Goal: Task Accomplishment & Management: Manage account settings

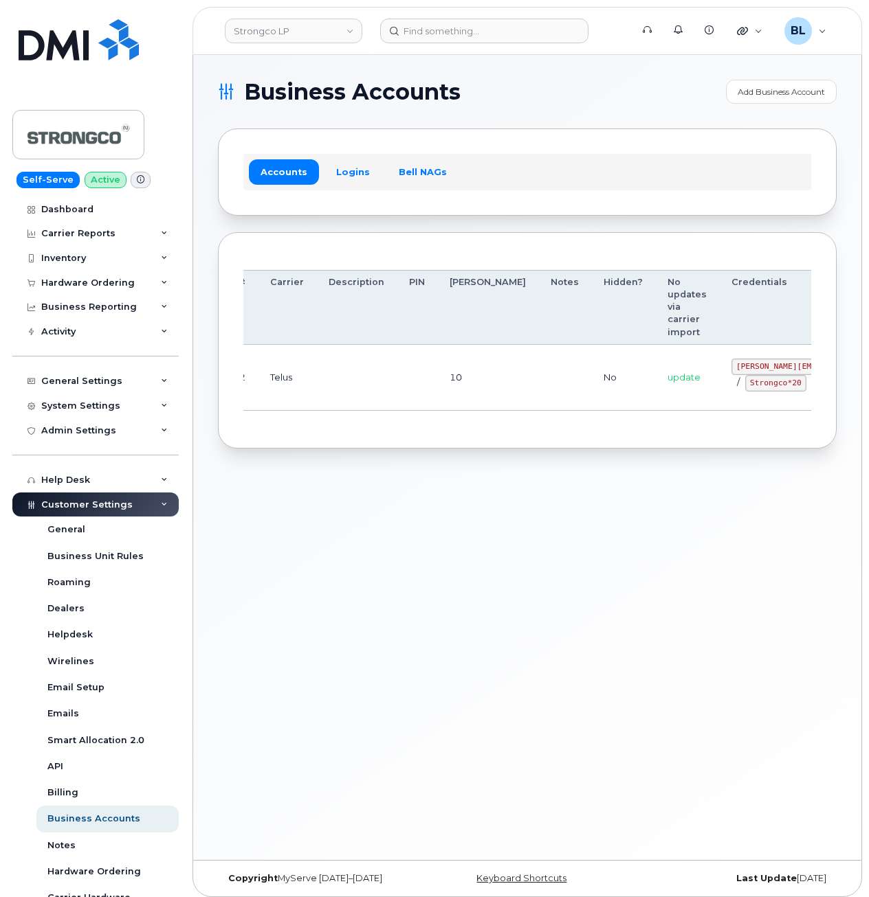
drag, startPoint x: 407, startPoint y: 379, endPoint x: 600, endPoint y: 378, distance: 192.4
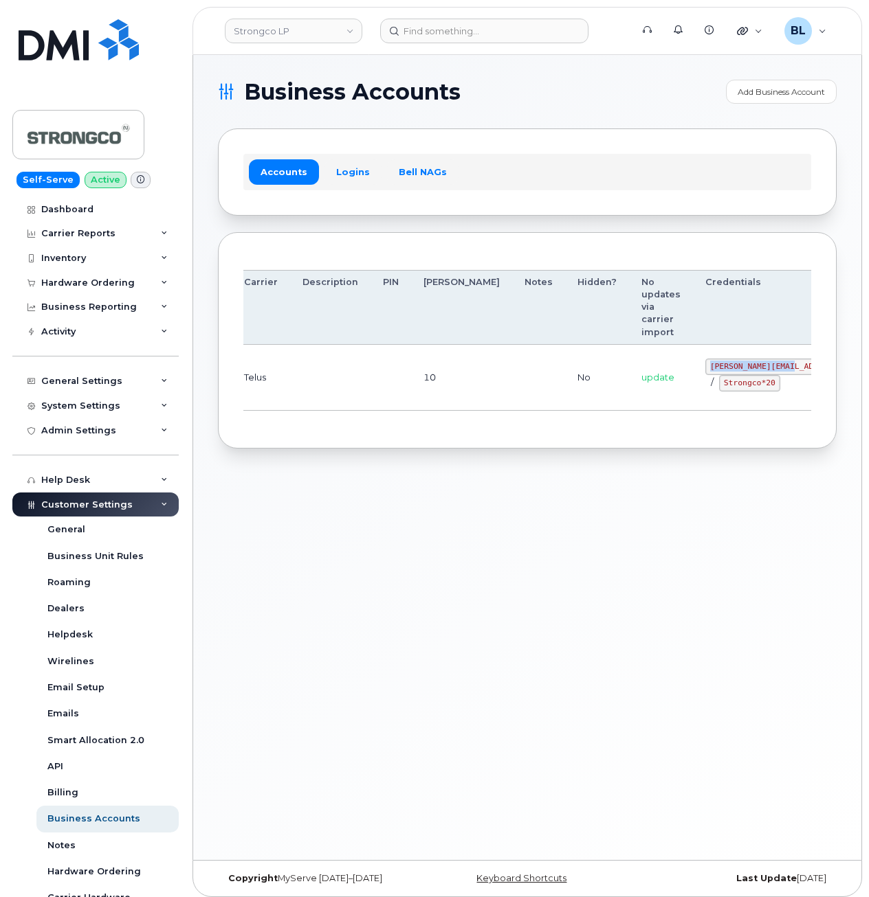
drag, startPoint x: 636, startPoint y: 365, endPoint x: 718, endPoint y: 366, distance: 82.5
click at [718, 366] on code "GHada@strongco.com" at bounding box center [806, 367] width 202 height 16
copy code "GHada@strongco.com"
click at [693, 392] on td "GHada@strongco.com / Strongco*20" at bounding box center [806, 378] width 227 height 66
drag, startPoint x: 645, startPoint y: 383, endPoint x: 700, endPoint y: 387, distance: 55.1
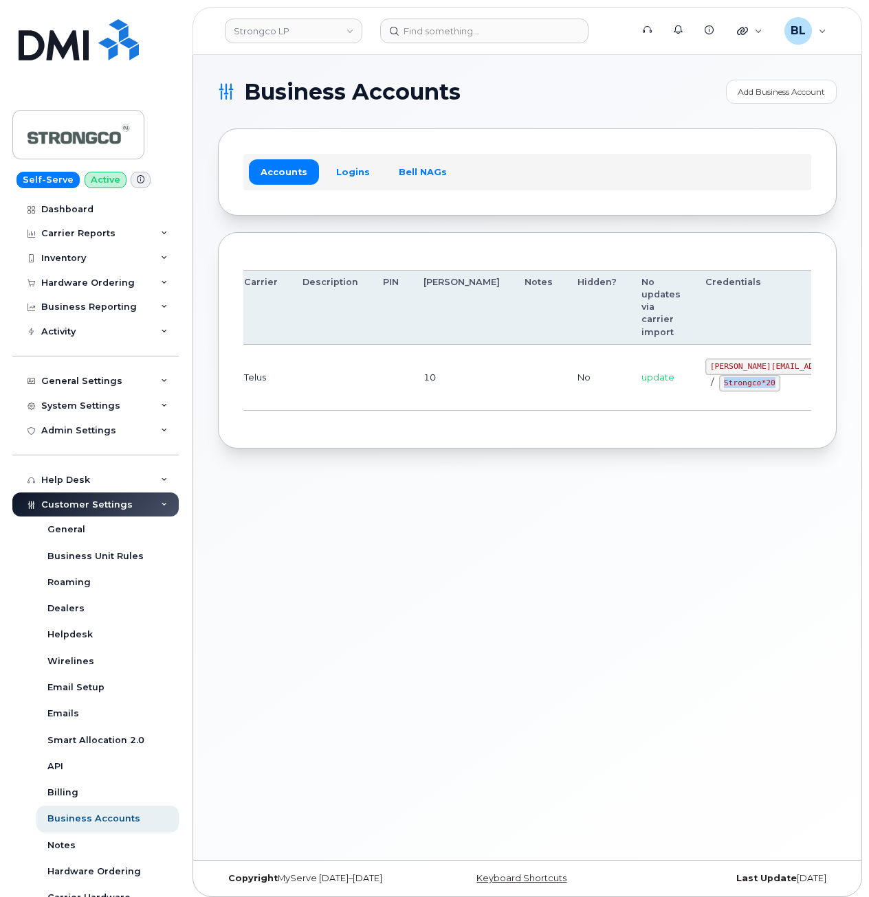
click at [705, 387] on div "GHada@strongco.com / Strongco*20" at bounding box center [806, 375] width 202 height 33
copy code "Strongco*20"
drag, startPoint x: 265, startPoint y: 487, endPoint x: 283, endPoint y: 380, distance: 108.8
click at [262, 473] on div "Business Accounts Add Business Account Accounts Logins Bell NAGs Order Account …" at bounding box center [527, 457] width 668 height 805
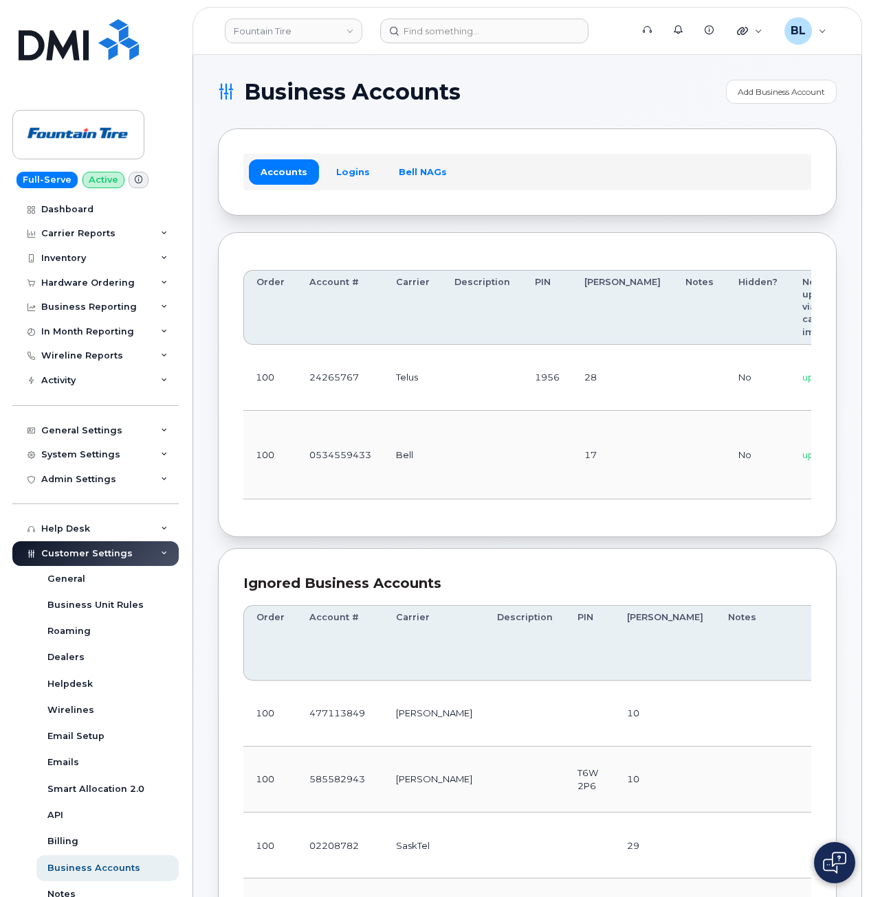
click at [486, 459] on td at bounding box center [482, 455] width 80 height 89
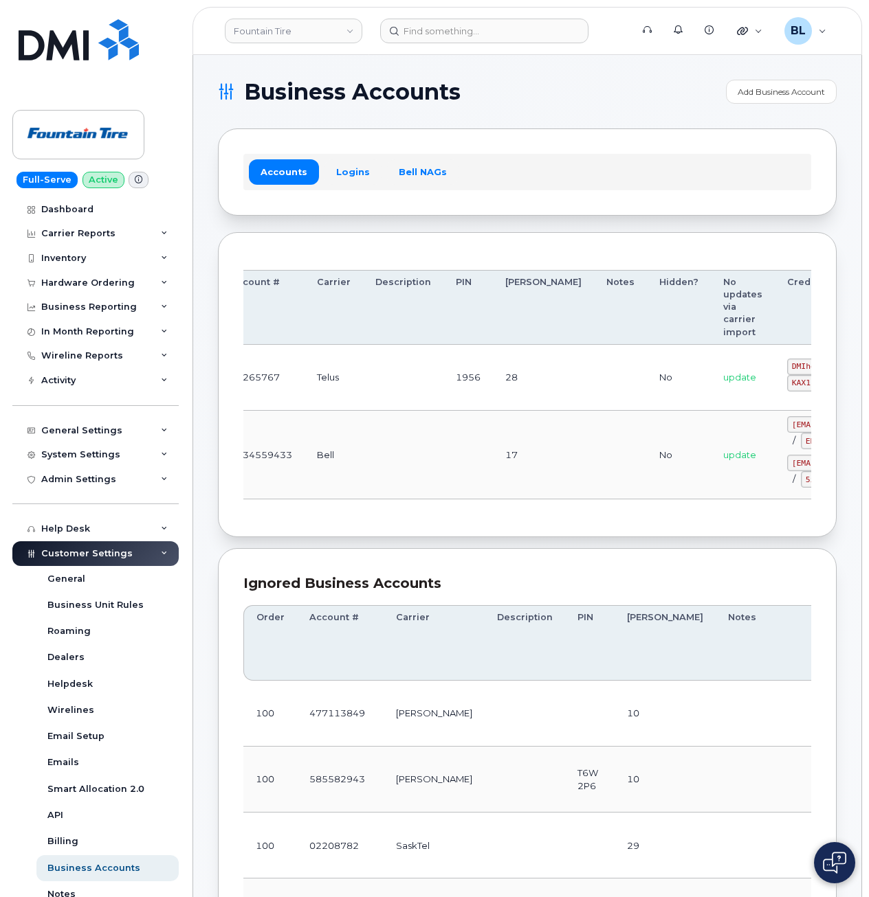
drag, startPoint x: 459, startPoint y: 449, endPoint x: 732, endPoint y: 426, distance: 273.7
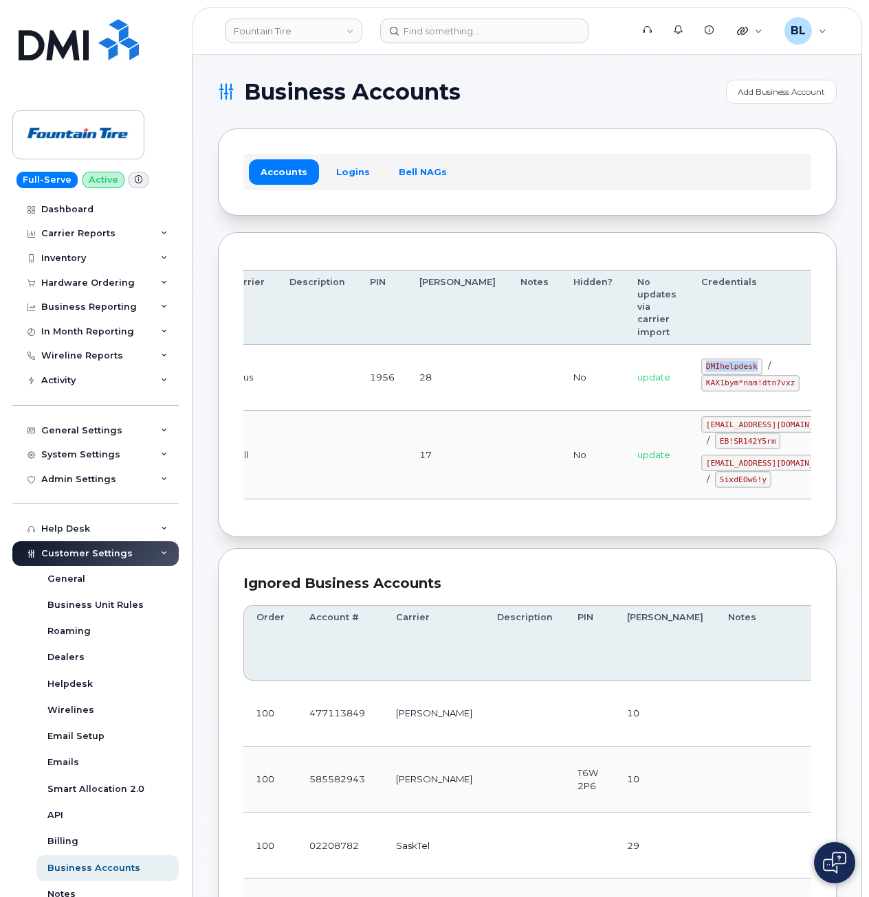
drag, startPoint x: 631, startPoint y: 365, endPoint x: 684, endPoint y: 366, distance: 52.2
click at [701, 366] on code "DMIhelpdesk" at bounding box center [731, 367] width 61 height 16
copy code "DMIhelpdesk"
drag, startPoint x: 627, startPoint y: 384, endPoint x: 717, endPoint y: 388, distance: 90.8
click at [717, 388] on td "DMIhelpdesk / KAX1bym*nam!dtn7vxz" at bounding box center [772, 378] width 166 height 66
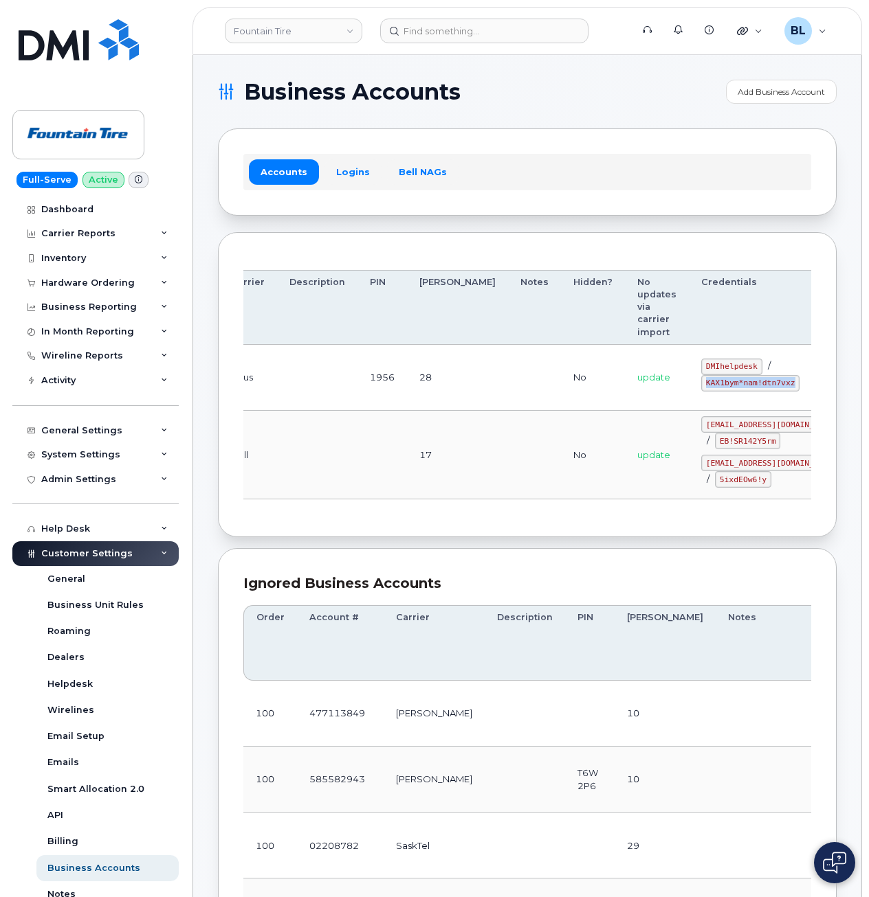
copy code "KAX1bym*nam!dtn7vxz"
click at [423, 407] on td "28" at bounding box center [457, 378] width 101 height 66
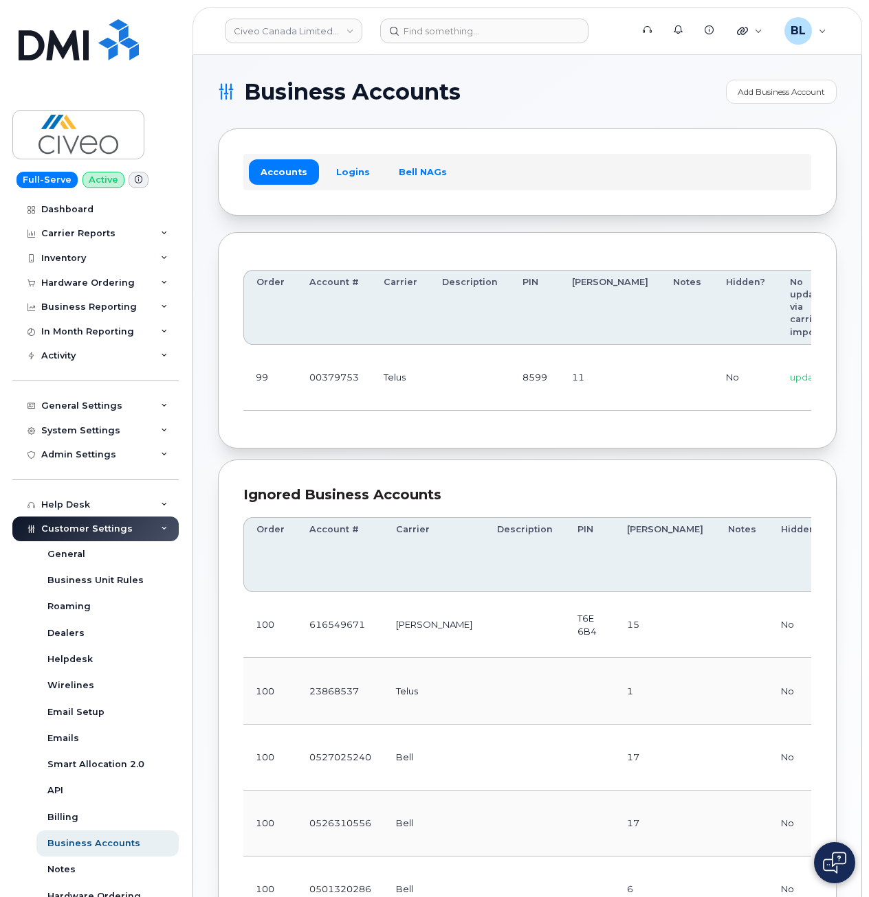
scroll to position [0, 196]
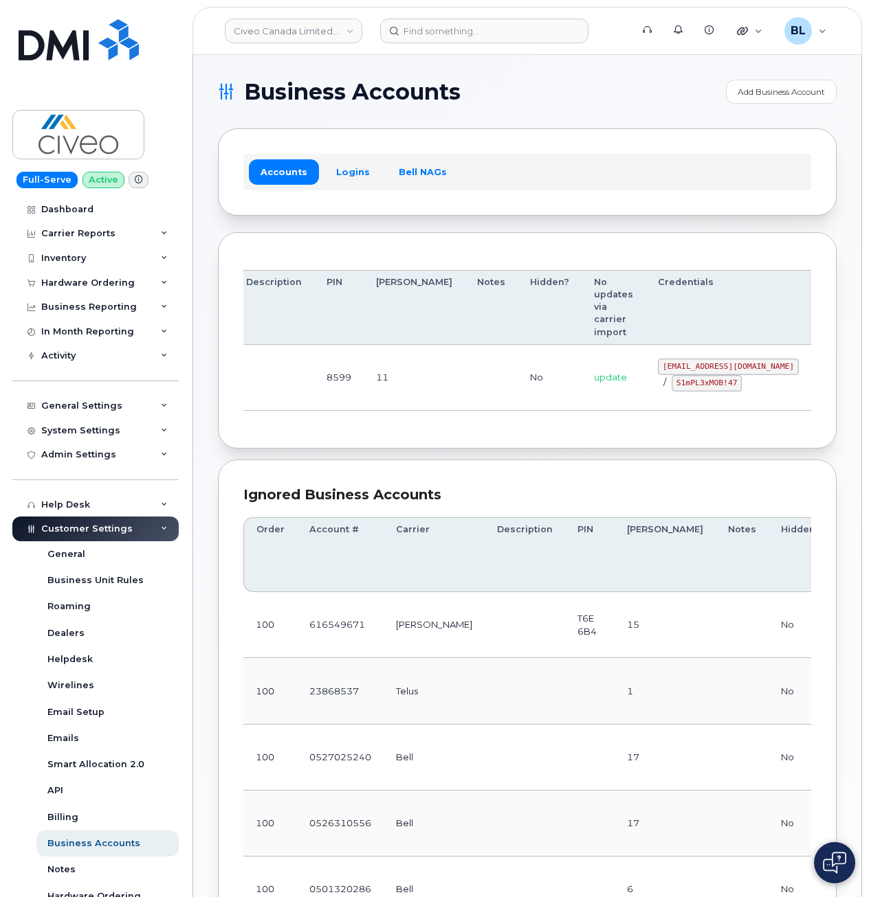
drag, startPoint x: 641, startPoint y: 357, endPoint x: 718, endPoint y: 352, distance: 77.2
click at [658, 363] on code "svc_simplexmobility@civeo.com" at bounding box center [728, 367] width 141 height 16
copy code "svc_simplexmobility@civeo.com"
drag, startPoint x: 585, startPoint y: 363, endPoint x: 716, endPoint y: 368, distance: 130.6
click at [716, 368] on td "svc_simplexmobility@civeo.com / S1mPL3xMOB!47" at bounding box center [728, 378] width 166 height 66
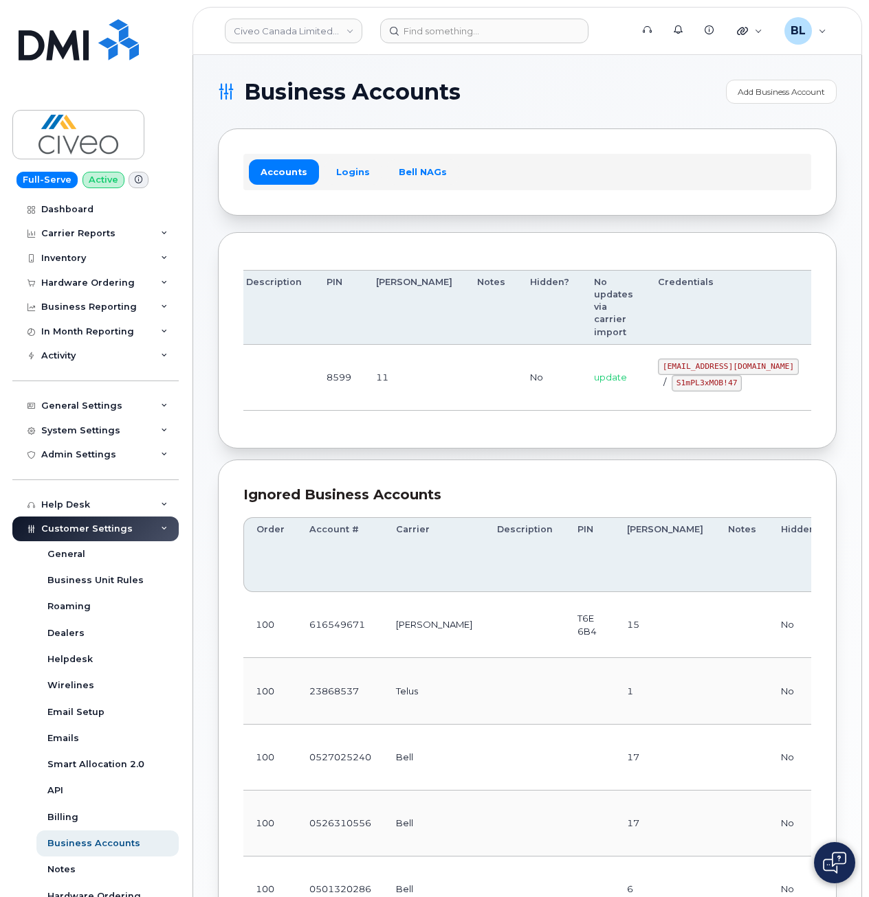
click at [576, 391] on tr "99 00379753 Telus 8599 11 No update svc_simplexmobility@civeo.com / S1mPL3xMOB!…" at bounding box center [468, 378] width 843 height 66
drag, startPoint x: 588, startPoint y: 390, endPoint x: 621, endPoint y: 384, distance: 34.1
click at [658, 384] on div "svc_simplexmobility@civeo.com / S1mPL3xMOB!47" at bounding box center [728, 375] width 141 height 33
drag, startPoint x: 621, startPoint y: 384, endPoint x: 604, endPoint y: 383, distance: 17.2
click at [671, 383] on code "S1mPL3xMOB!47" at bounding box center [706, 383] width 70 height 16
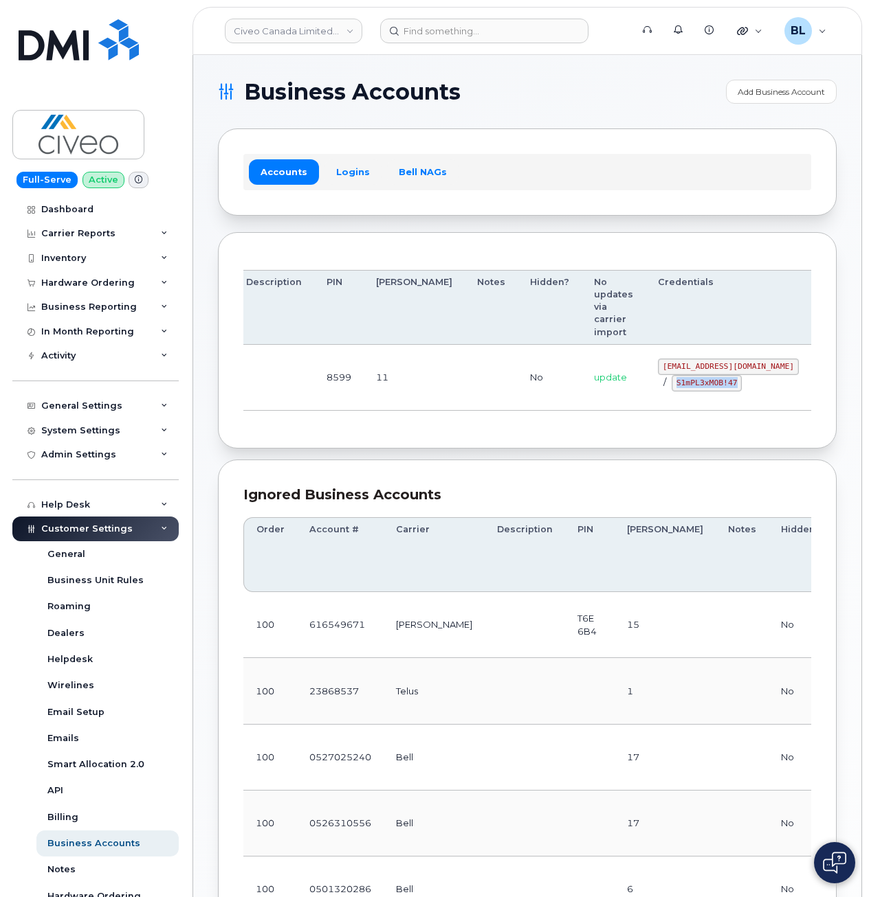
drag, startPoint x: 604, startPoint y: 383, endPoint x: 663, endPoint y: 385, distance: 59.1
click at [671, 385] on code "S1mPL3xMOB!47" at bounding box center [706, 383] width 70 height 16
click at [421, 454] on section "Business Accounts Add Business Account Accounts Logins Bell NAGs Order Account …" at bounding box center [527, 718] width 618 height 1277
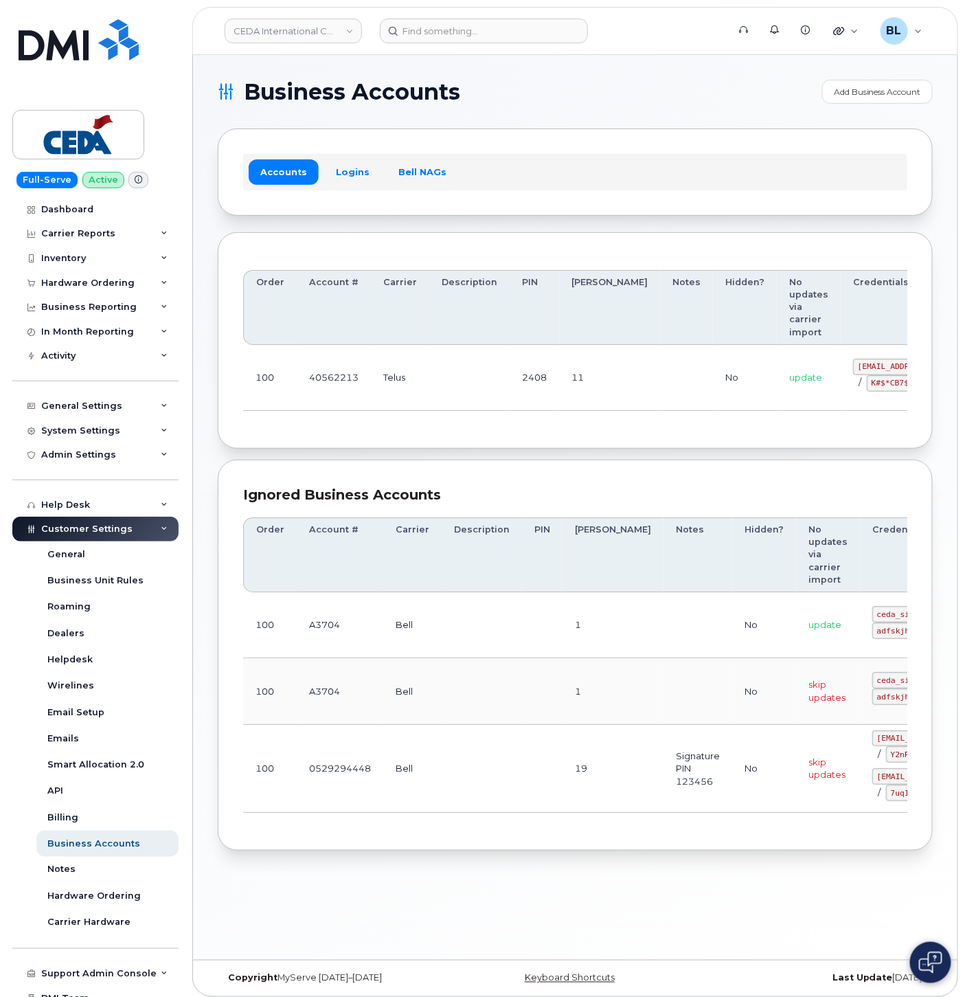
drag, startPoint x: 417, startPoint y: 409, endPoint x: 645, endPoint y: 394, distance: 227.9
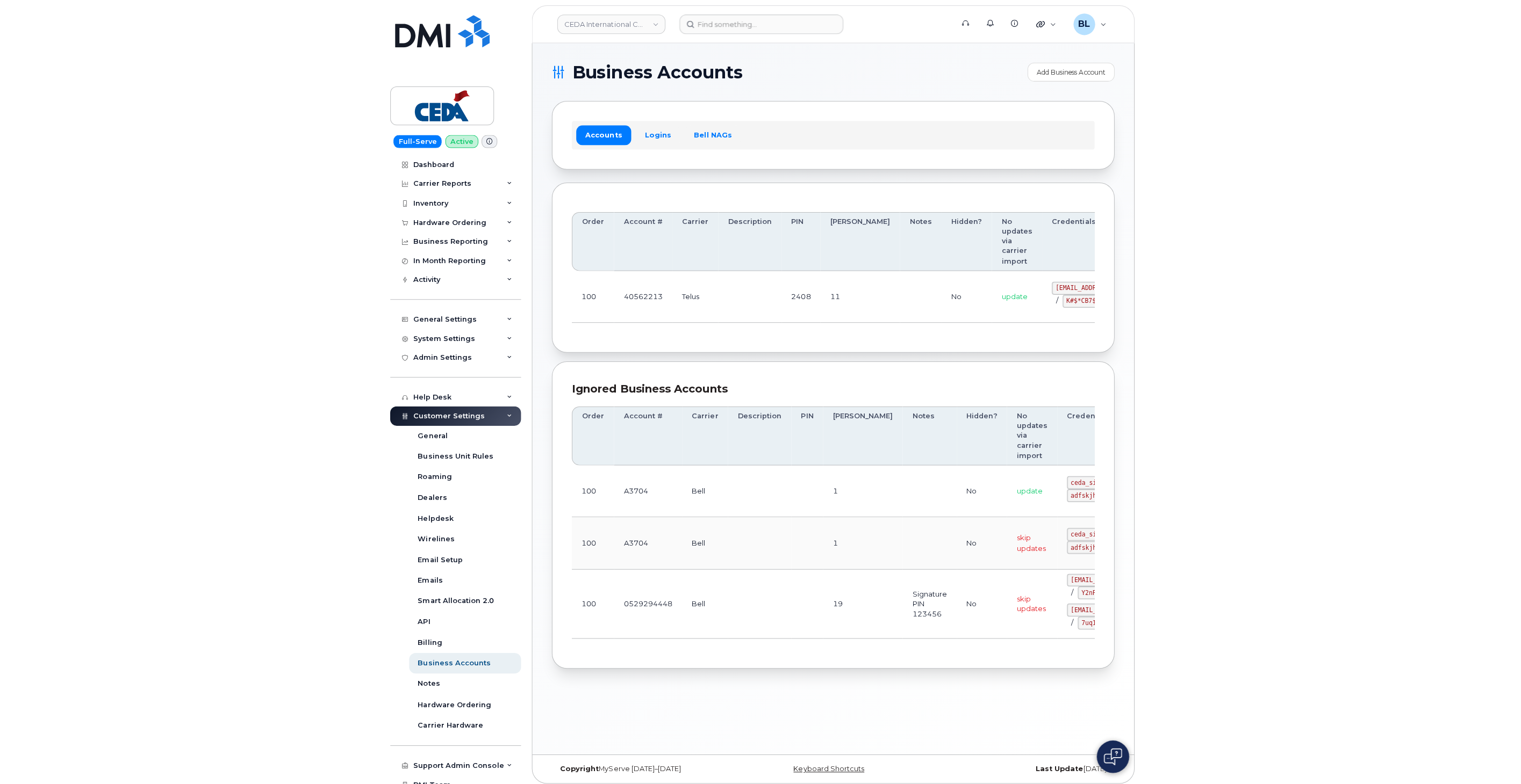
scroll to position [0, 63]
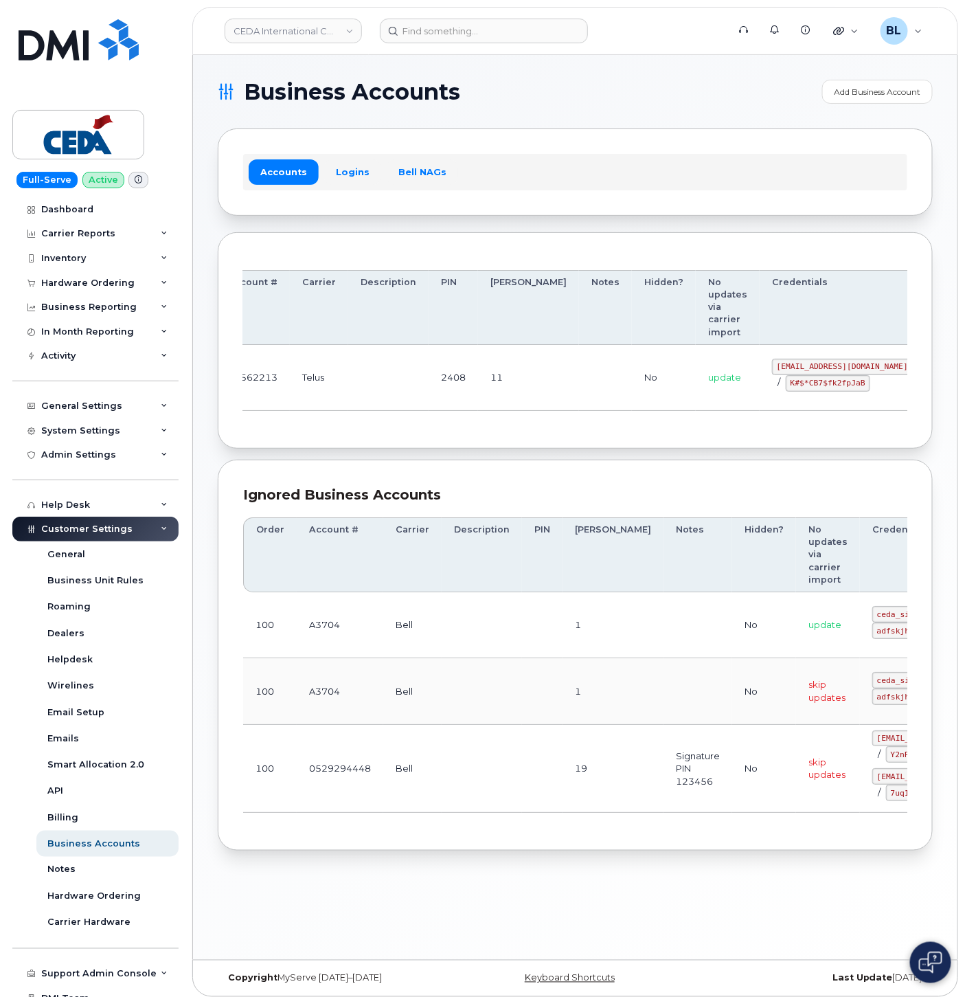
drag, startPoint x: 526, startPoint y: 368, endPoint x: 705, endPoint y: 386, distance: 180.2
drag, startPoint x: 706, startPoint y: 366, endPoint x: 816, endPoint y: 369, distance: 110.0
click at [816, 369] on code "simplex_SRV@cedagroup.com" at bounding box center [842, 367] width 141 height 16
copy code "simplex_SRV@cedagroup.com"
click at [442, 421] on div "Order Account # Carrier Description PIN Bill Day Notes Hidden? No updates via c…" at bounding box center [575, 341] width 664 height 166
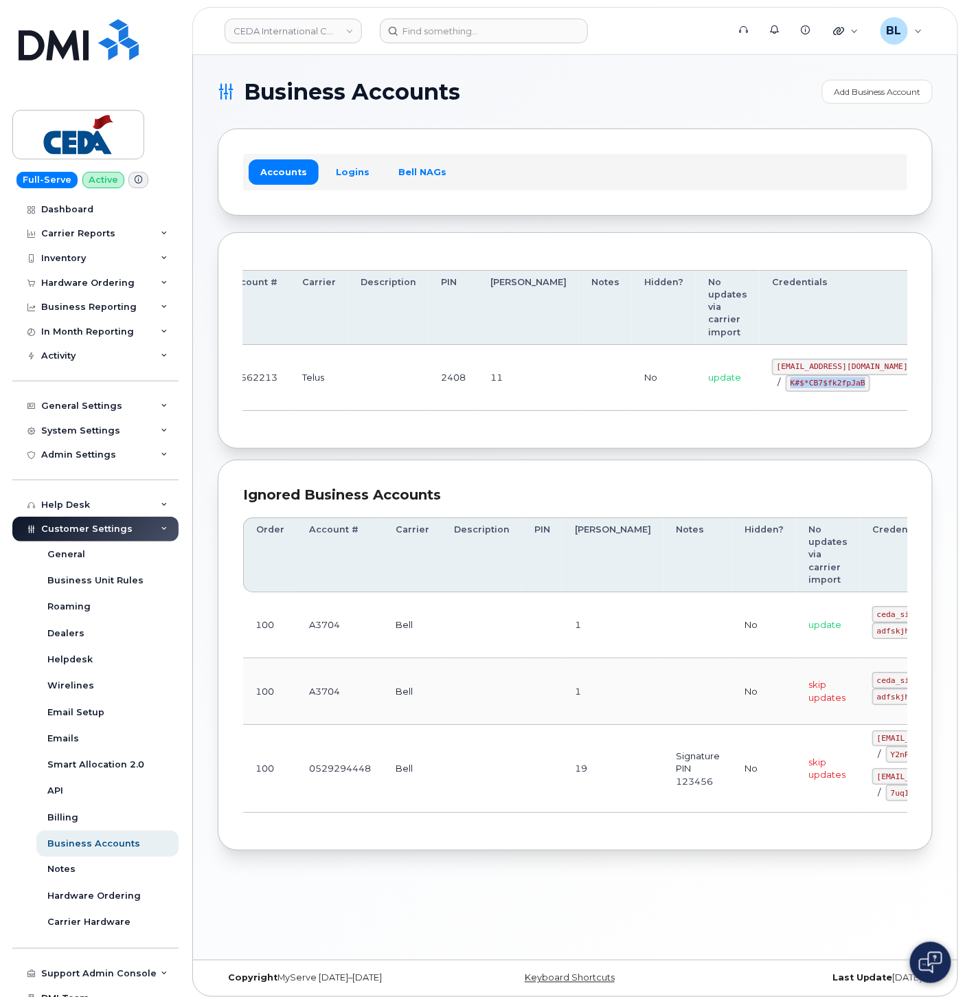
copy code "K#$*CB7$fk2fpJaB"
drag, startPoint x: 715, startPoint y: 383, endPoint x: 786, endPoint y: 389, distance: 71.7
click at [786, 389] on code "K#$*CB7$fk2fpJaB" at bounding box center [828, 383] width 85 height 16
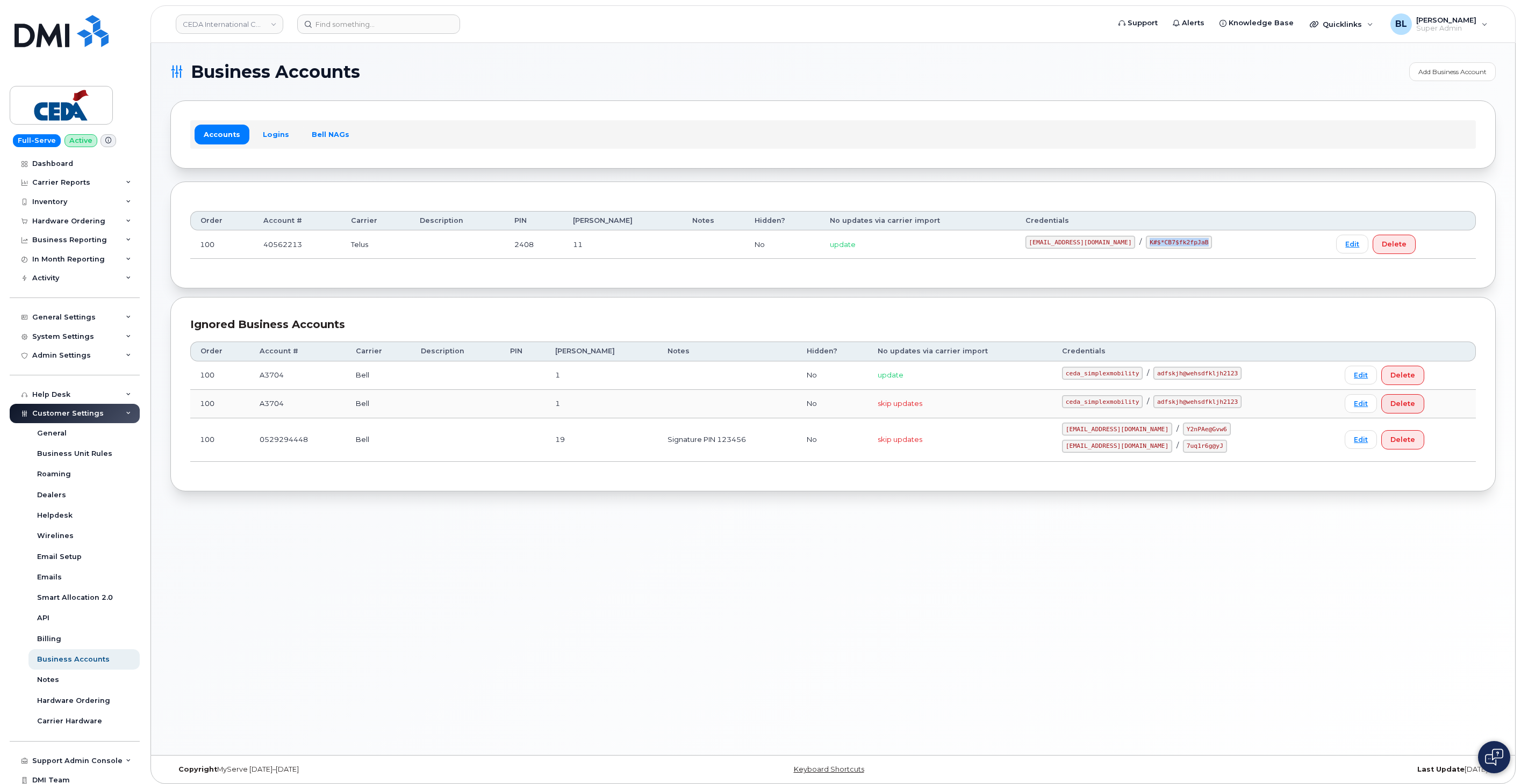
scroll to position [0, 0]
click at [348, 27] on input at bounding box center [378, 24] width 163 height 20
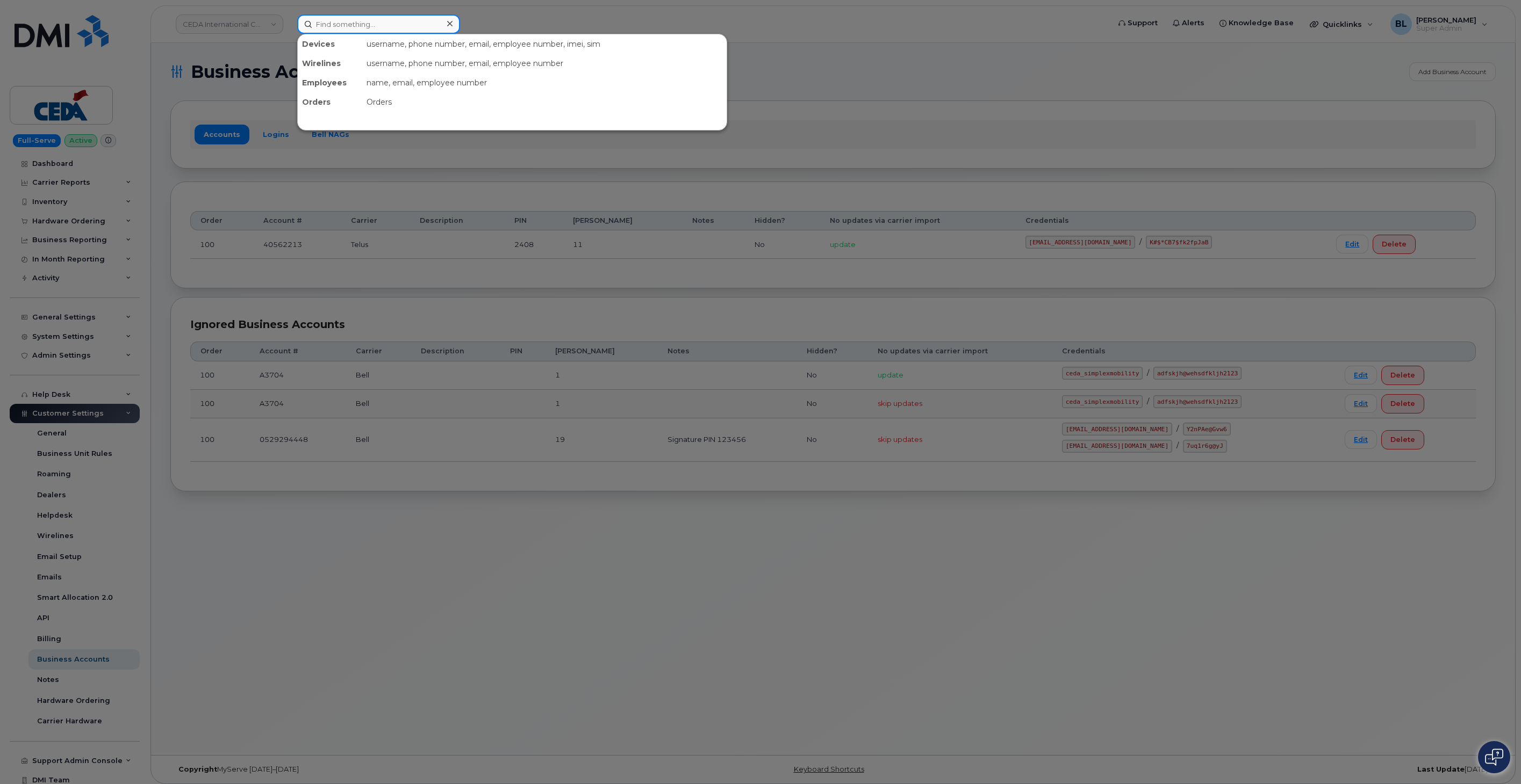
paste input "416-886-5493"
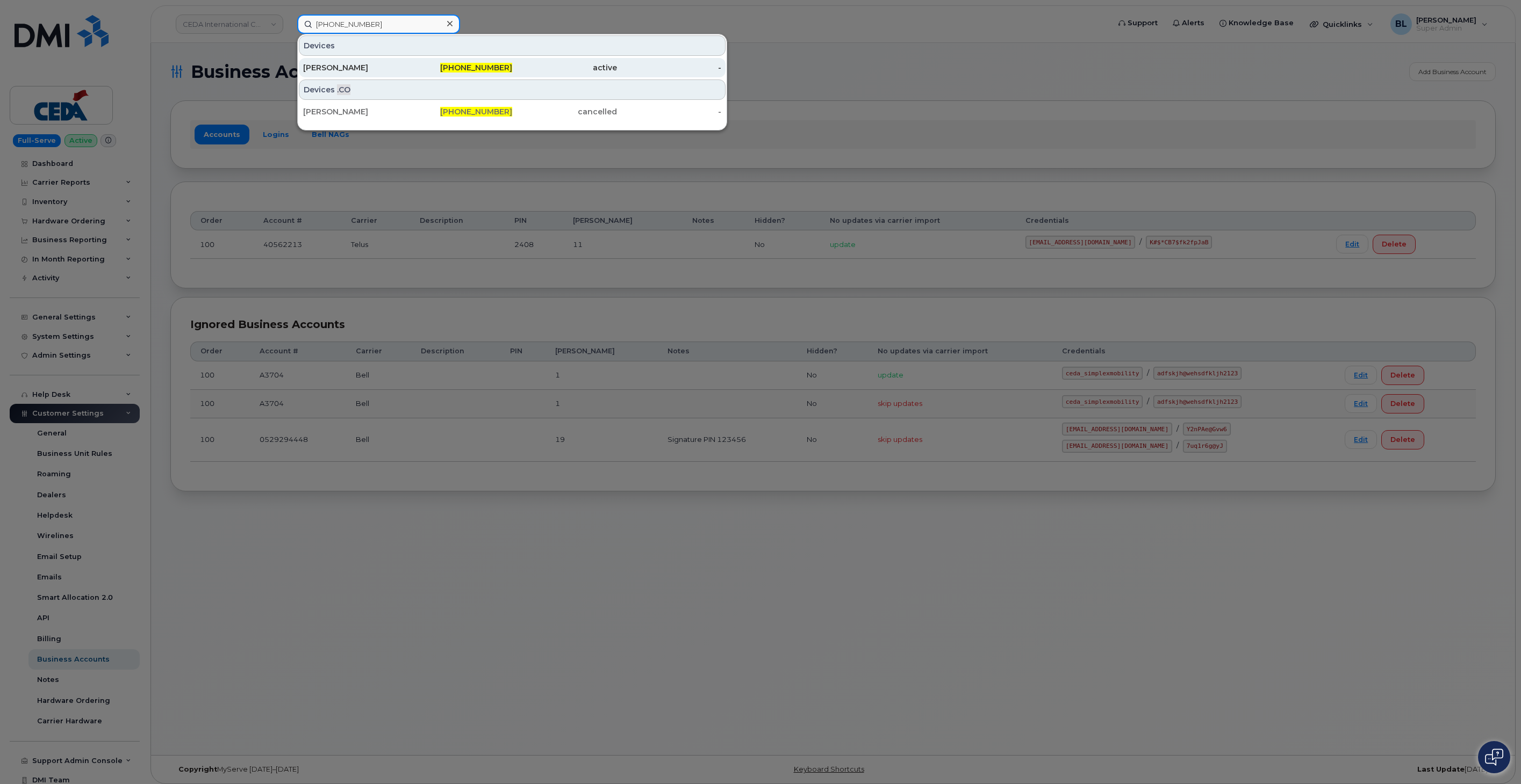
type input "416-886-5493"
click at [465, 63] on span "416-886-5493" at bounding box center [476, 67] width 72 height 9
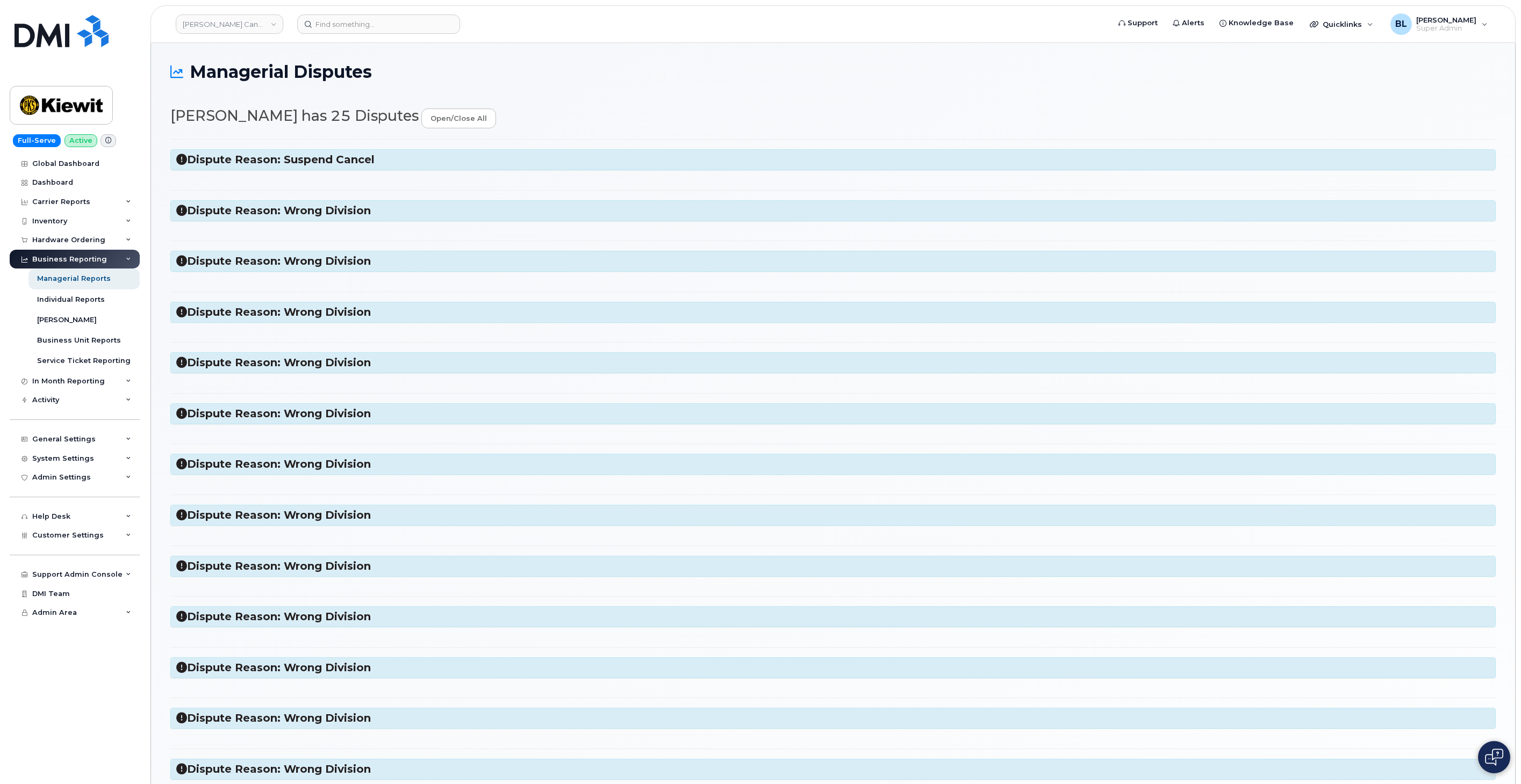
click at [292, 147] on div "Dispute Reason: Suspend Cancel Please suspend at no cost Device no longer exist…" at bounding box center [833, 769] width 1325 height 1260
click at [292, 152] on div "Dispute Reason: Suspend Cancel" at bounding box center [833, 159] width 1324 height 20
click at [292, 157] on h3 "Dispute Reason: Suspend Cancel" at bounding box center [832, 159] width 1313 height 15
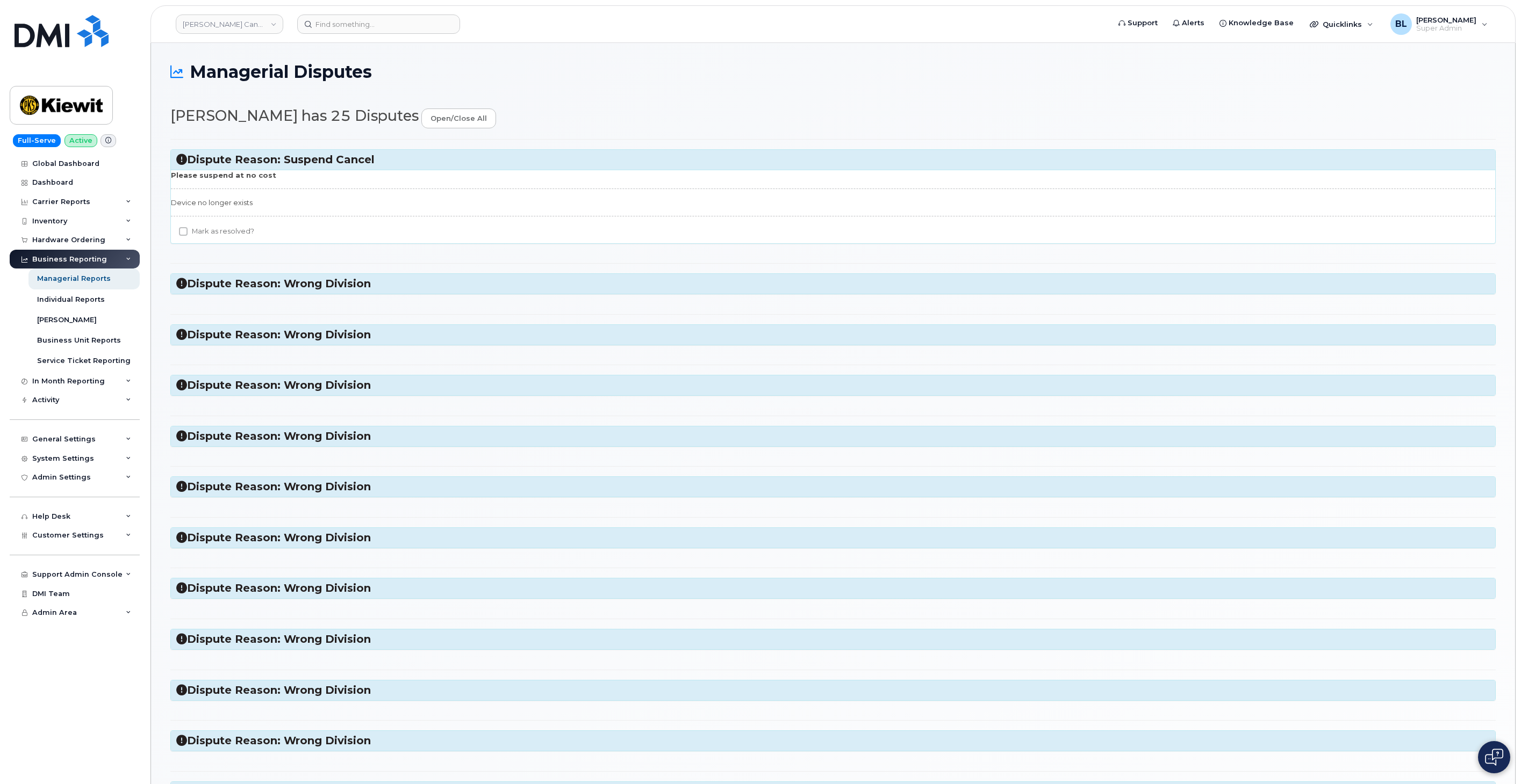
click at [286, 278] on h3 "Dispute Reason: Wrong Division" at bounding box center [832, 284] width 1313 height 15
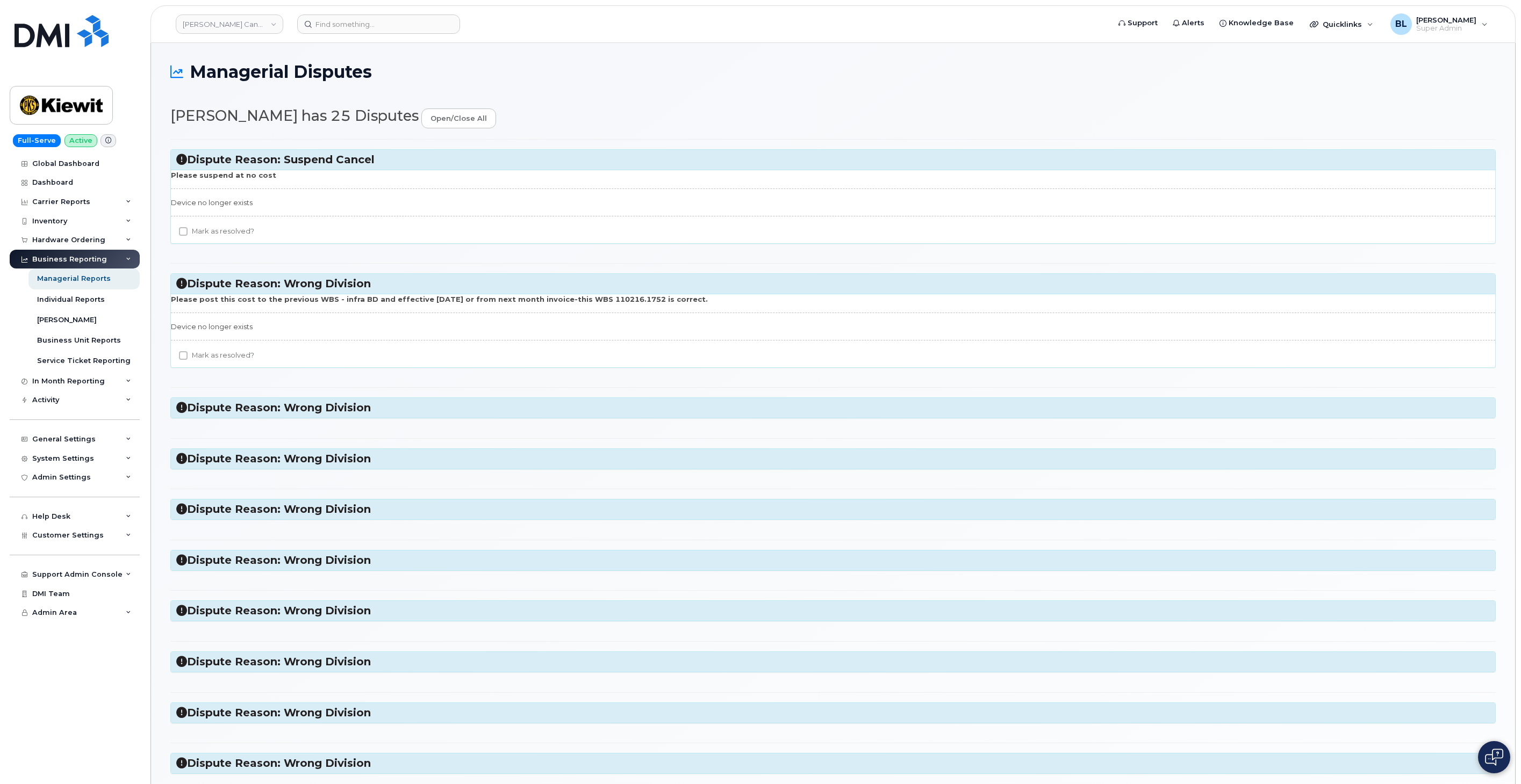
click at [202, 229] on label "Mark as resolved?" at bounding box center [217, 231] width 75 height 13
click at [188, 229] on input "Mark as resolved?" at bounding box center [183, 231] width 9 height 9
checkbox input "true"
click at [217, 363] on div "Mark as resolved?" at bounding box center [833, 358] width 1324 height 18
click at [250, 357] on label "Mark as resolved?" at bounding box center [217, 356] width 75 height 13
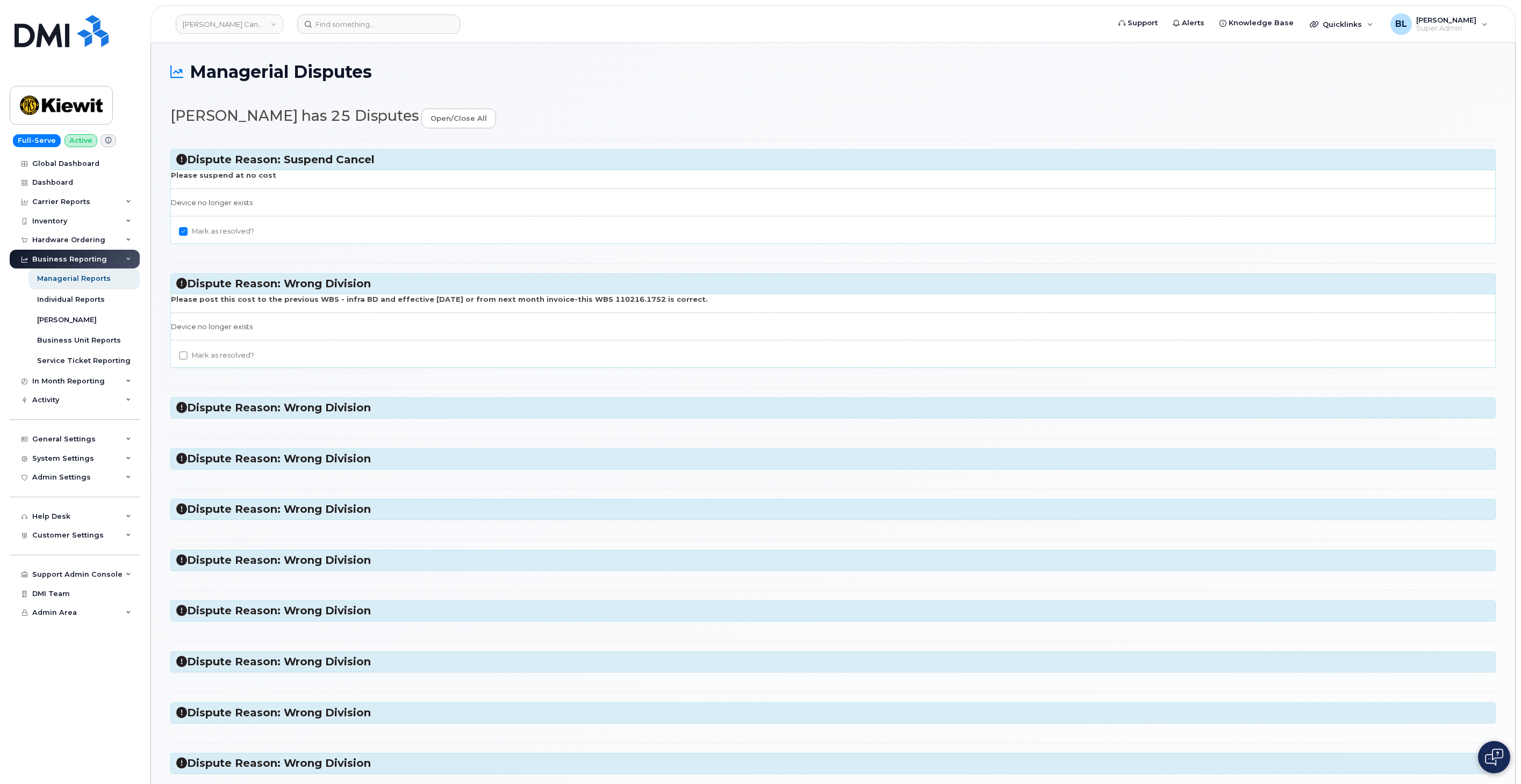
drag, startPoint x: 250, startPoint y: 357, endPoint x: 239, endPoint y: 371, distance: 17.8
click at [230, 360] on label "Mark as resolved?" at bounding box center [217, 356] width 75 height 13
click at [188, 360] on input "Mark as resolved?" at bounding box center [183, 355] width 9 height 9
checkbox input "true"
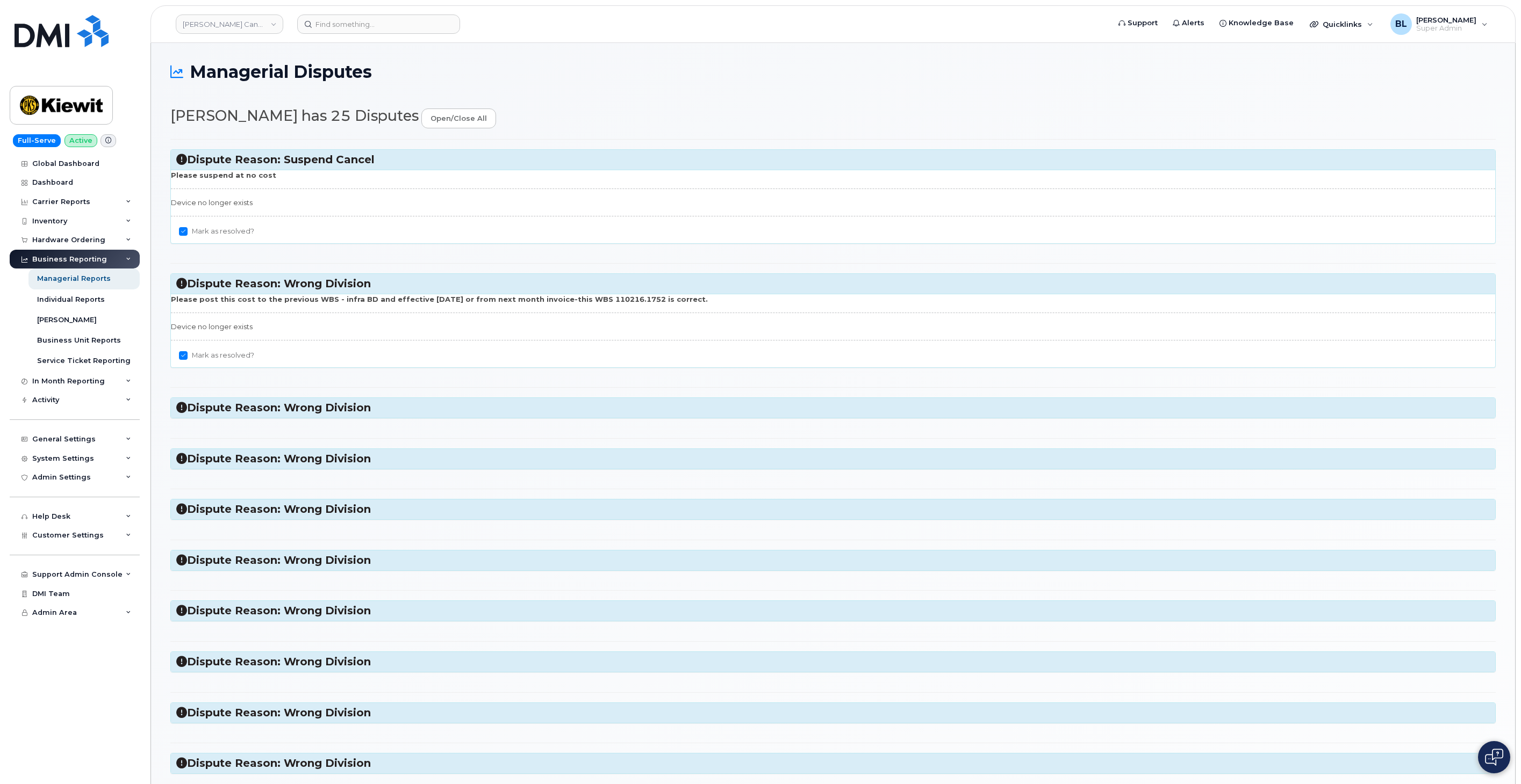
click at [285, 406] on h3 "Dispute Reason: Wrong Division" at bounding box center [832, 408] width 1313 height 15
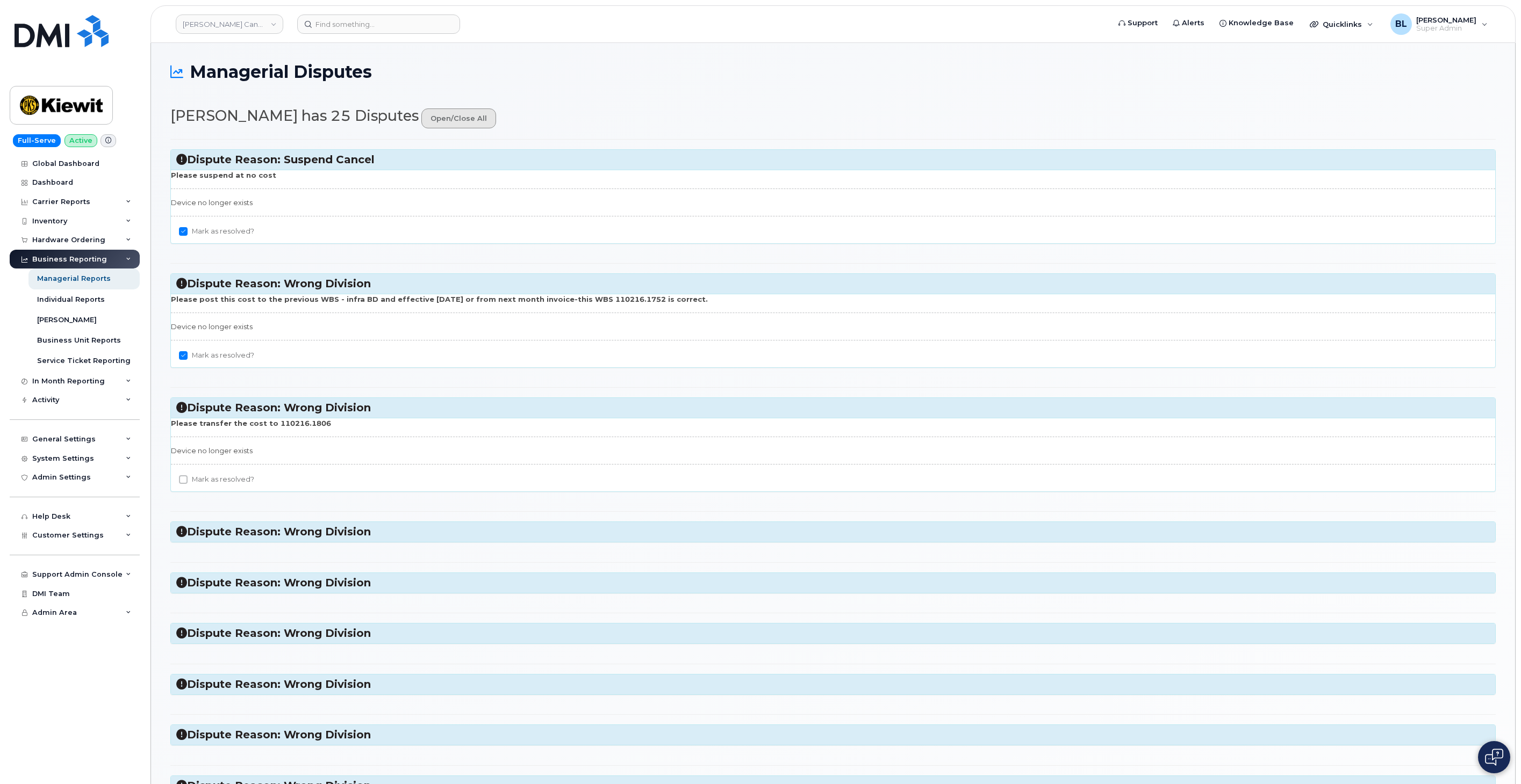
click at [426, 120] on link "open/close all" at bounding box center [459, 118] width 75 height 20
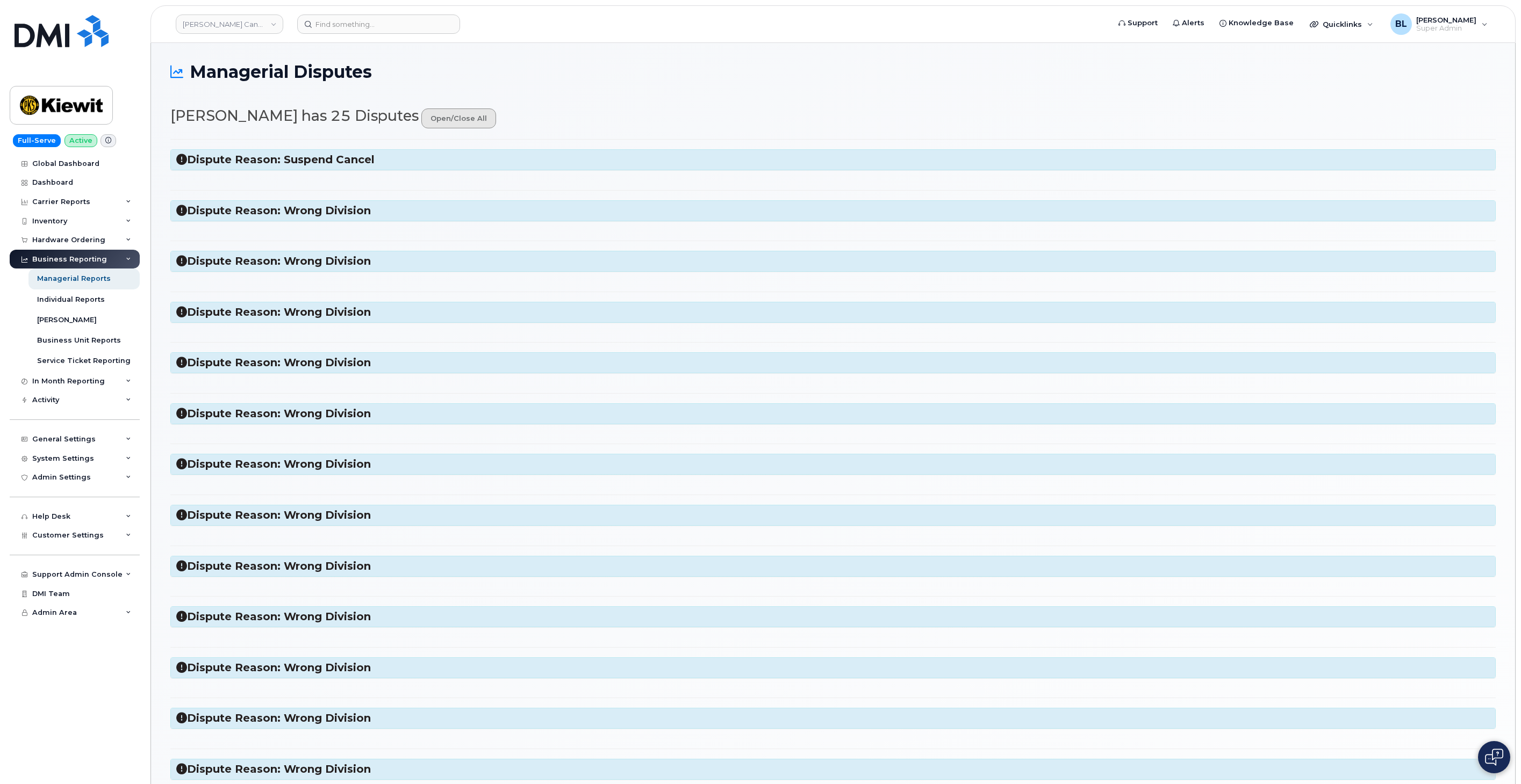
click at [422, 124] on link "open/close all" at bounding box center [459, 118] width 75 height 20
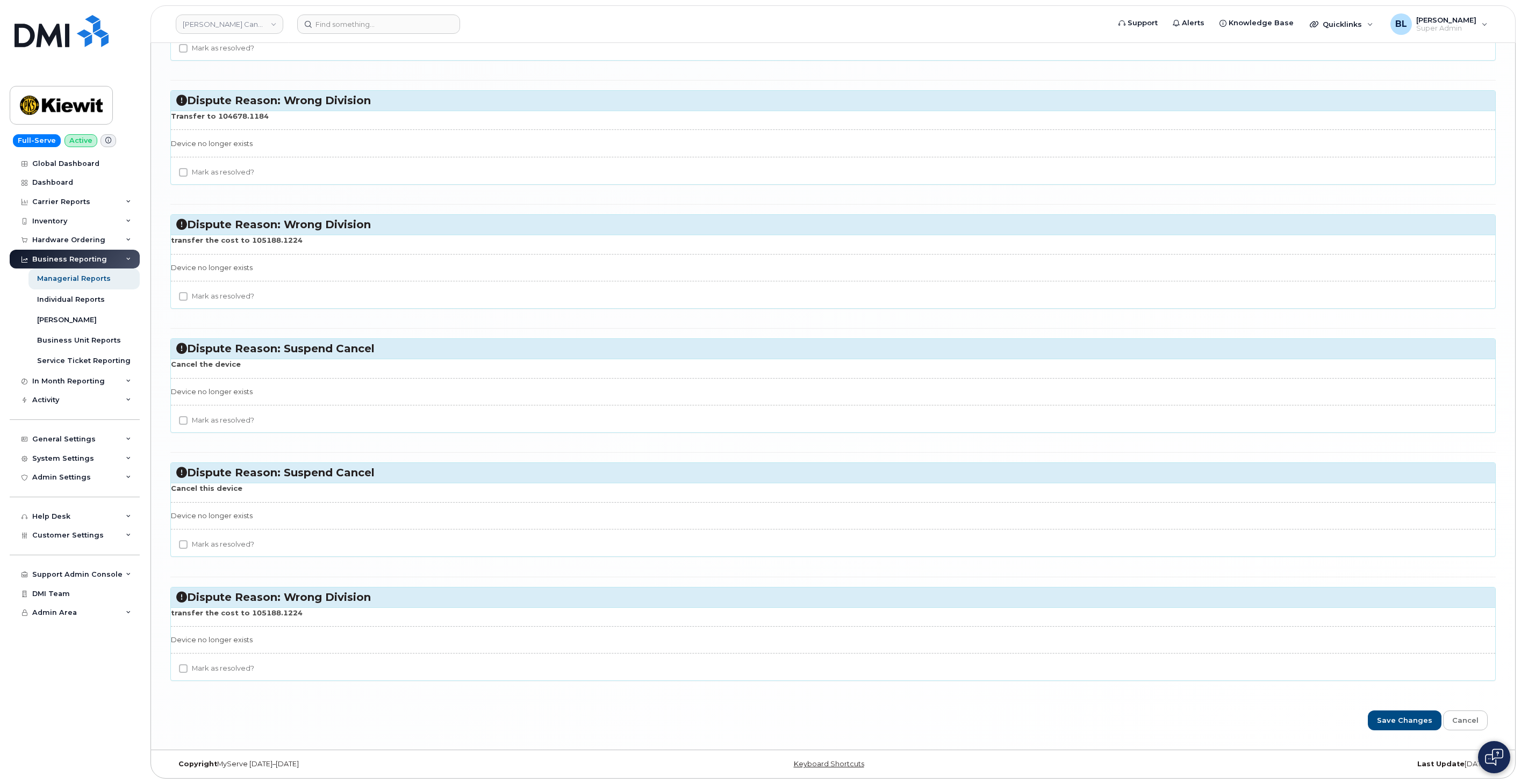
scroll to position [2551, 0]
click at [196, 667] on label "Mark as resolved?" at bounding box center [217, 668] width 75 height 13
click at [188, 667] on input "Mark as resolved?" at bounding box center [183, 668] width 9 height 9
checkbox input "true"
click at [218, 546] on label "Mark as resolved?" at bounding box center [217, 545] width 75 height 13
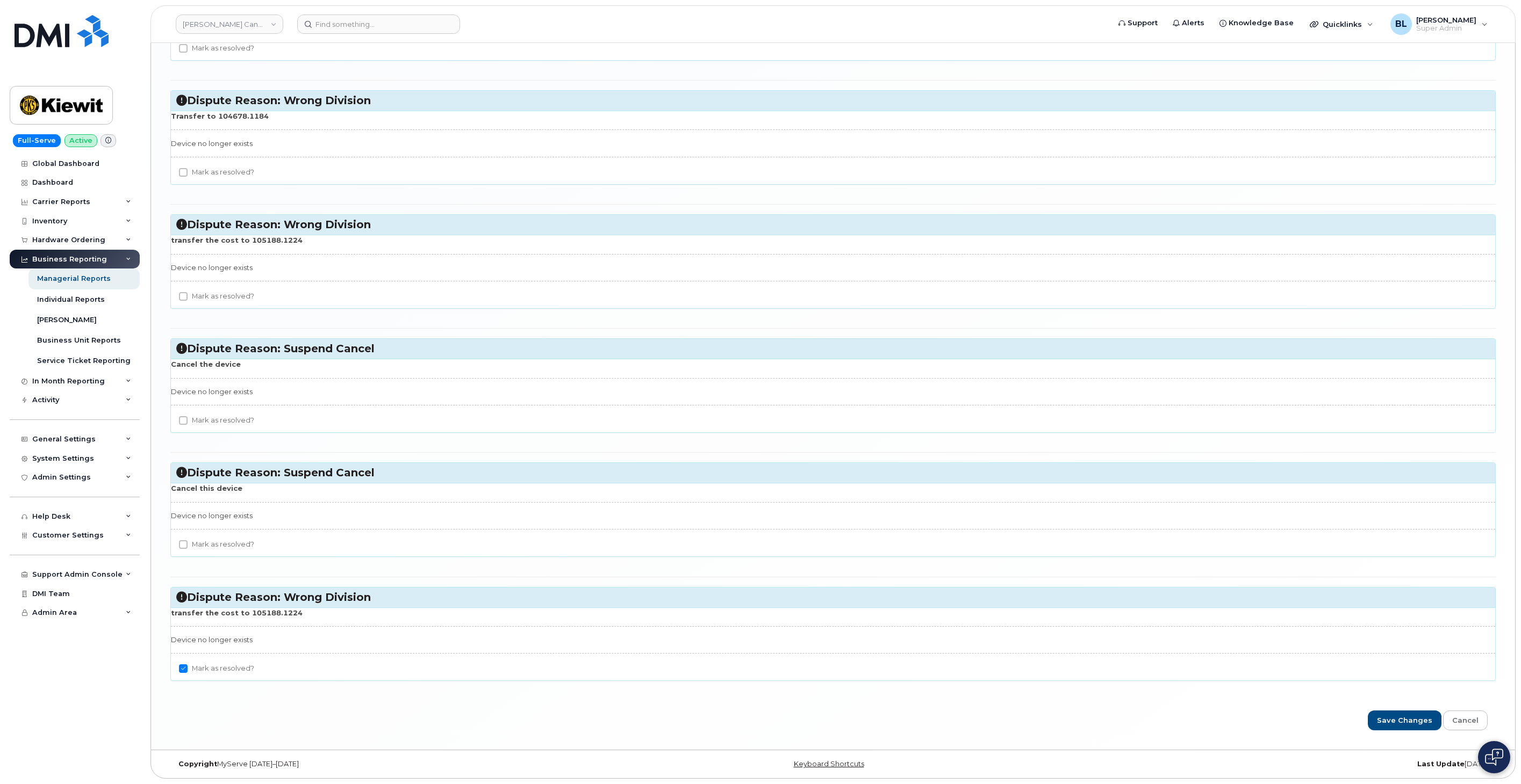
click at [188, 546] on input "Mark as resolved?" at bounding box center [183, 544] width 9 height 9
checkbox input "true"
click at [219, 417] on label "Mark as resolved?" at bounding box center [217, 421] width 75 height 13
click at [188, 417] on input "Mark as resolved?" at bounding box center [183, 421] width 9 height 9
checkbox input "true"
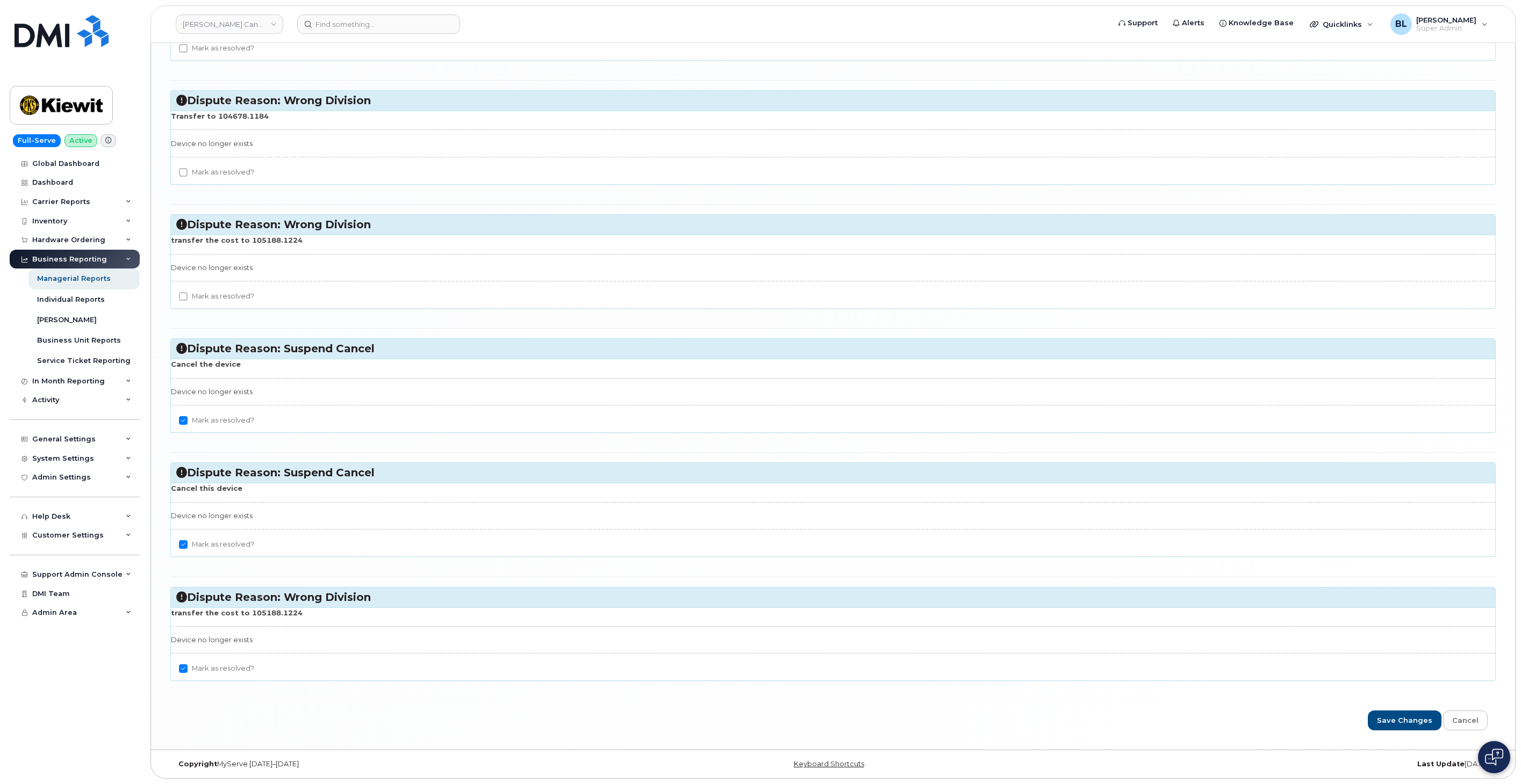
click at [224, 290] on label "Mark as resolved?" at bounding box center [217, 296] width 75 height 13
click at [188, 292] on input "Mark as resolved?" at bounding box center [183, 296] width 9 height 9
checkbox input "true"
click at [218, 171] on label "Mark as resolved?" at bounding box center [217, 172] width 75 height 13
click at [188, 171] on input "Mark as resolved?" at bounding box center [183, 172] width 9 height 9
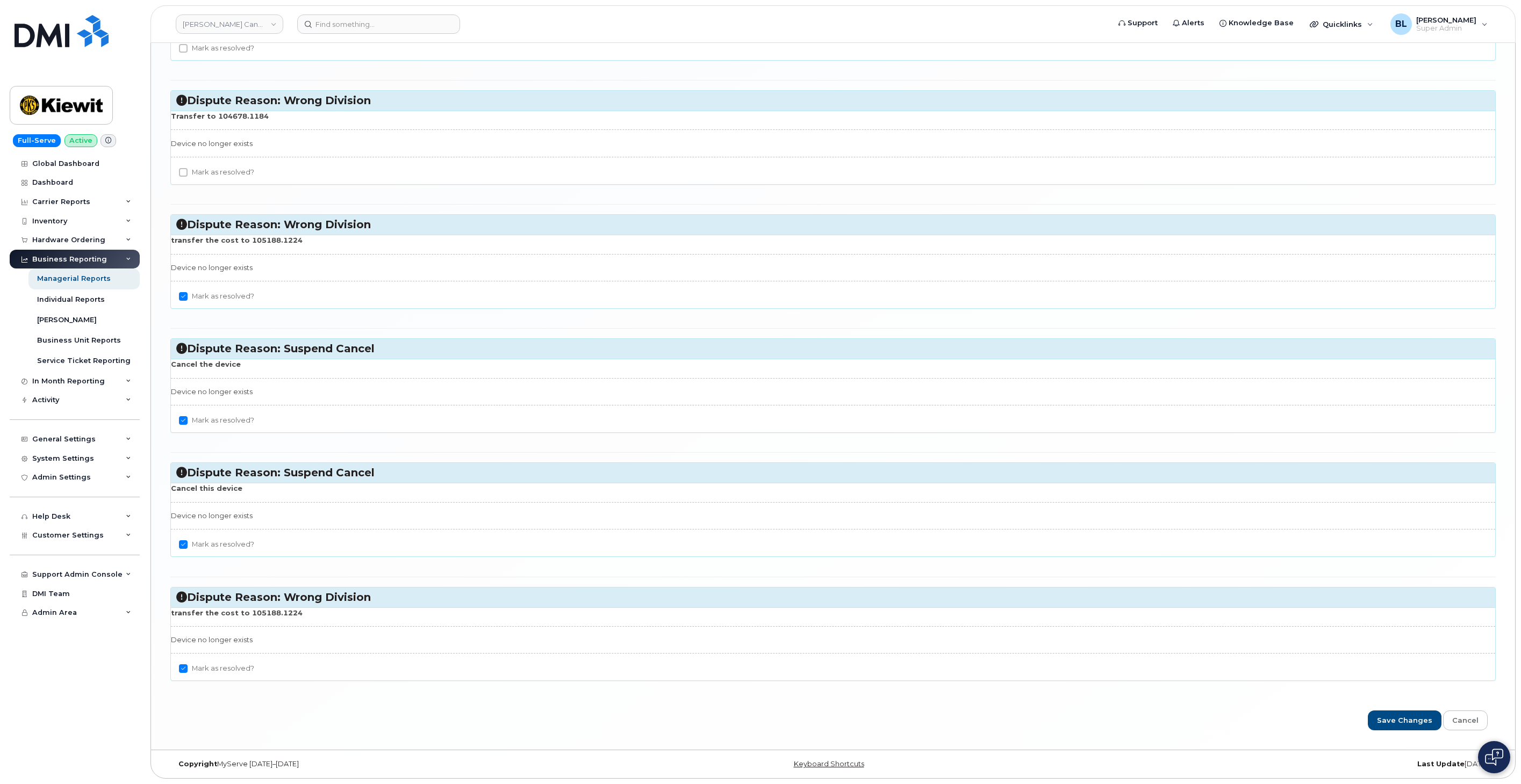
checkbox input "true"
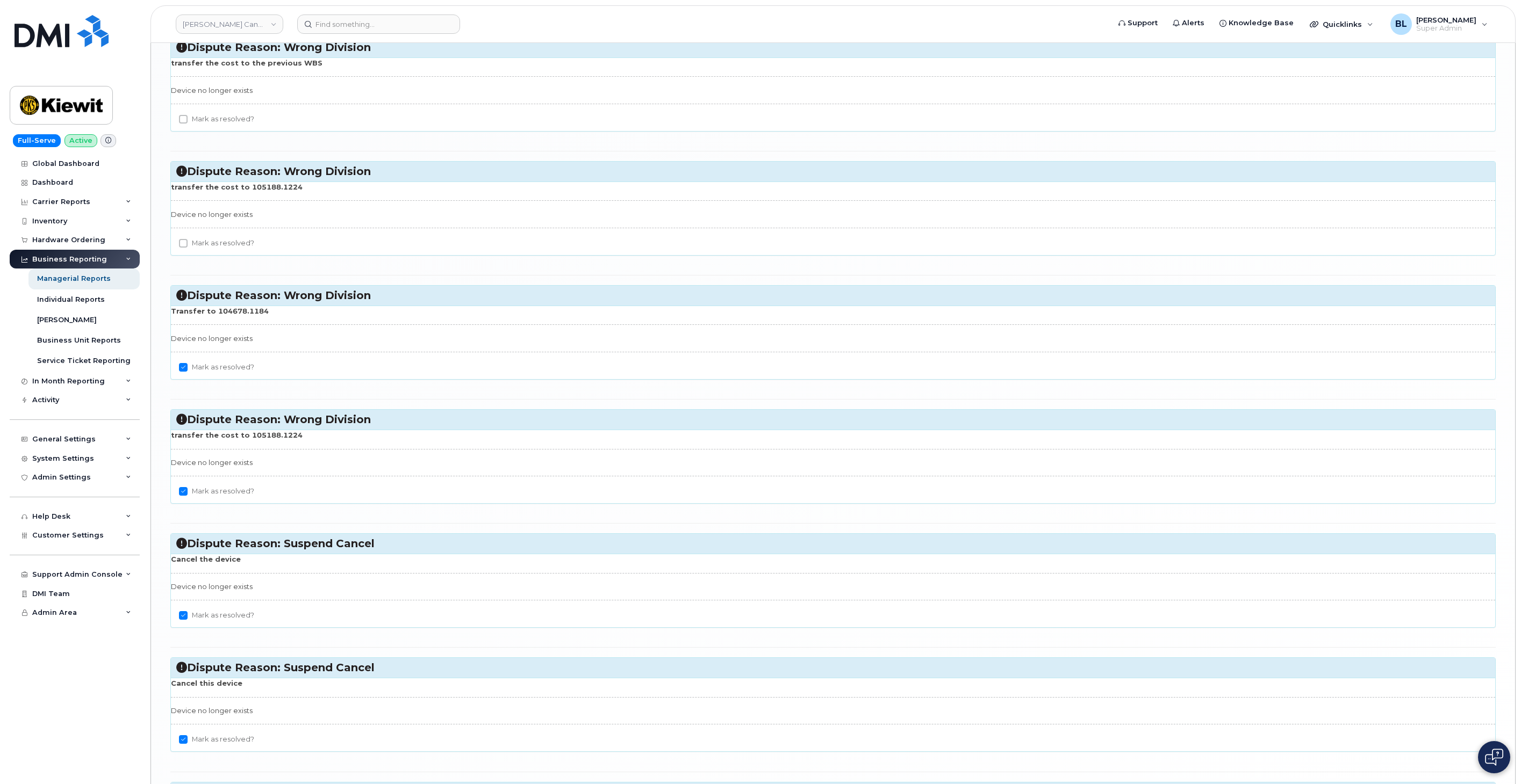
scroll to position [2232, 0]
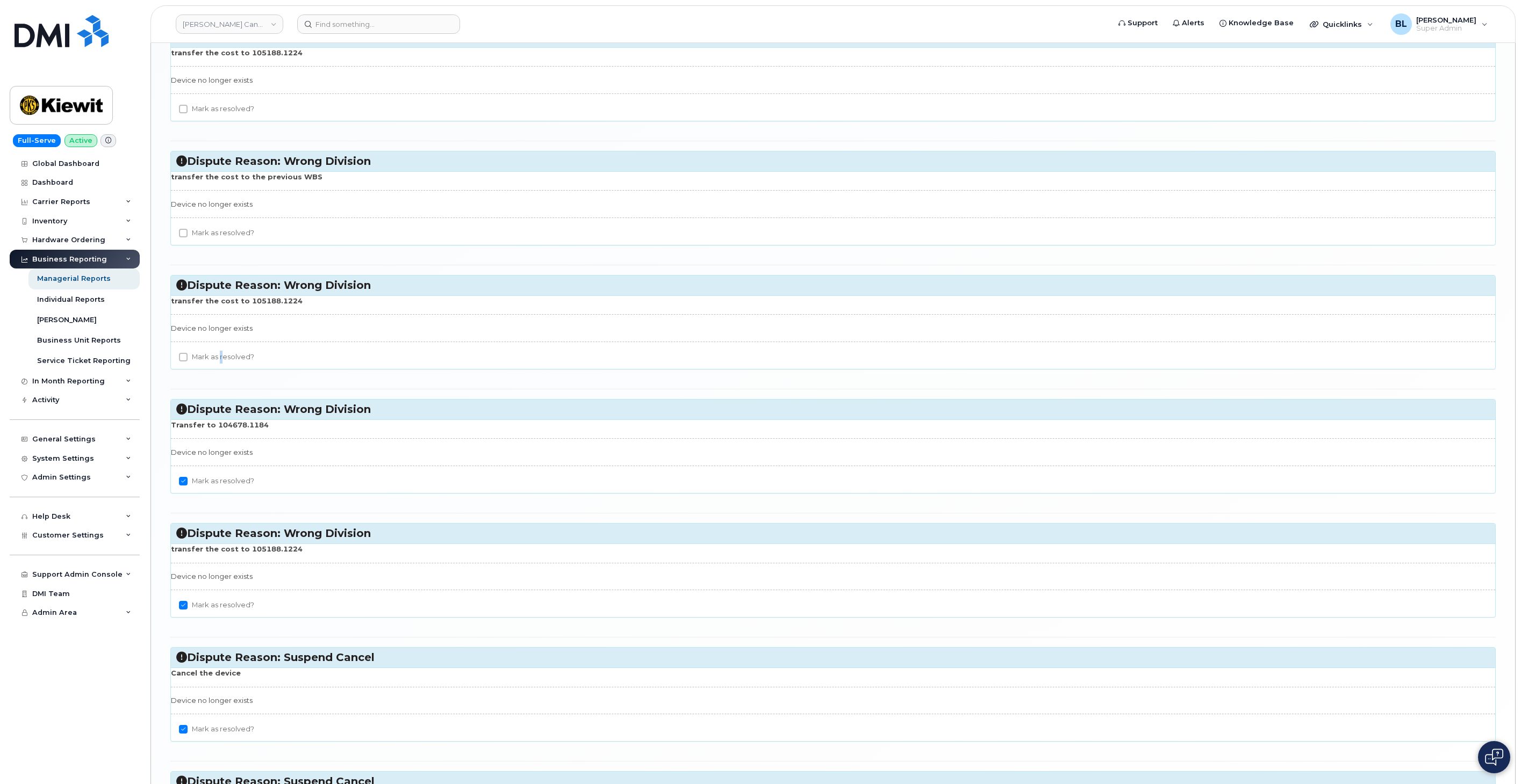
click at [219, 363] on label "Mark as resolved?" at bounding box center [217, 357] width 75 height 13
click at [222, 245] on div "Mark as resolved?" at bounding box center [833, 235] width 1324 height 18
click at [226, 239] on label "Mark as resolved?" at bounding box center [217, 233] width 75 height 13
click at [188, 238] on input "Mark as resolved?" at bounding box center [183, 233] width 9 height 9
checkbox input "true"
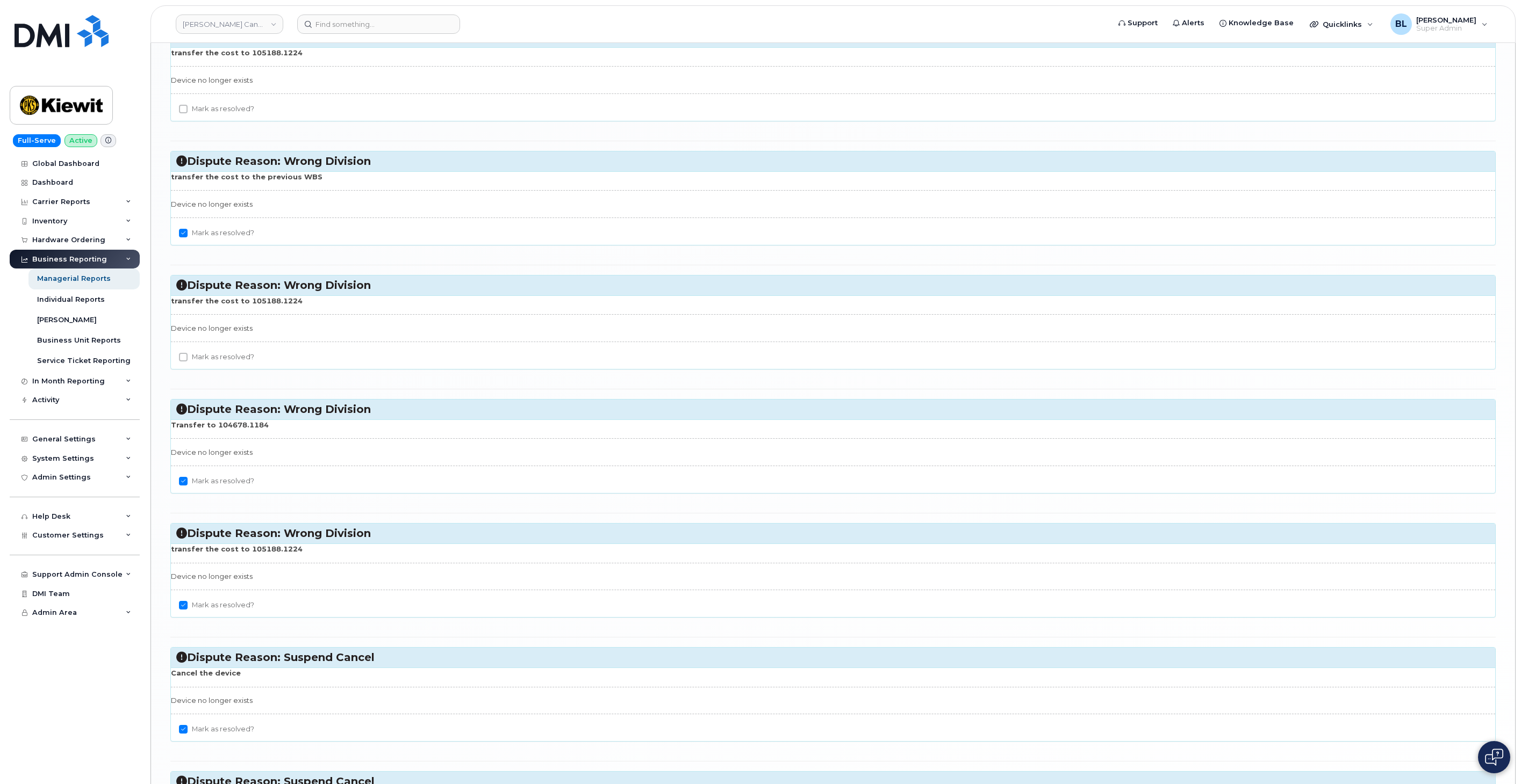
click at [224, 363] on label "Mark as resolved?" at bounding box center [217, 357] width 75 height 13
click at [188, 361] on input "Mark as resolved?" at bounding box center [183, 356] width 9 height 9
checkbox input "true"
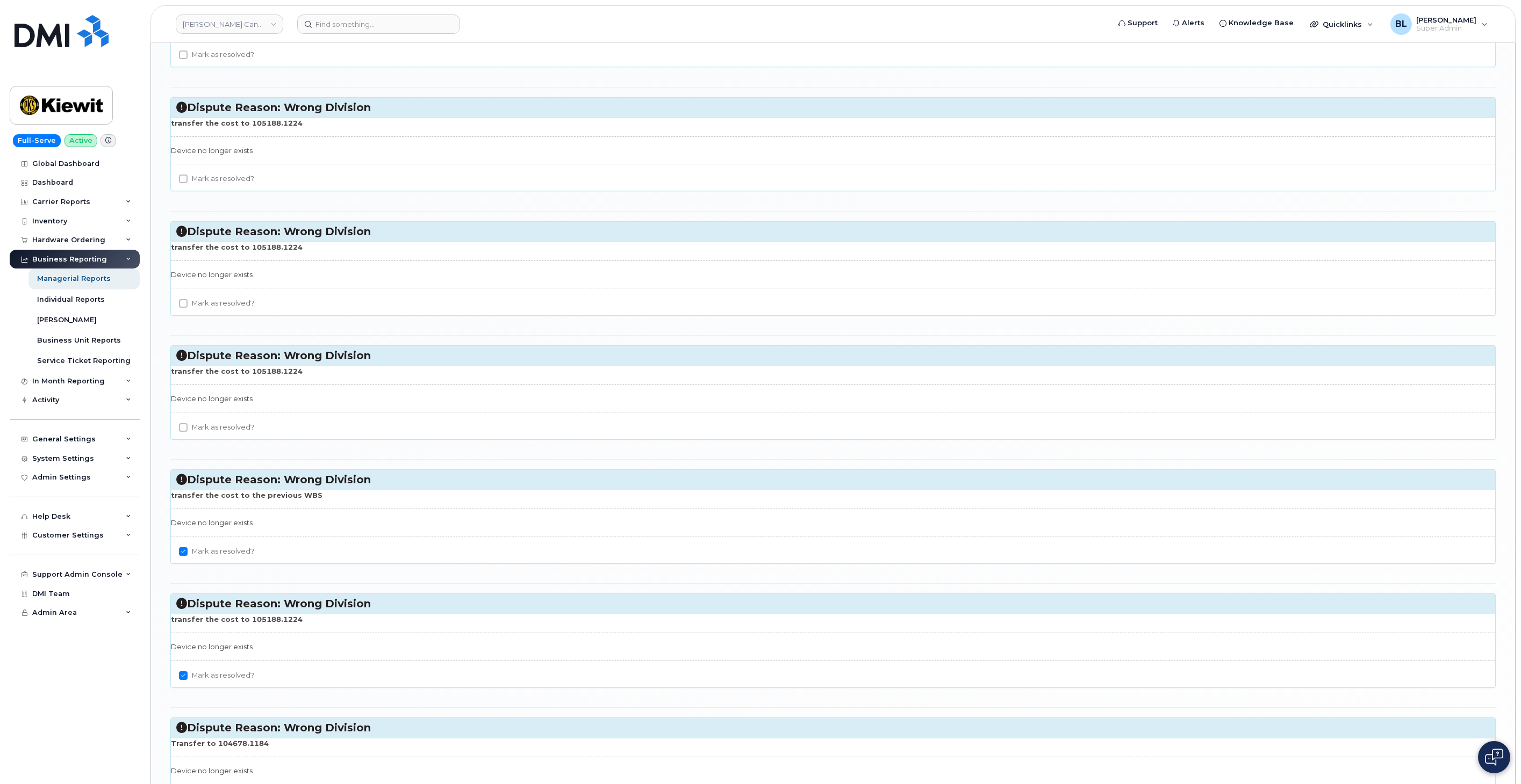
click at [224, 431] on label "Mark as resolved?" at bounding box center [217, 428] width 75 height 13
click at [188, 431] on input "Mark as resolved?" at bounding box center [183, 427] width 9 height 9
checkbox input "true"
click at [210, 310] on label "Mark as resolved?" at bounding box center [217, 303] width 75 height 13
click at [188, 308] on input "Mark as resolved?" at bounding box center [183, 303] width 9 height 9
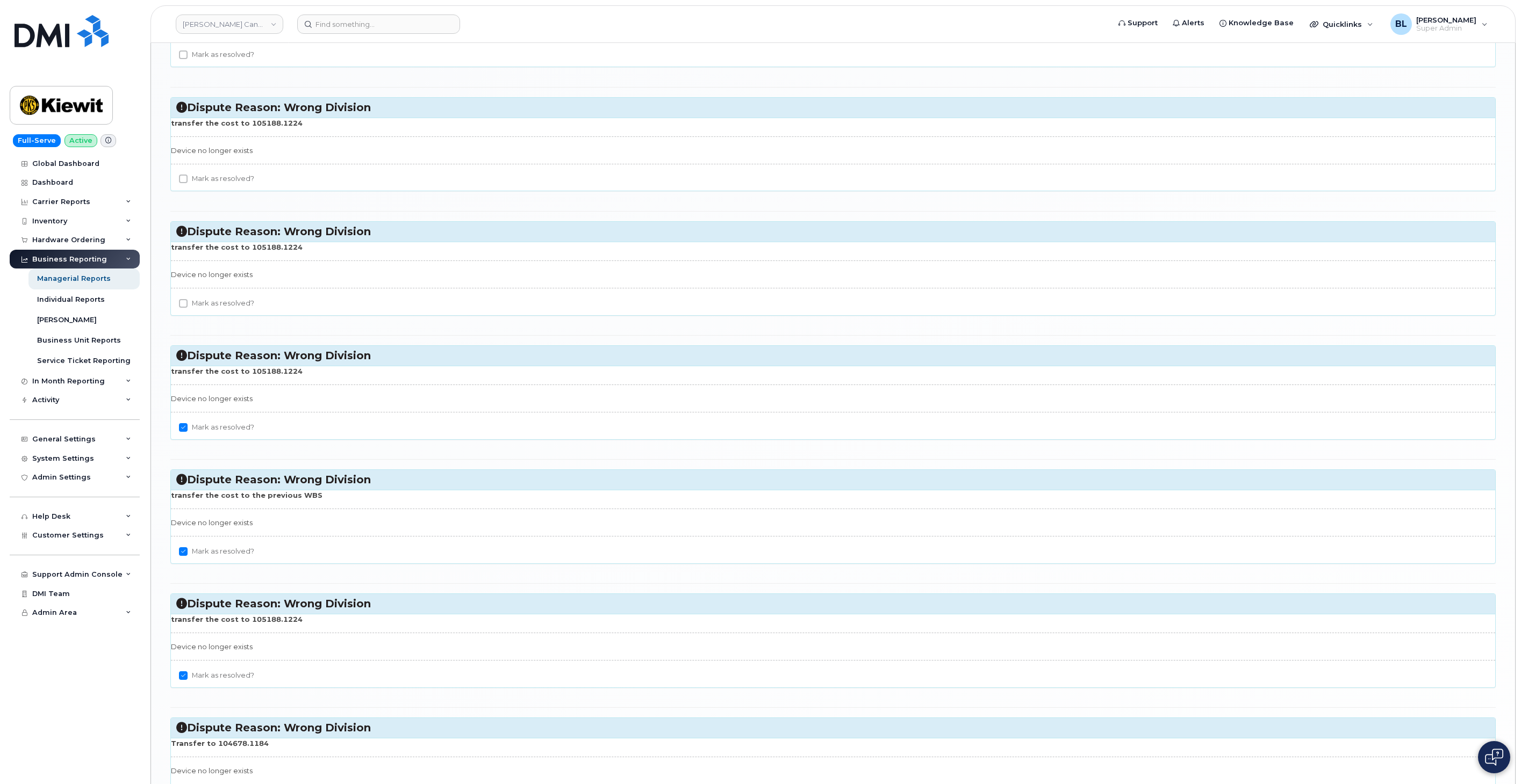
checkbox input "true"
click at [210, 191] on div "Mark as resolved?" at bounding box center [833, 181] width 1324 height 18
click at [216, 185] on label "Mark as resolved?" at bounding box center [217, 179] width 75 height 13
click at [188, 183] on input "Mark as resolved?" at bounding box center [183, 178] width 9 height 9
checkbox input "true"
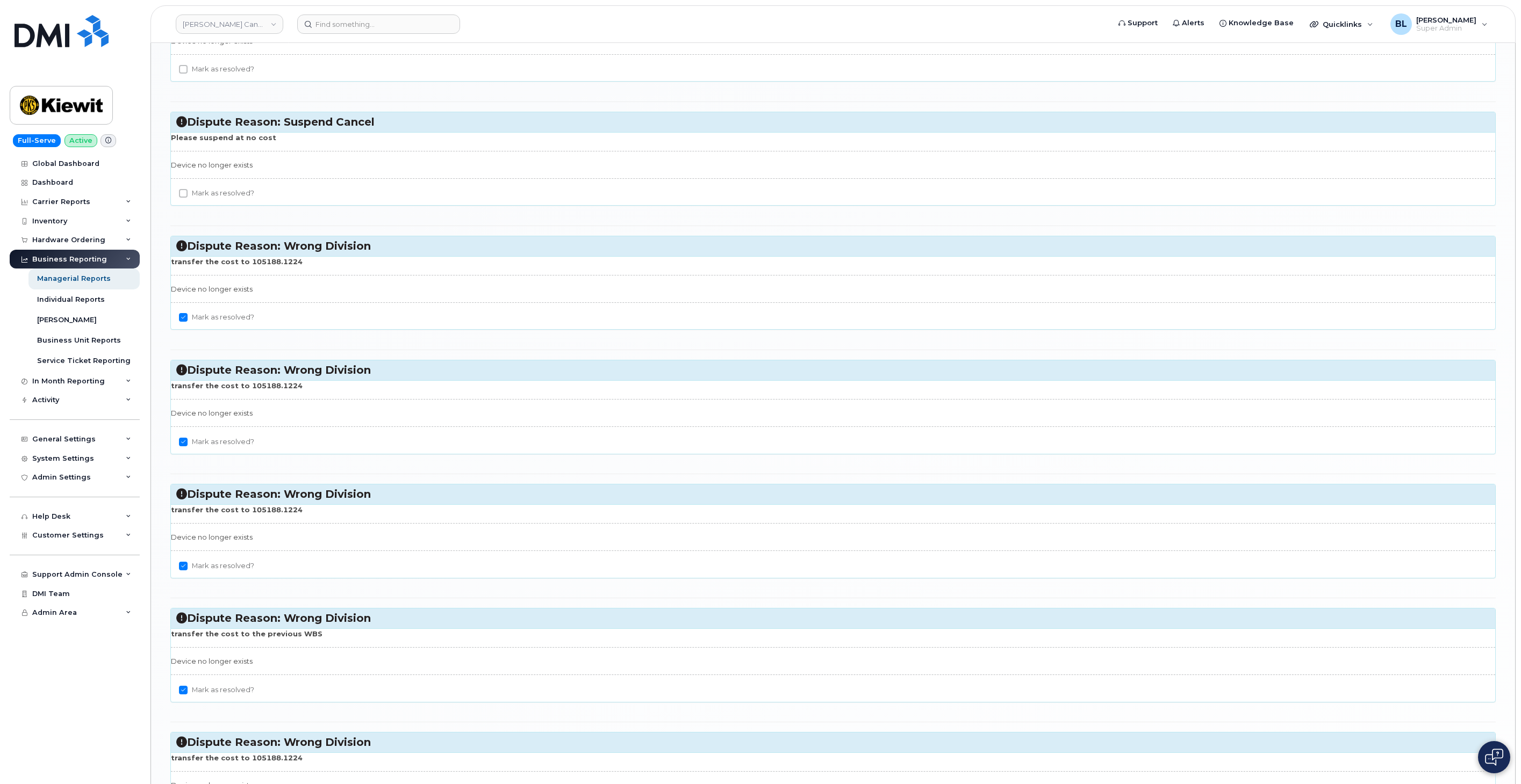
scroll to position [1755, 0]
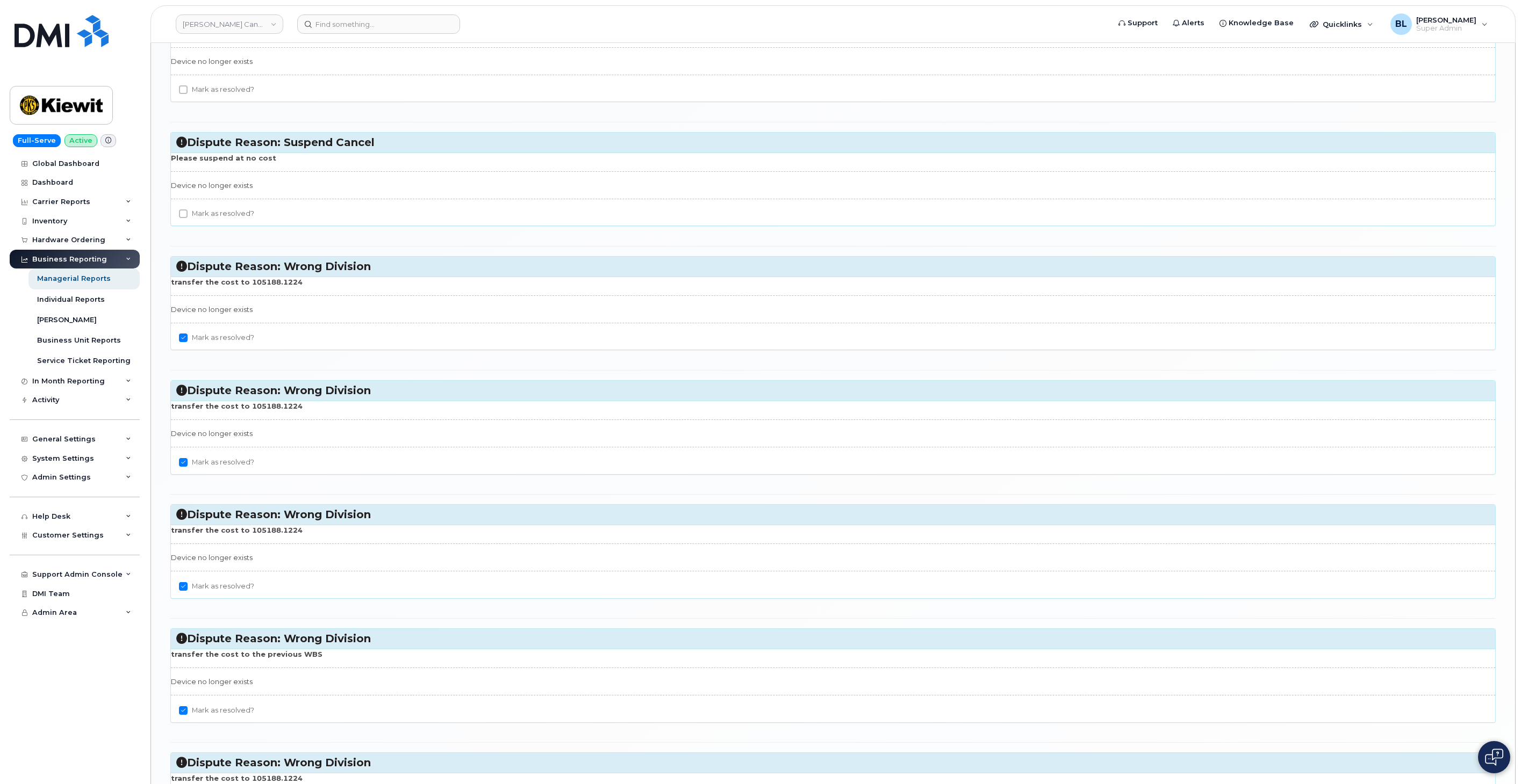
click at [210, 220] on label "Mark as resolved?" at bounding box center [217, 213] width 75 height 13
click at [188, 218] on input "Mark as resolved?" at bounding box center [183, 213] width 9 height 9
checkbox input "true"
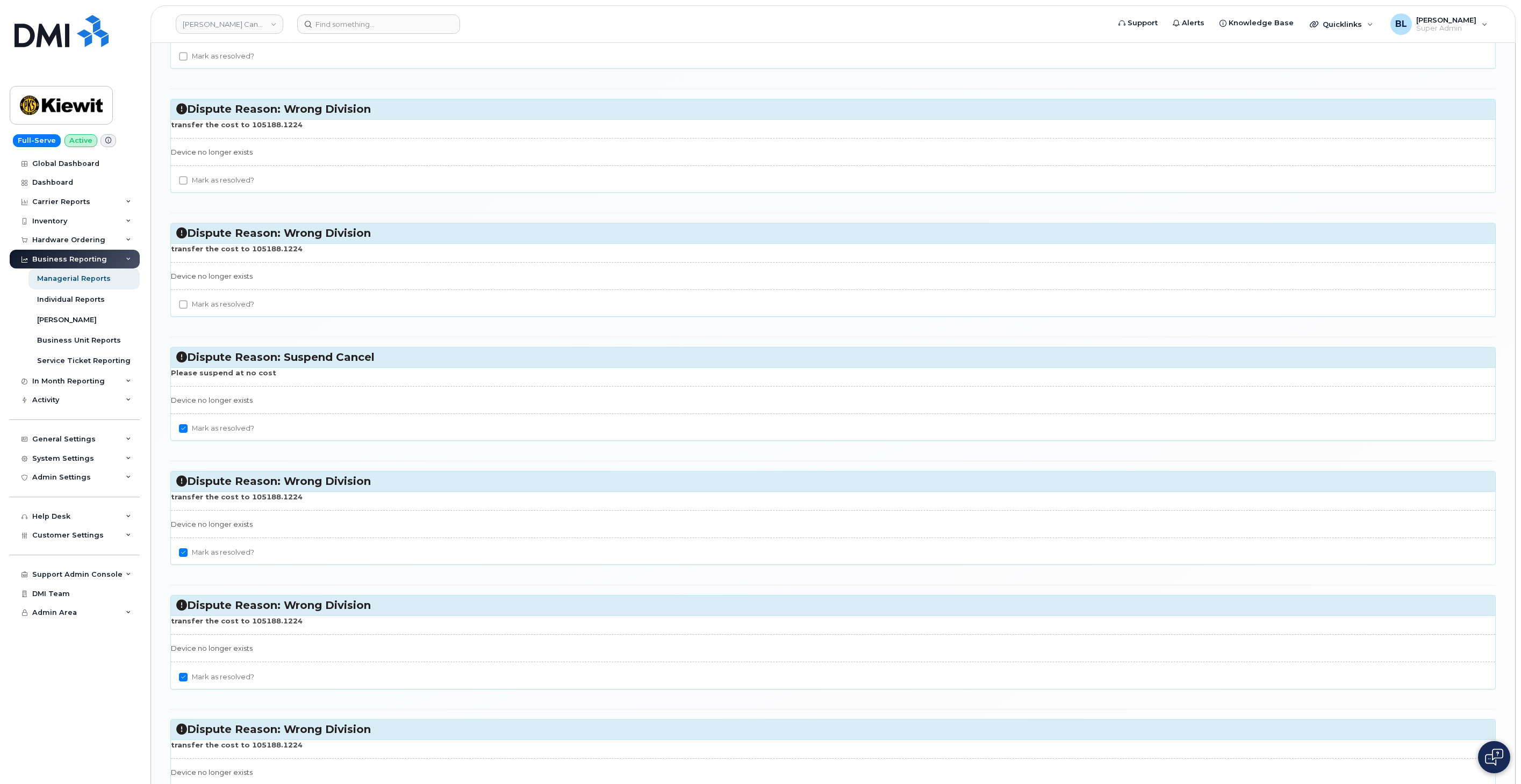
scroll to position [1436, 0]
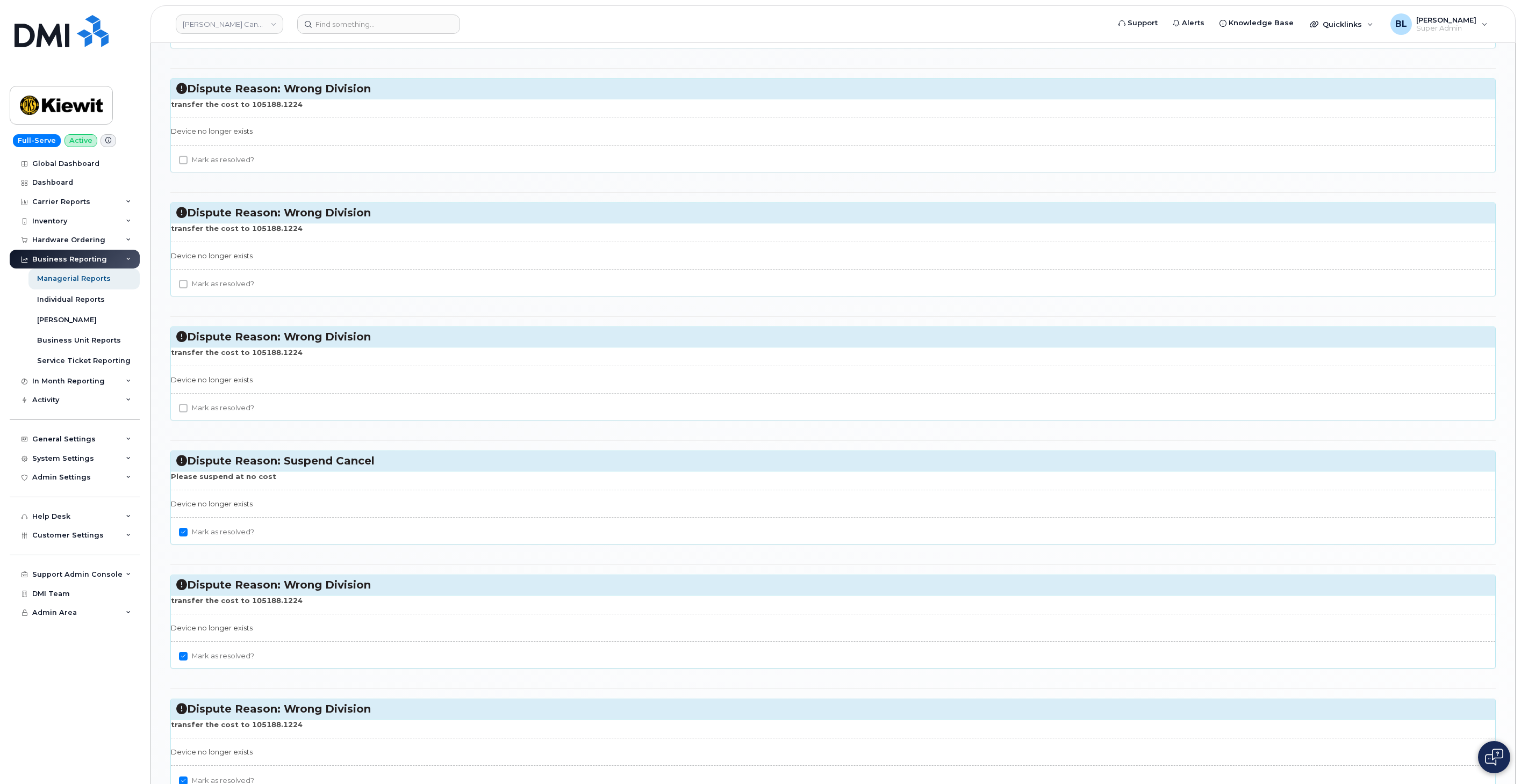
click at [203, 410] on label "Mark as resolved?" at bounding box center [217, 408] width 75 height 13
click at [188, 410] on input "Mark as resolved?" at bounding box center [183, 408] width 9 height 9
checkbox input "true"
click at [213, 277] on div "transfer the cost to 105188.1224 Device no longer exists Mark as resolved?" at bounding box center [833, 260] width 1324 height 73
click at [213, 288] on label "Mark as resolved?" at bounding box center [217, 284] width 75 height 13
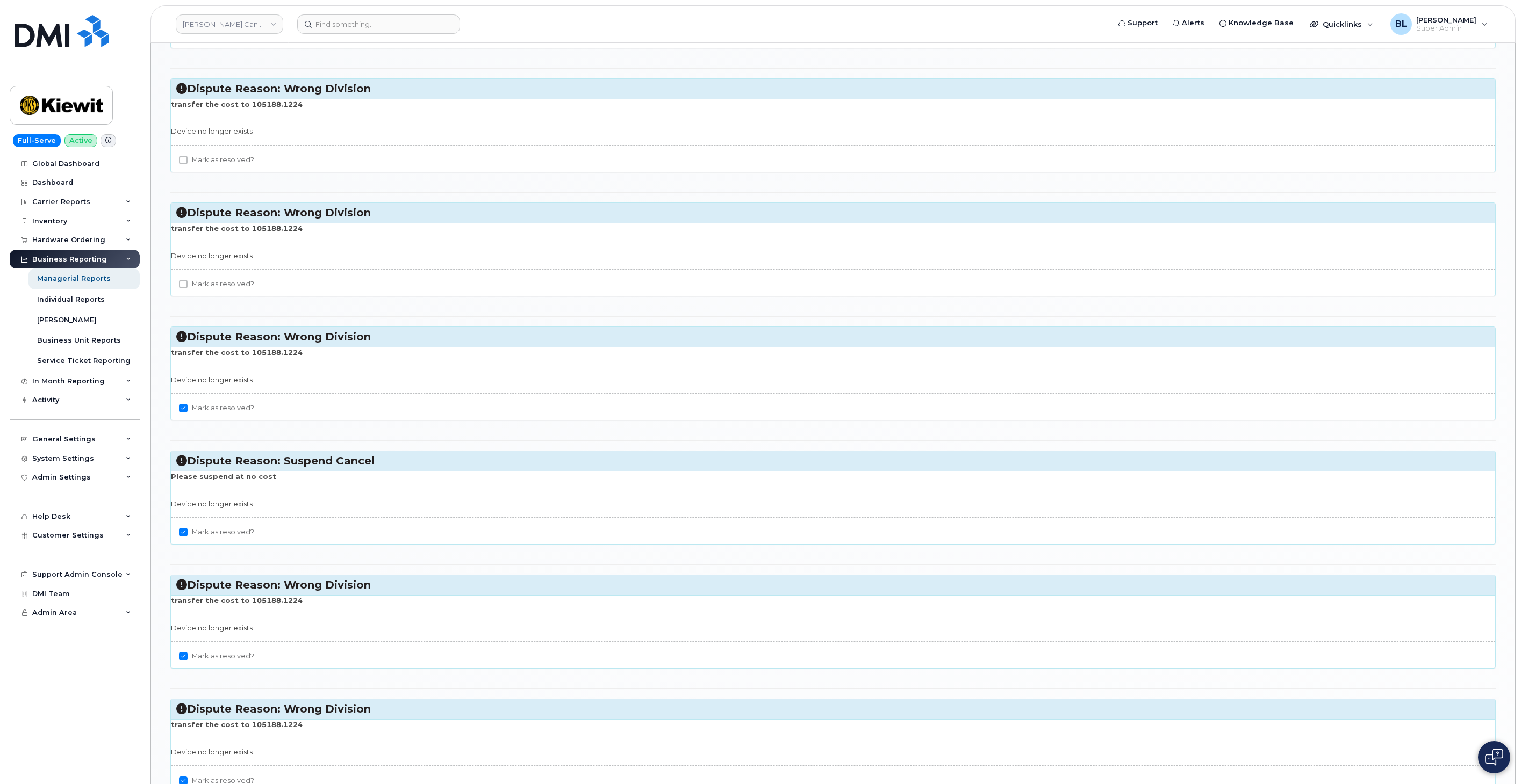
click at [188, 288] on input "Mark as resolved?" at bounding box center [183, 284] width 9 height 9
checkbox input "true"
drag, startPoint x: 211, startPoint y: 174, endPoint x: 216, endPoint y: 170, distance: 6.4
click at [215, 171] on div "Mark as resolved?" at bounding box center [833, 163] width 1324 height 18
click at [218, 166] on label "Mark as resolved?" at bounding box center [217, 160] width 75 height 13
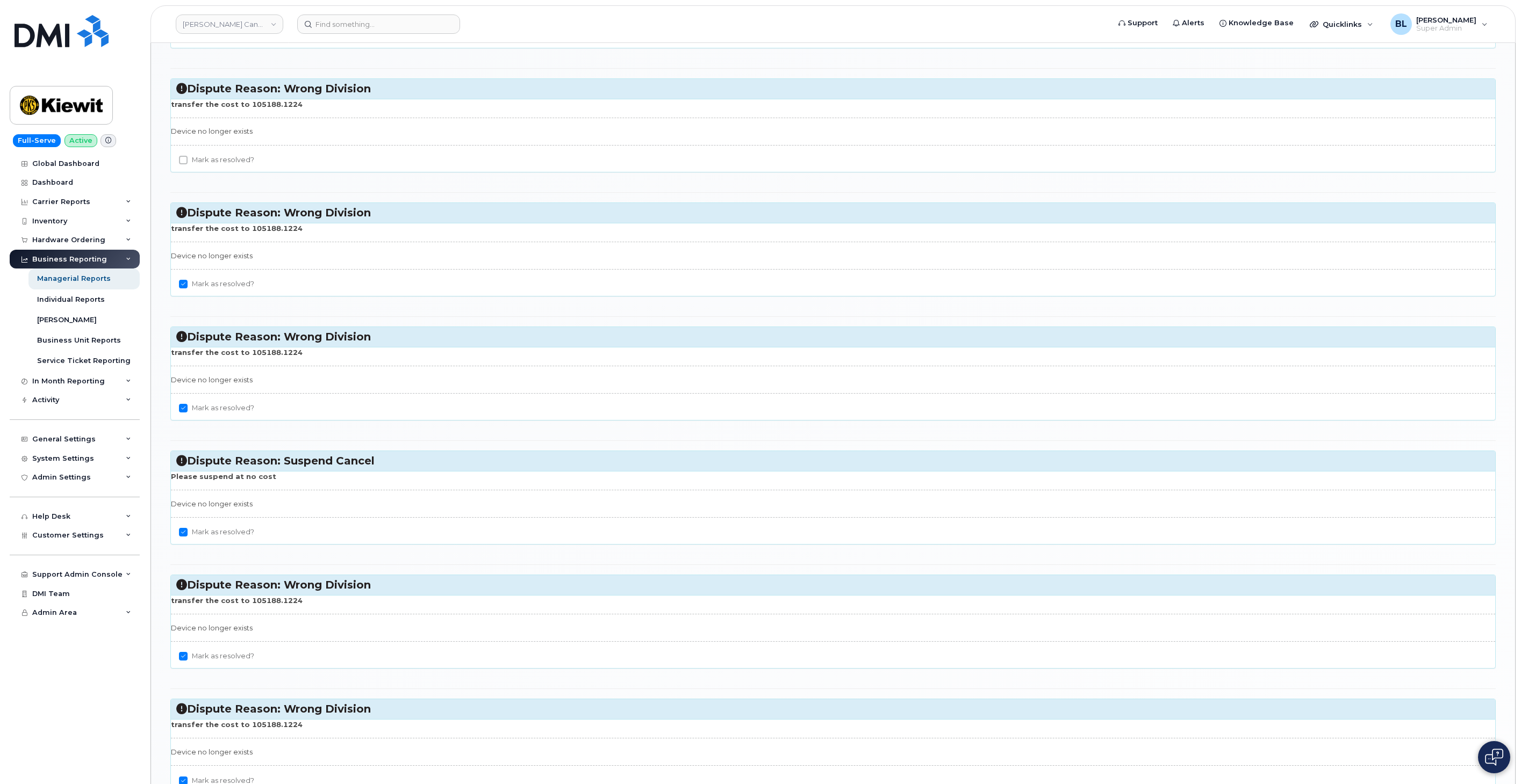
click at [188, 164] on input "Mark as resolved?" at bounding box center [183, 159] width 9 height 9
checkbox input "true"
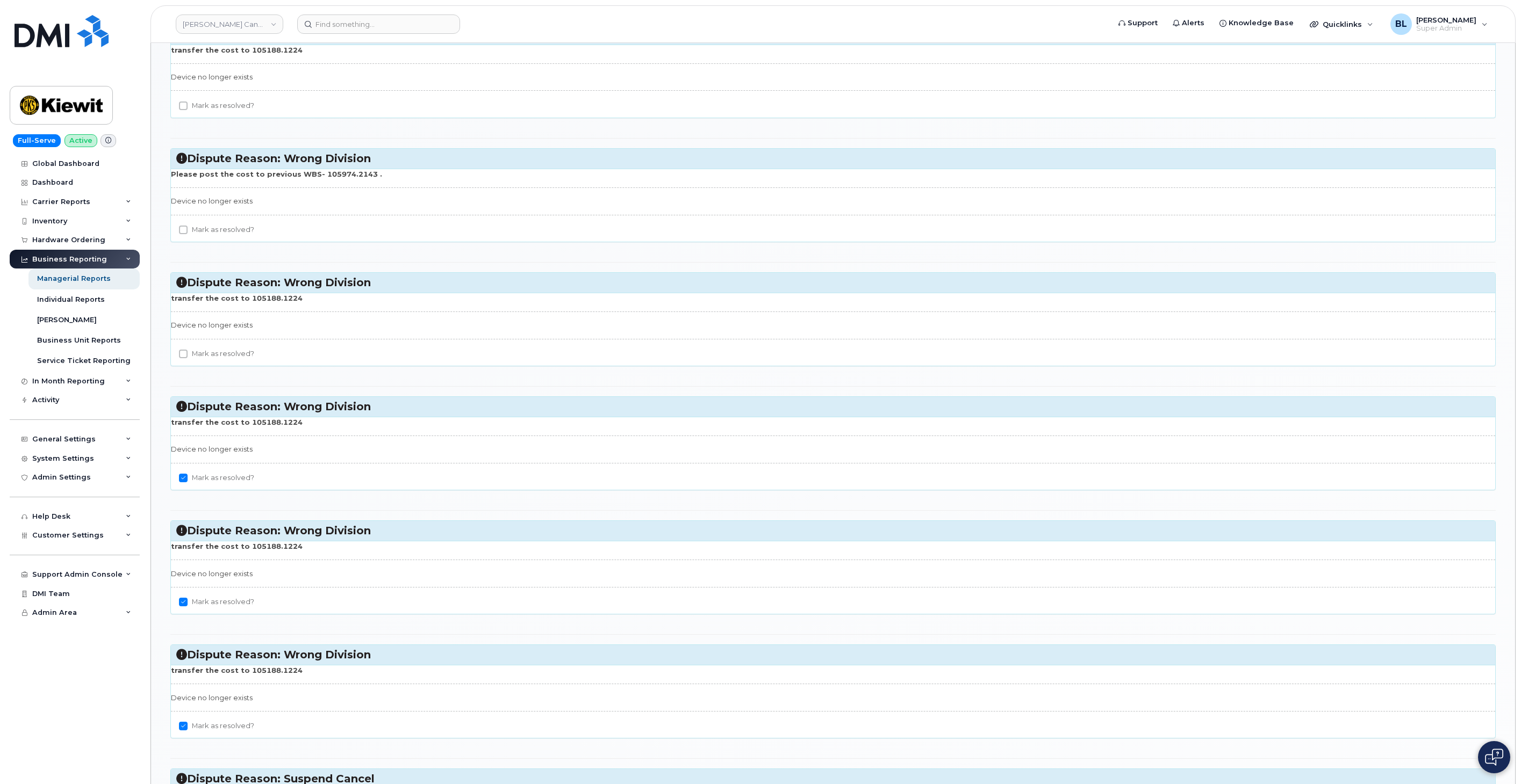
click at [226, 353] on label "Mark as resolved?" at bounding box center [217, 354] width 75 height 13
click at [188, 353] on input "Mark as resolved?" at bounding box center [183, 353] width 9 height 9
checkbox input "true"
click at [221, 236] on label "Mark as resolved?" at bounding box center [217, 230] width 75 height 13
click at [188, 234] on input "Mark as resolved?" at bounding box center [183, 230] width 9 height 9
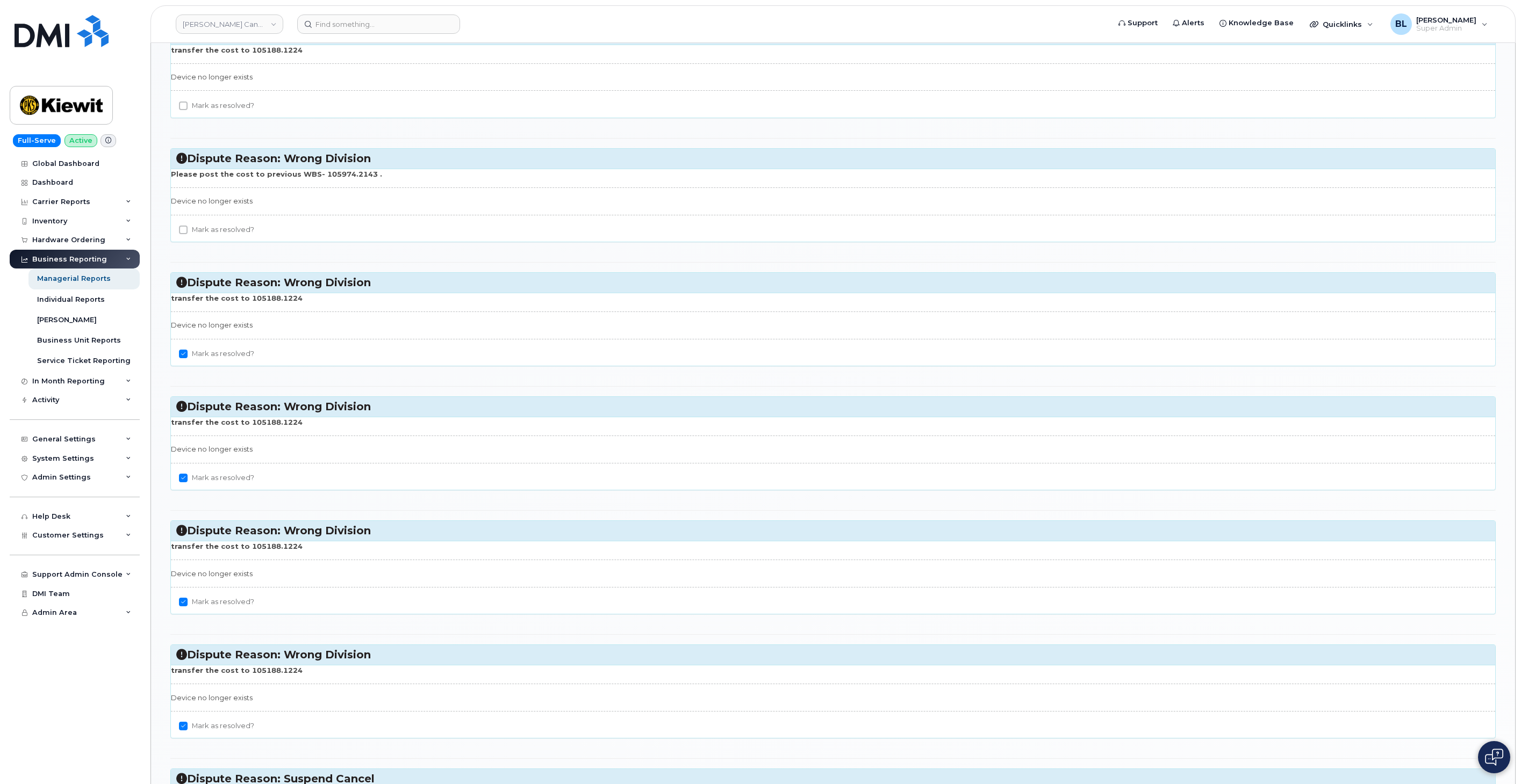
checkbox input "true"
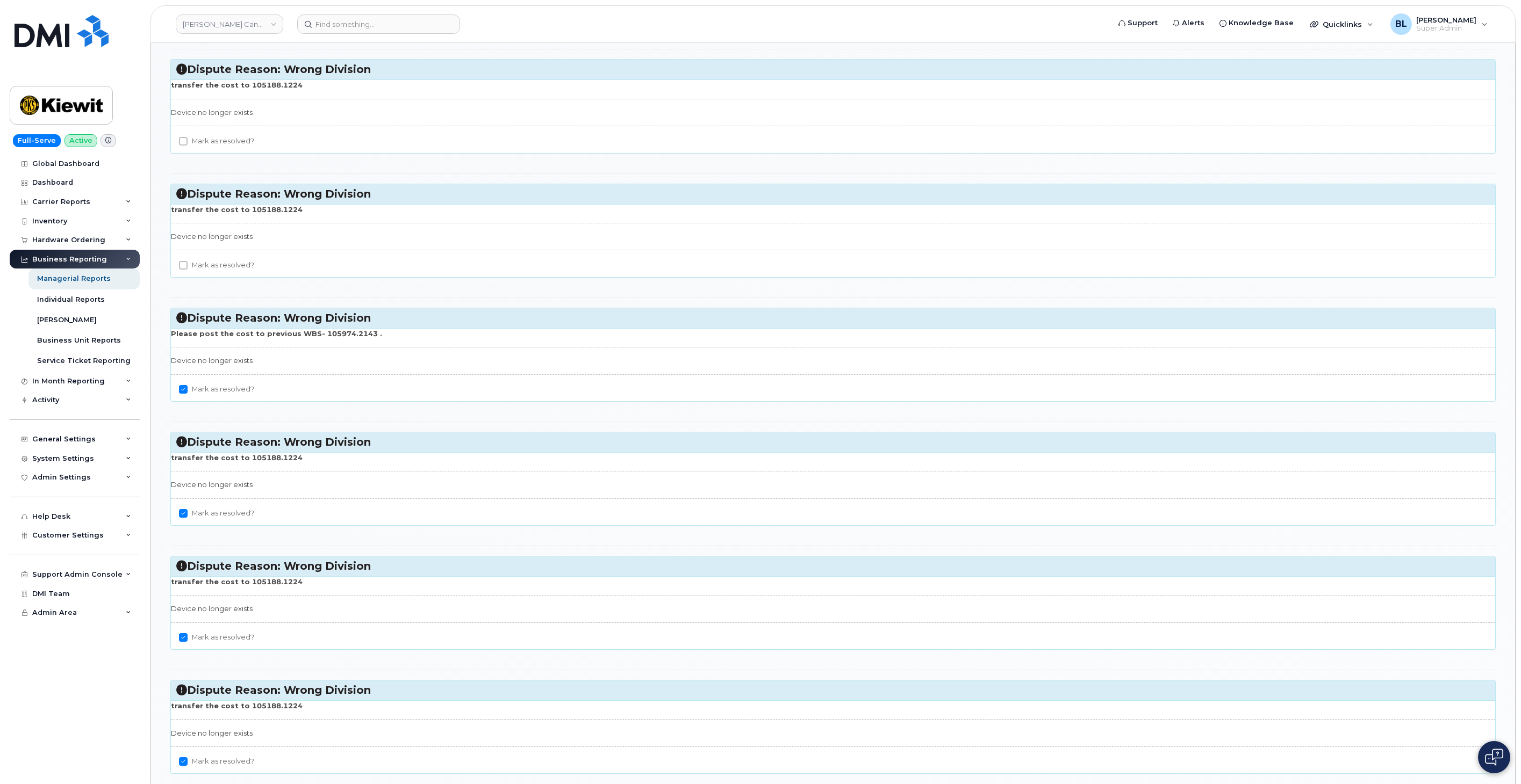
click at [226, 263] on label "Mark as resolved?" at bounding box center [217, 265] width 75 height 13
click at [188, 263] on input "Mark as resolved?" at bounding box center [183, 265] width 9 height 9
checkbox input "true"
click at [213, 143] on label "Mark as resolved?" at bounding box center [217, 141] width 75 height 13
click at [188, 143] on input "Mark as resolved?" at bounding box center [183, 141] width 9 height 9
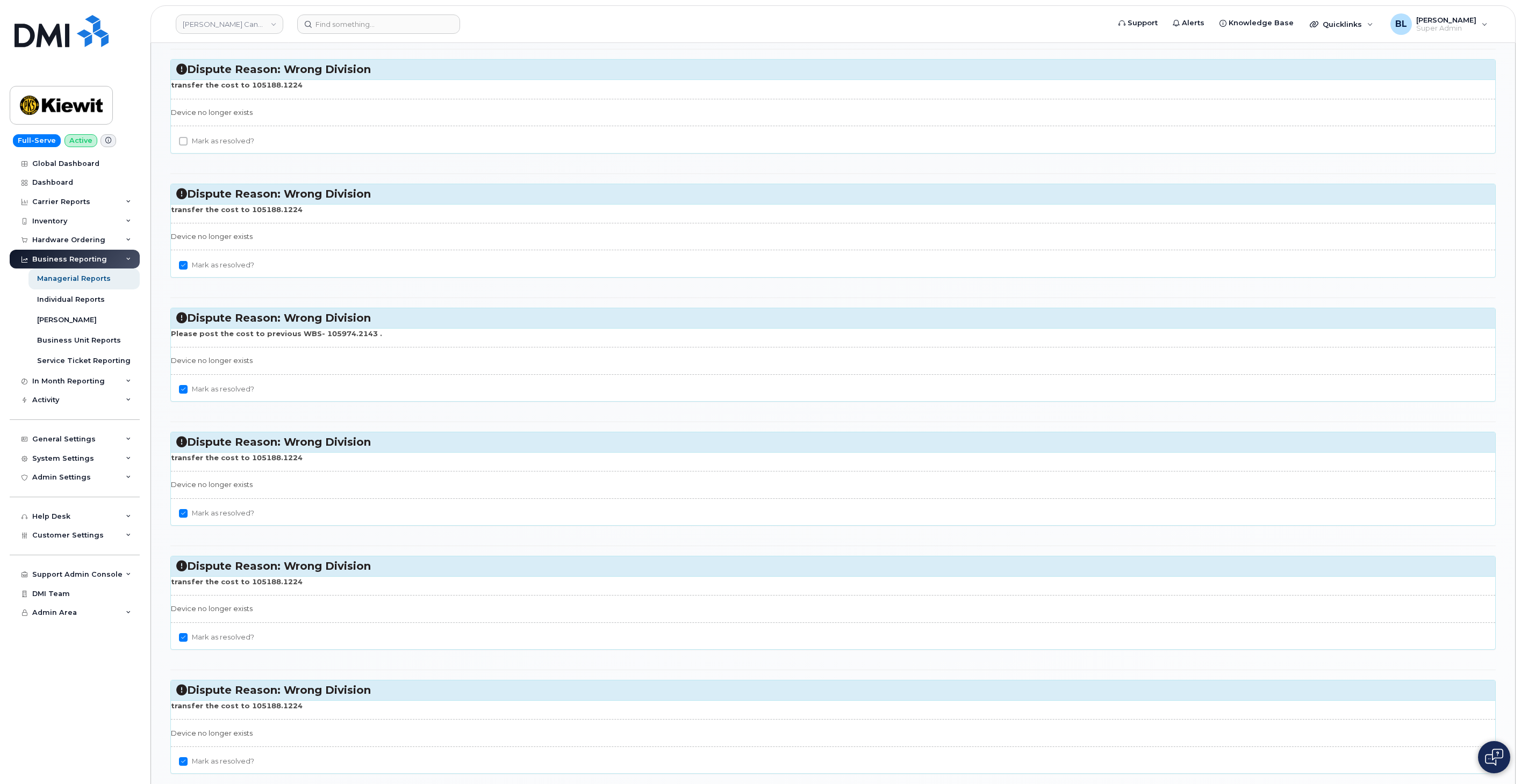
checkbox input "true"
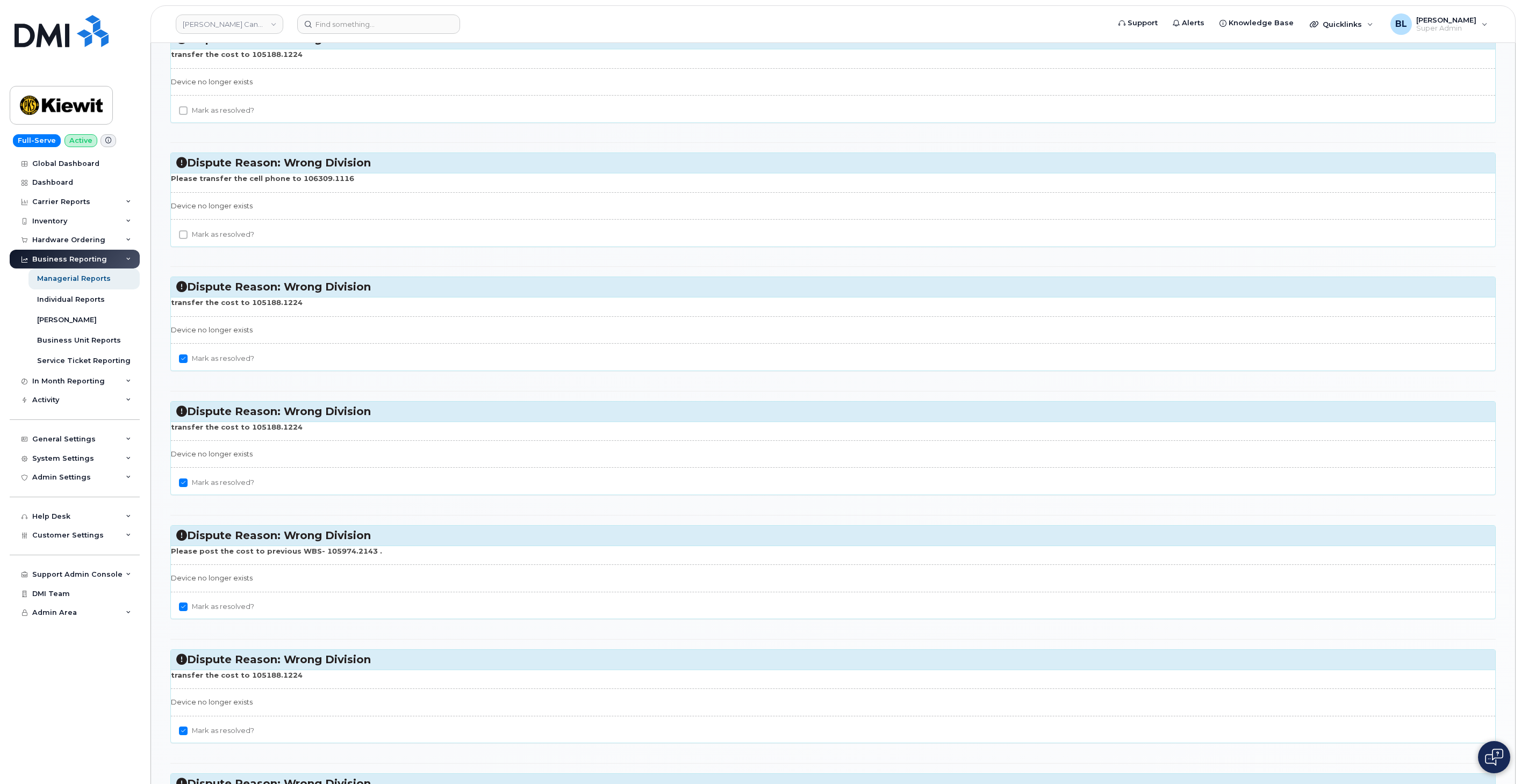
scroll to position [641, 0]
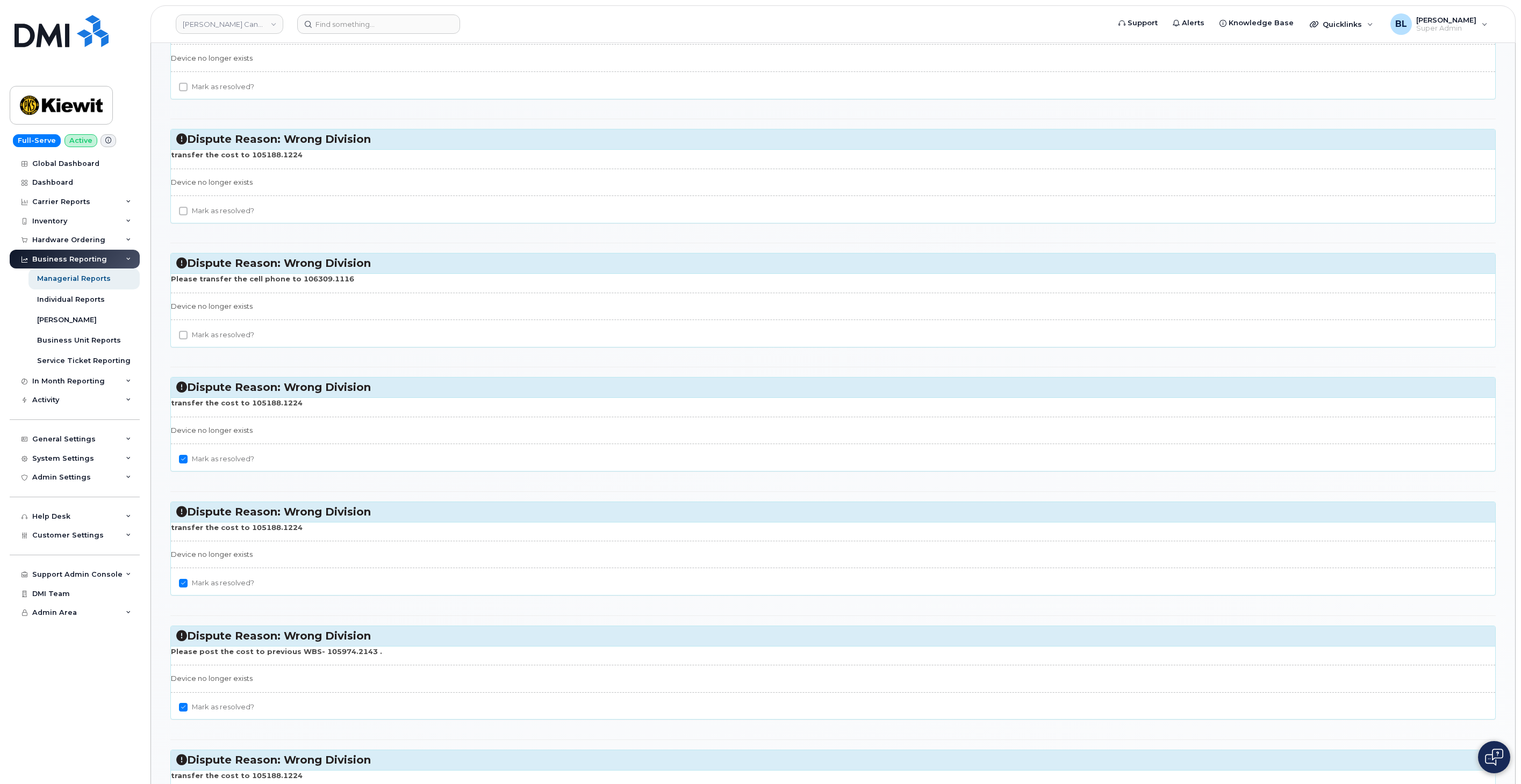
click at [236, 338] on label "Mark as resolved?" at bounding box center [217, 335] width 75 height 13
click at [188, 338] on input "Mark as resolved?" at bounding box center [183, 335] width 9 height 9
checkbox input "true"
click at [221, 209] on label "Mark as resolved?" at bounding box center [217, 211] width 75 height 13
click at [188, 209] on input "Mark as resolved?" at bounding box center [183, 211] width 9 height 9
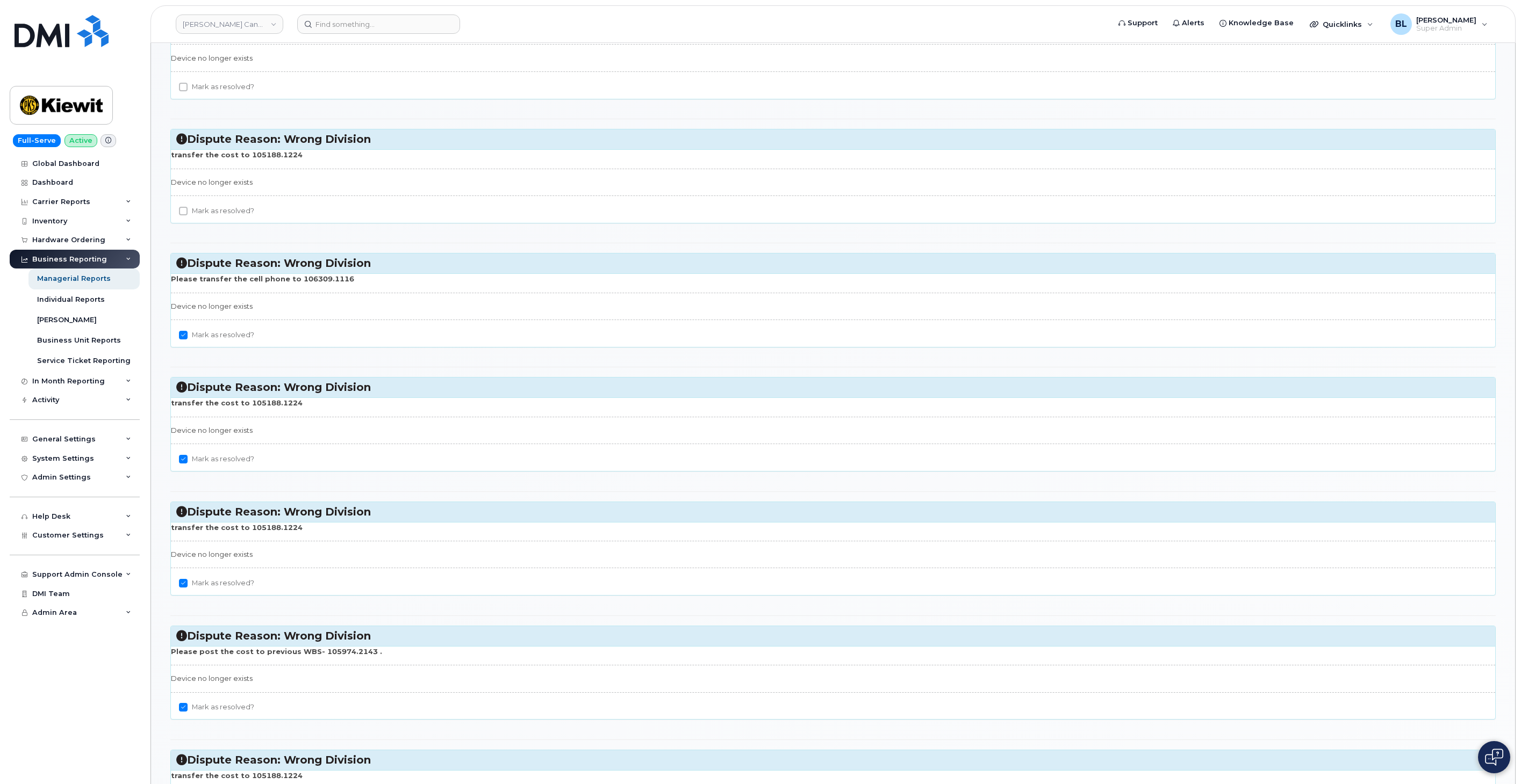
checkbox input "true"
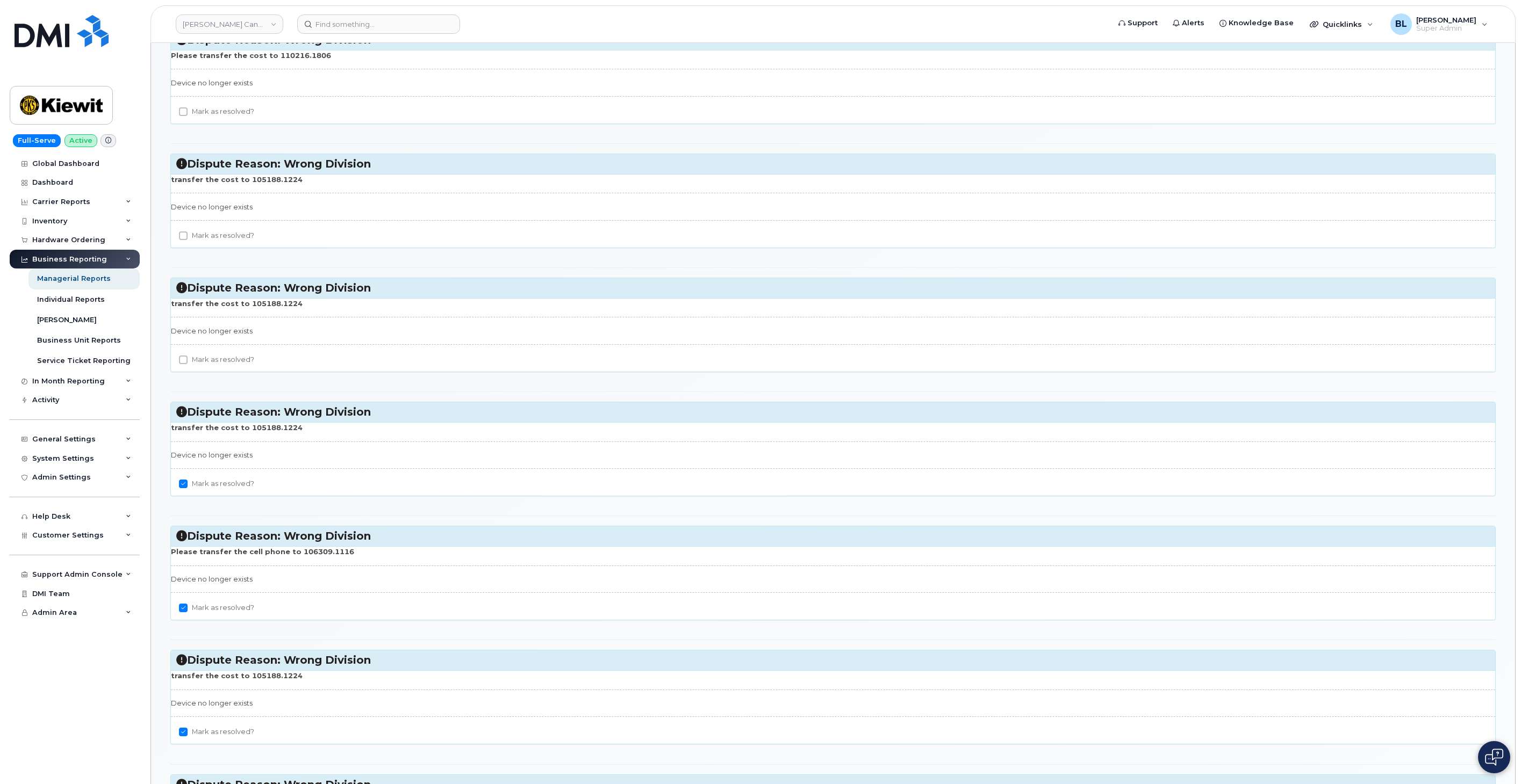
scroll to position [323, 0]
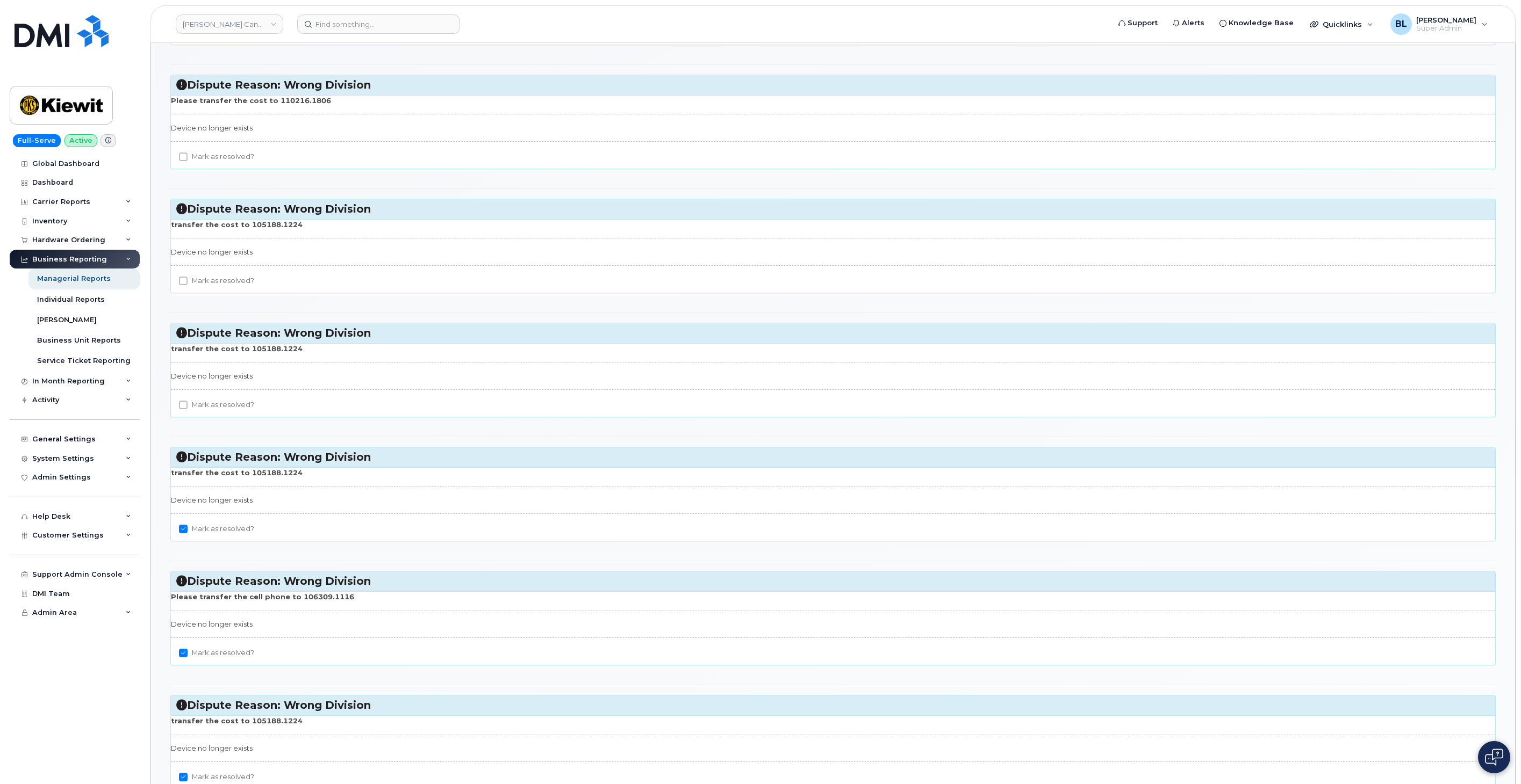
click at [202, 403] on label "Mark as resolved?" at bounding box center [217, 405] width 75 height 13
click at [188, 403] on input "Mark as resolved?" at bounding box center [183, 405] width 9 height 9
checkbox input "true"
click at [185, 277] on input "Mark as resolved?" at bounding box center [183, 281] width 9 height 9
checkbox input "true"
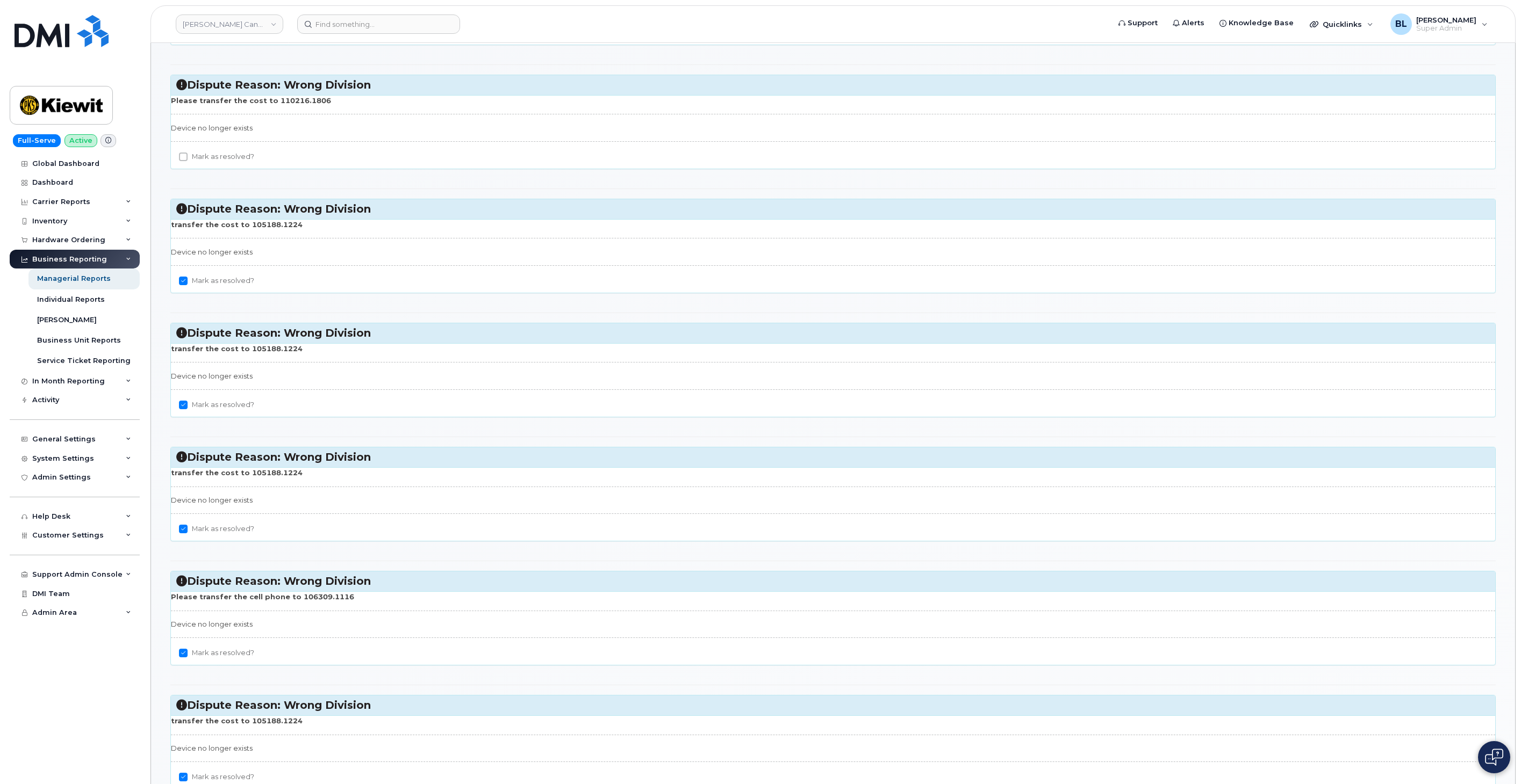
click at [205, 162] on label "Mark as resolved?" at bounding box center [217, 156] width 75 height 13
click at [188, 161] on input "Mark as resolved?" at bounding box center [183, 156] width 9 height 9
checkbox input "true"
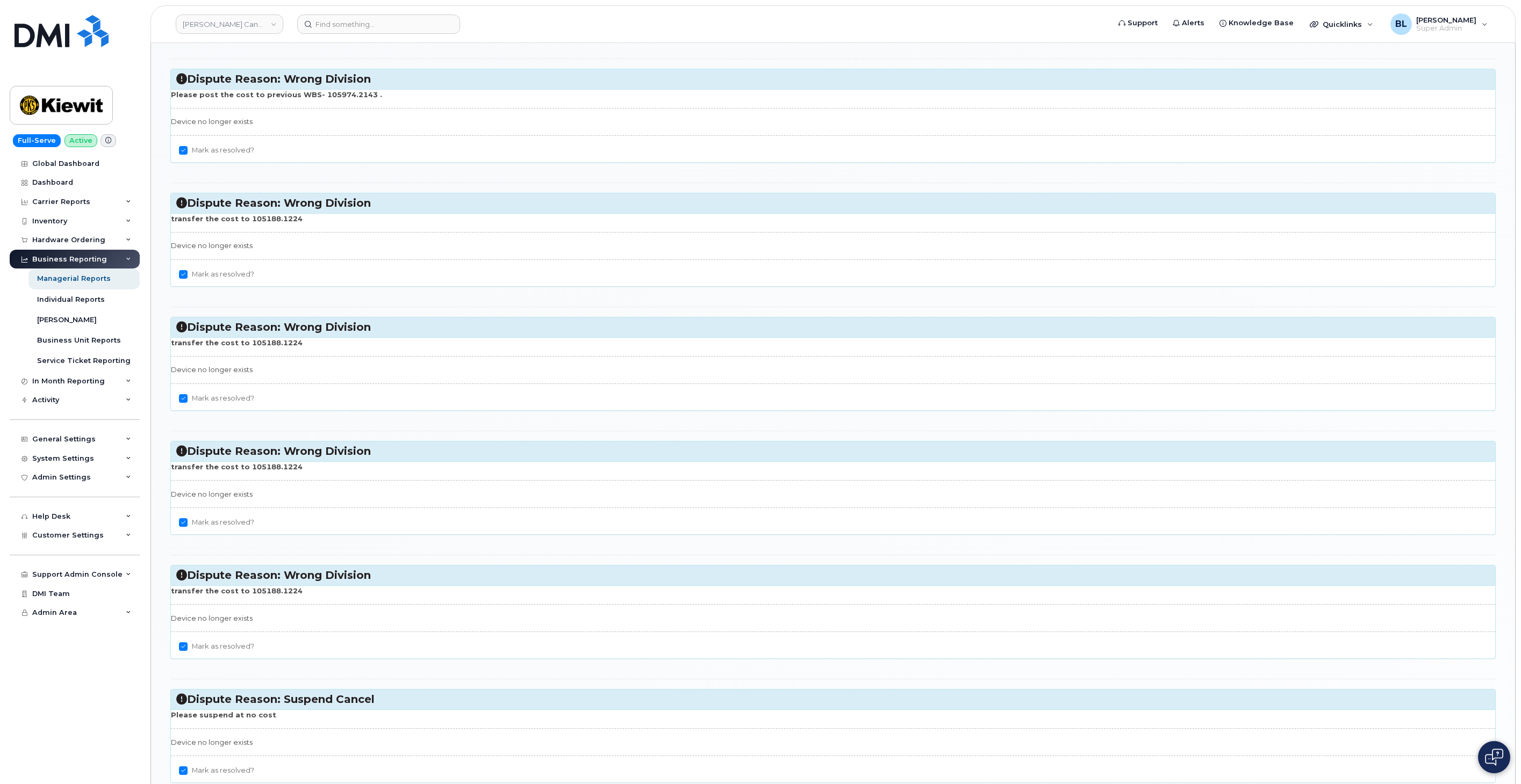
scroll to position [2551, 0]
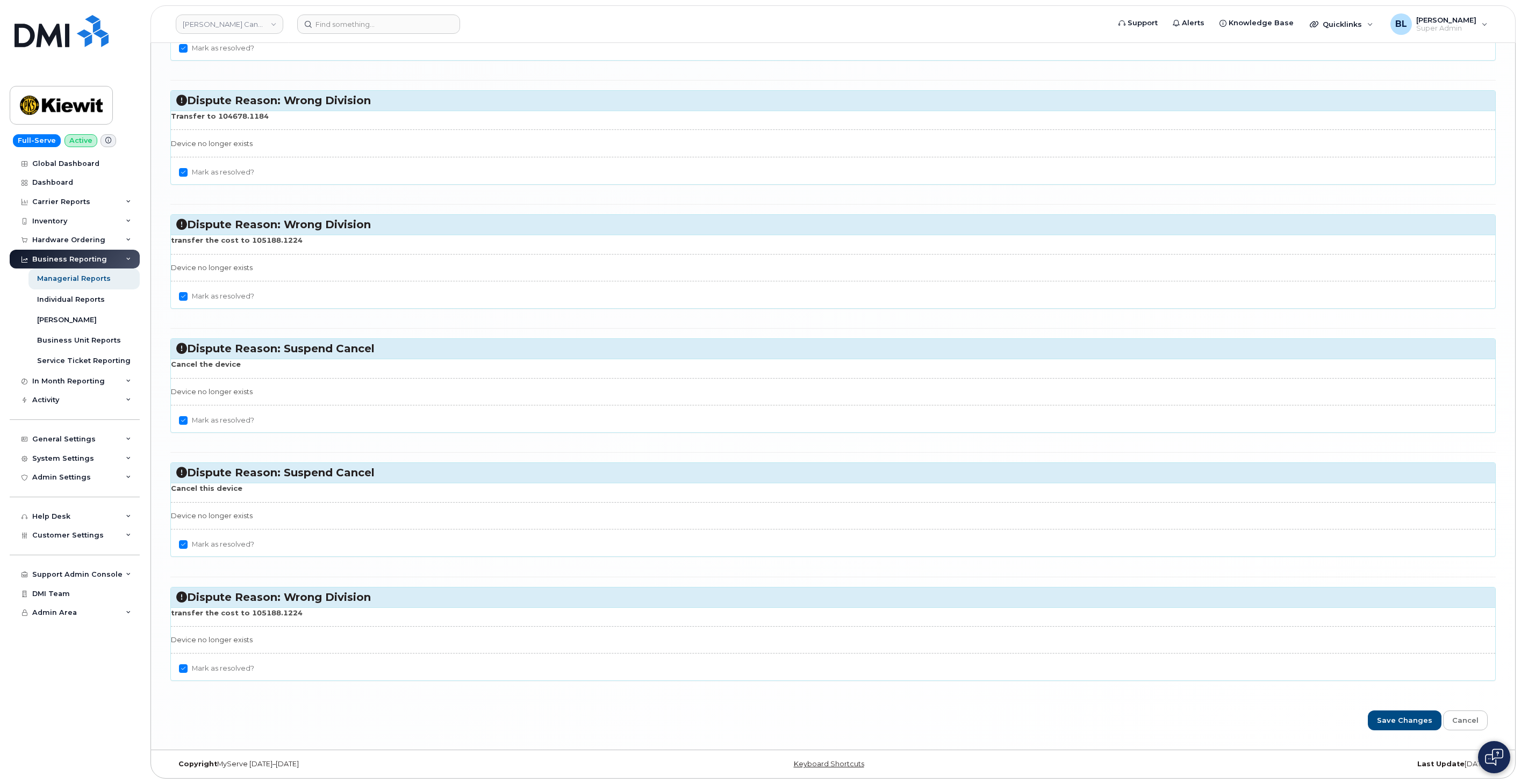
drag, startPoint x: 759, startPoint y: 149, endPoint x: 990, endPoint y: 689, distance: 587.3
click at [1390, 711] on input "Save Changes" at bounding box center [1404, 720] width 74 height 20
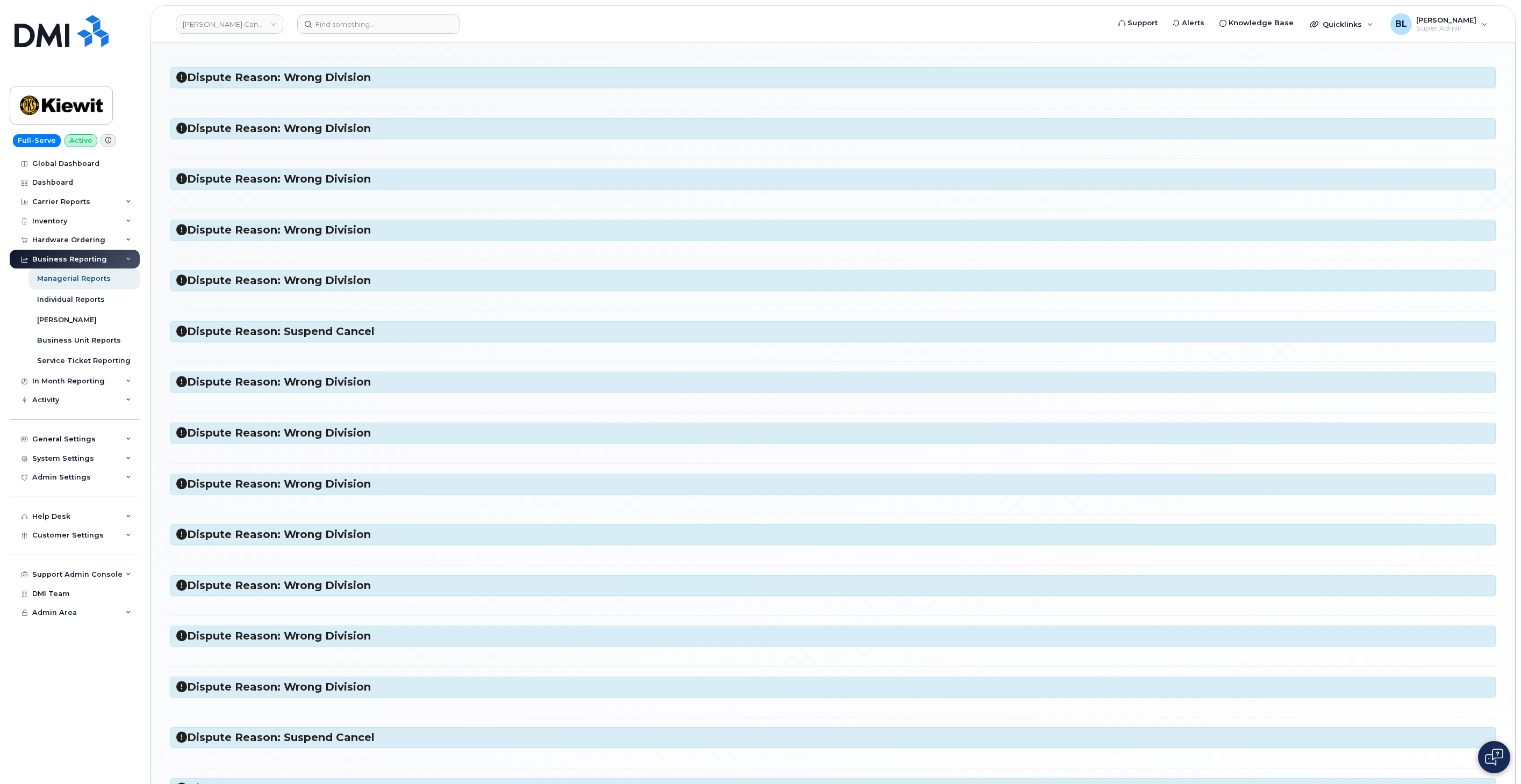
scroll to position [713, 0]
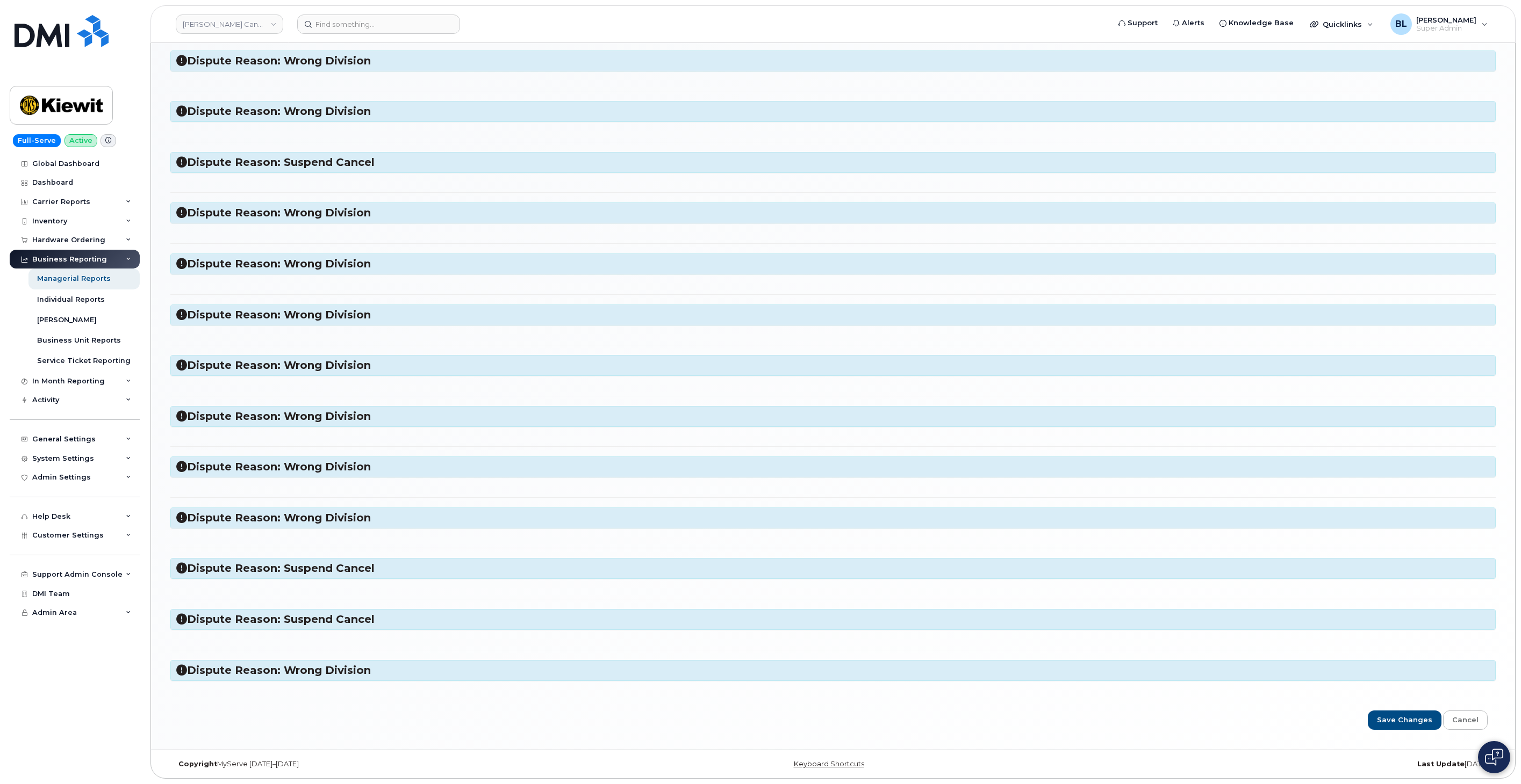
click at [335, 629] on div "Dispute Reason: Suspend Cancel" at bounding box center [833, 619] width 1324 height 20
click at [339, 621] on h3 "Dispute Reason: Suspend Cancel" at bounding box center [832, 619] width 1313 height 15
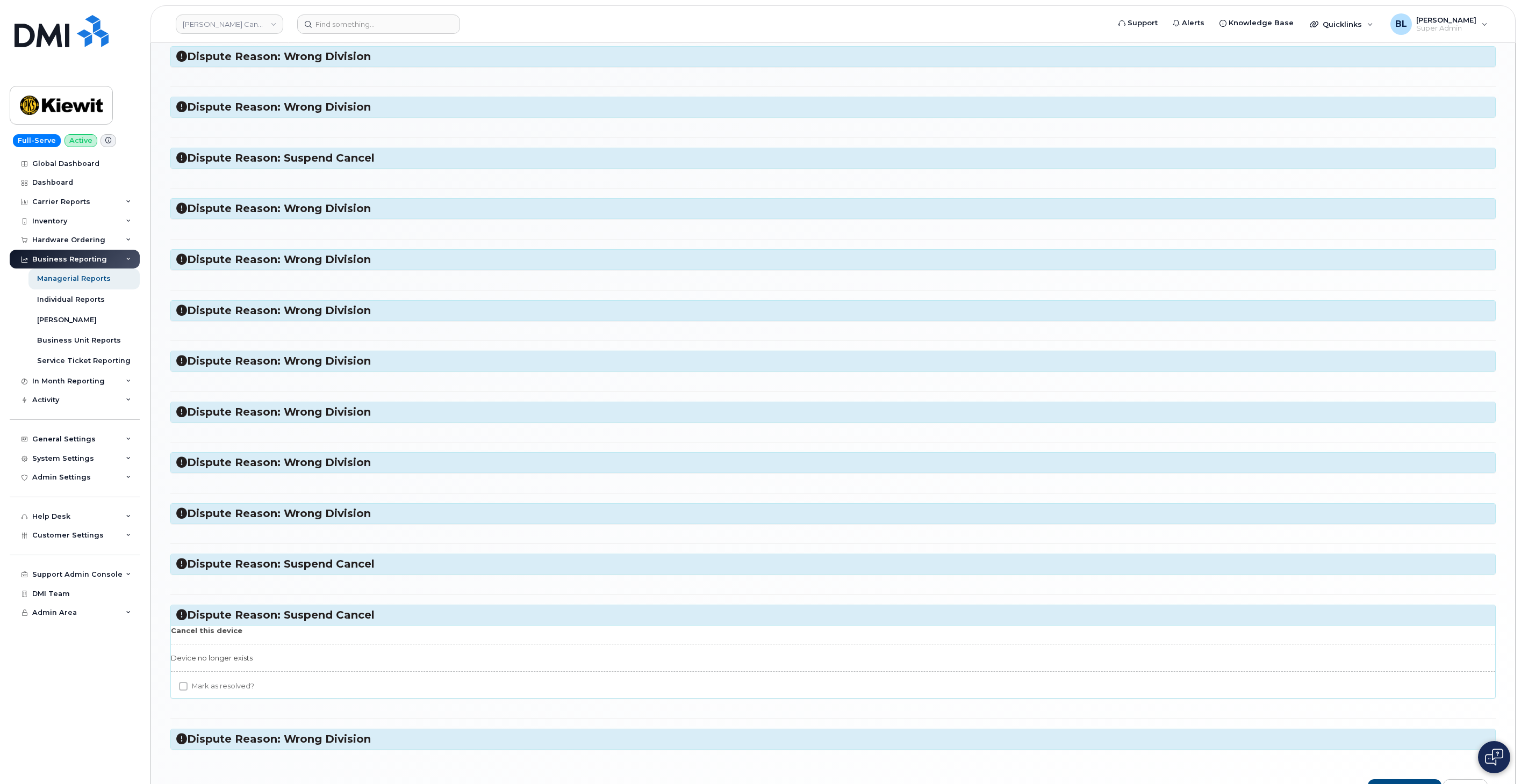
click at [227, 681] on div "Cancel this device Device no longer exists [PERSON_NAME] as resolved?" at bounding box center [833, 662] width 1324 height 73
click at [227, 689] on label "Mark as resolved?" at bounding box center [217, 686] width 75 height 13
click at [188, 689] on input "Mark as resolved?" at bounding box center [183, 686] width 9 height 9
checkbox input "true"
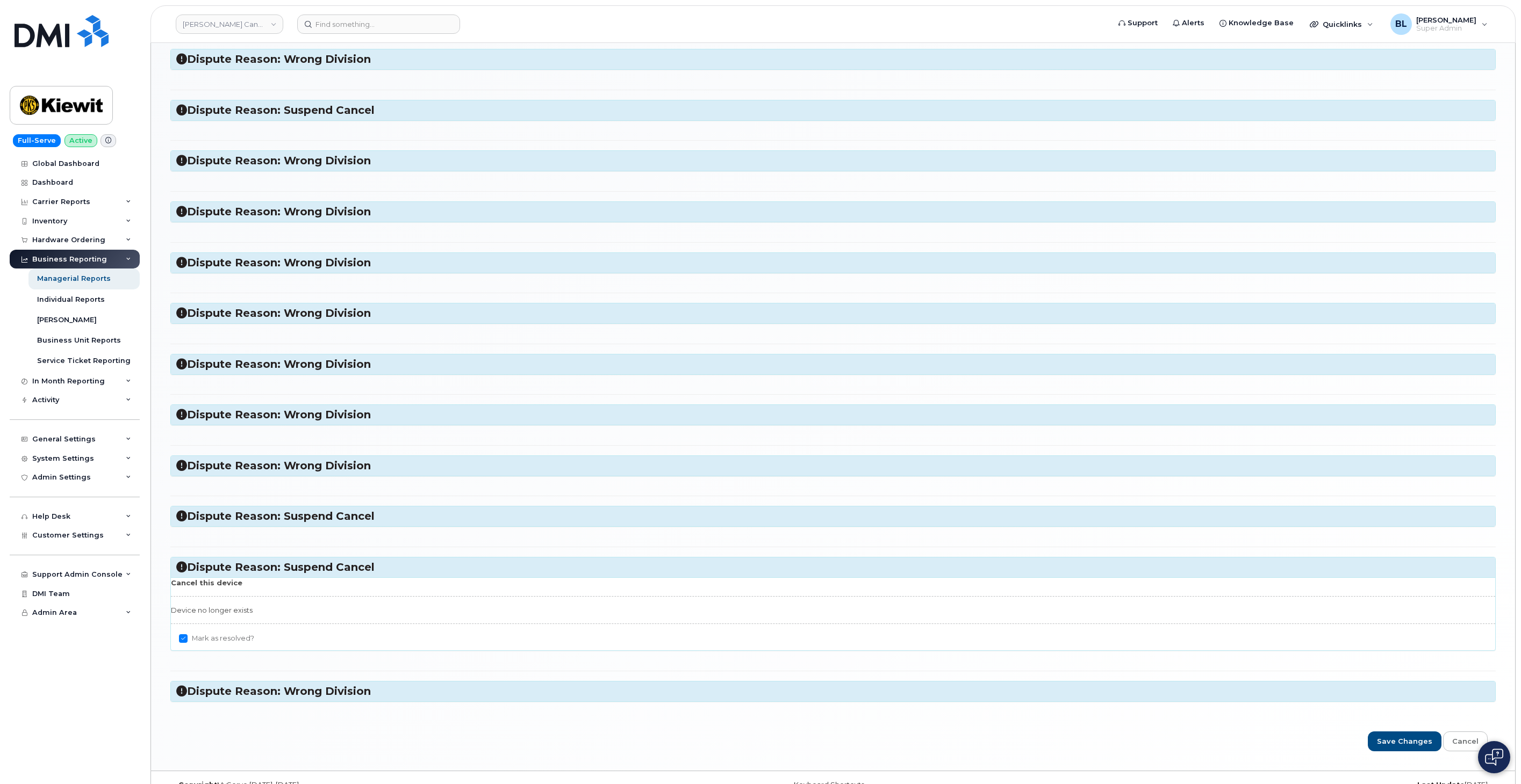
scroll to position [786, 0]
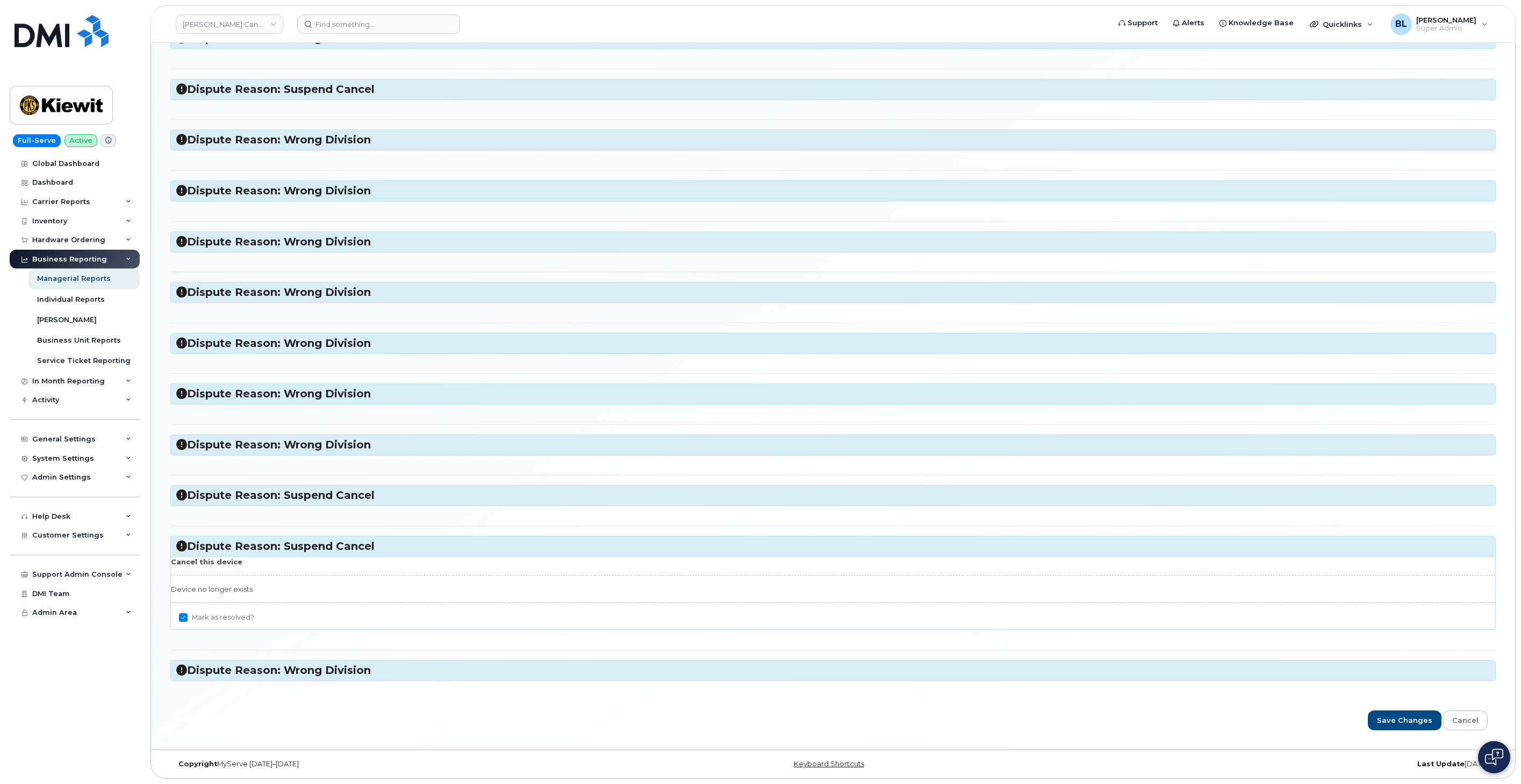
click at [1435, 732] on div "Managerial Disputes [PERSON_NAME] has 25 Disputes open/close all Dispute Reason…" at bounding box center [833, 5] width 1364 height 1488
click at [1415, 727] on input "Save Changes" at bounding box center [1404, 720] width 74 height 20
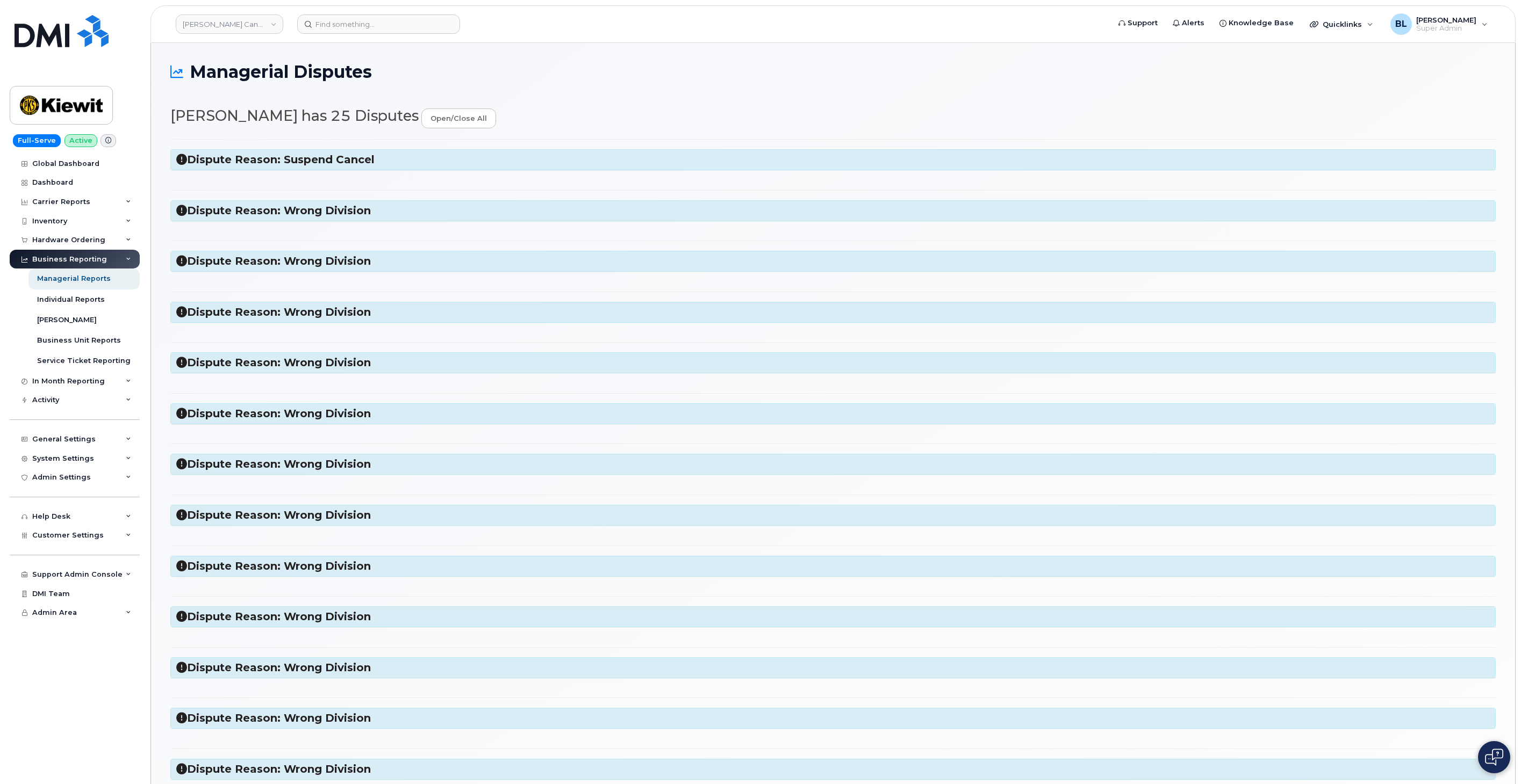
scroll to position [318, 0]
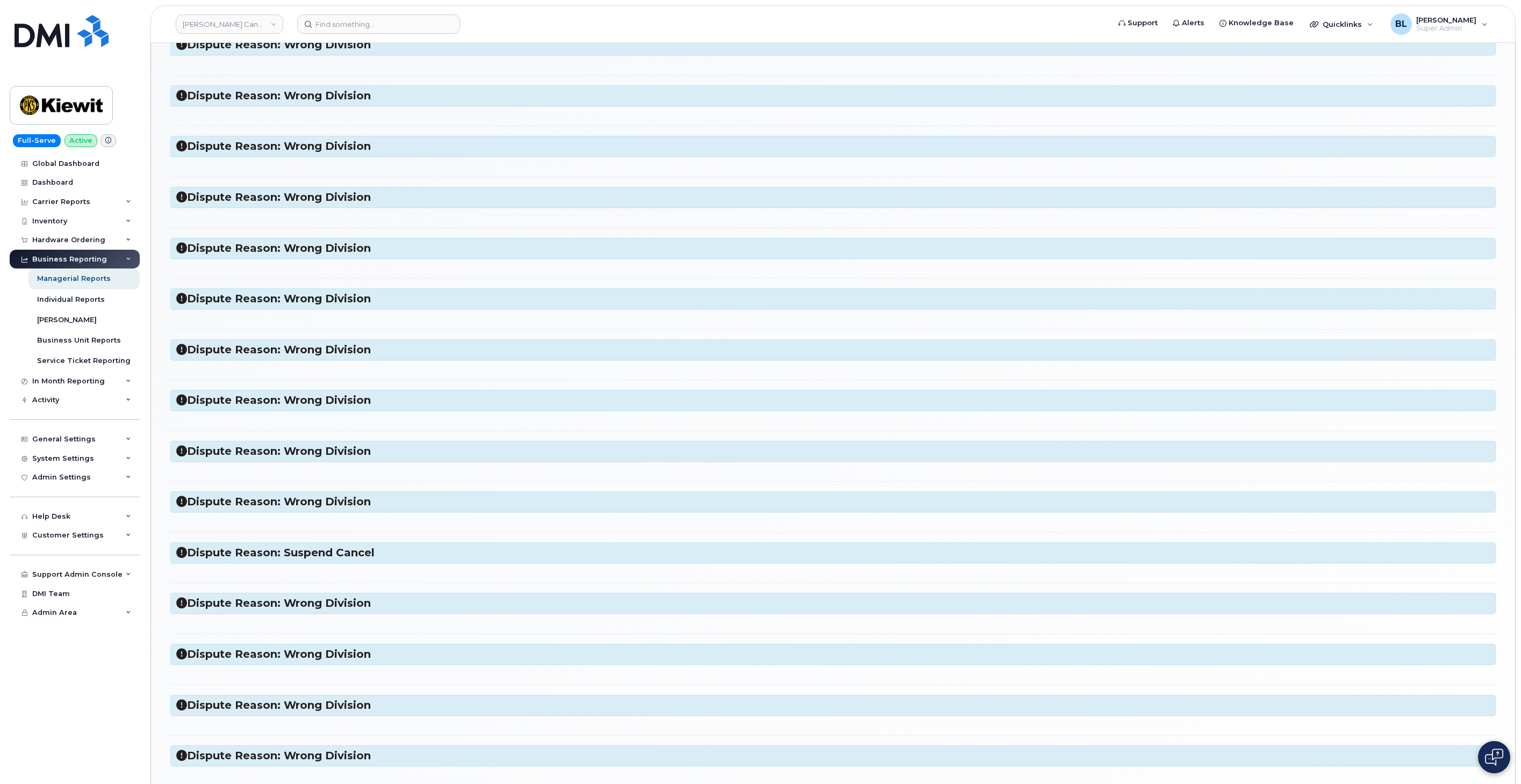
click at [315, 459] on h3 "Dispute Reason: Wrong Division" at bounding box center [832, 451] width 1313 height 15
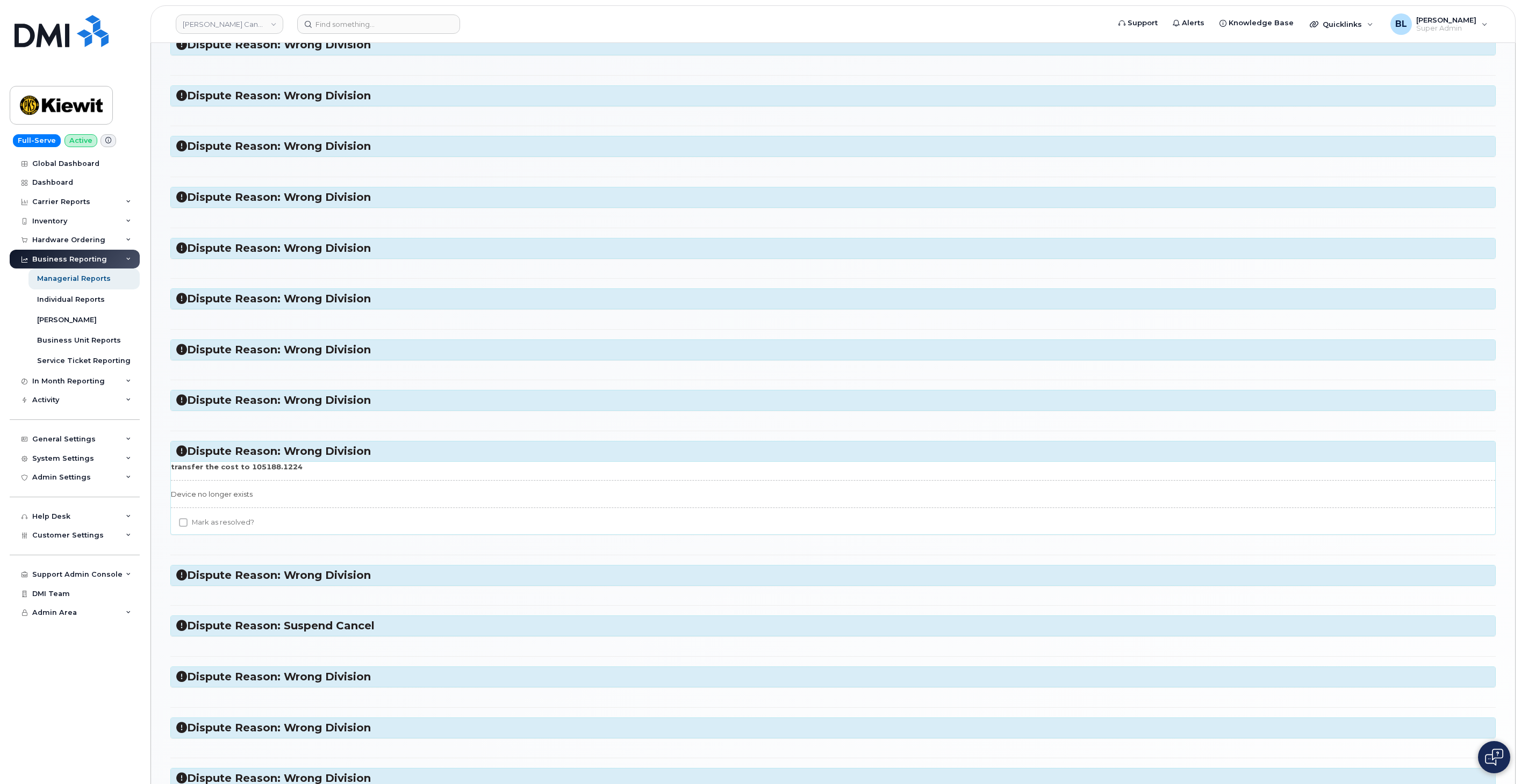
click at [335, 574] on h3 "Dispute Reason: Wrong Division" at bounding box center [832, 575] width 1313 height 15
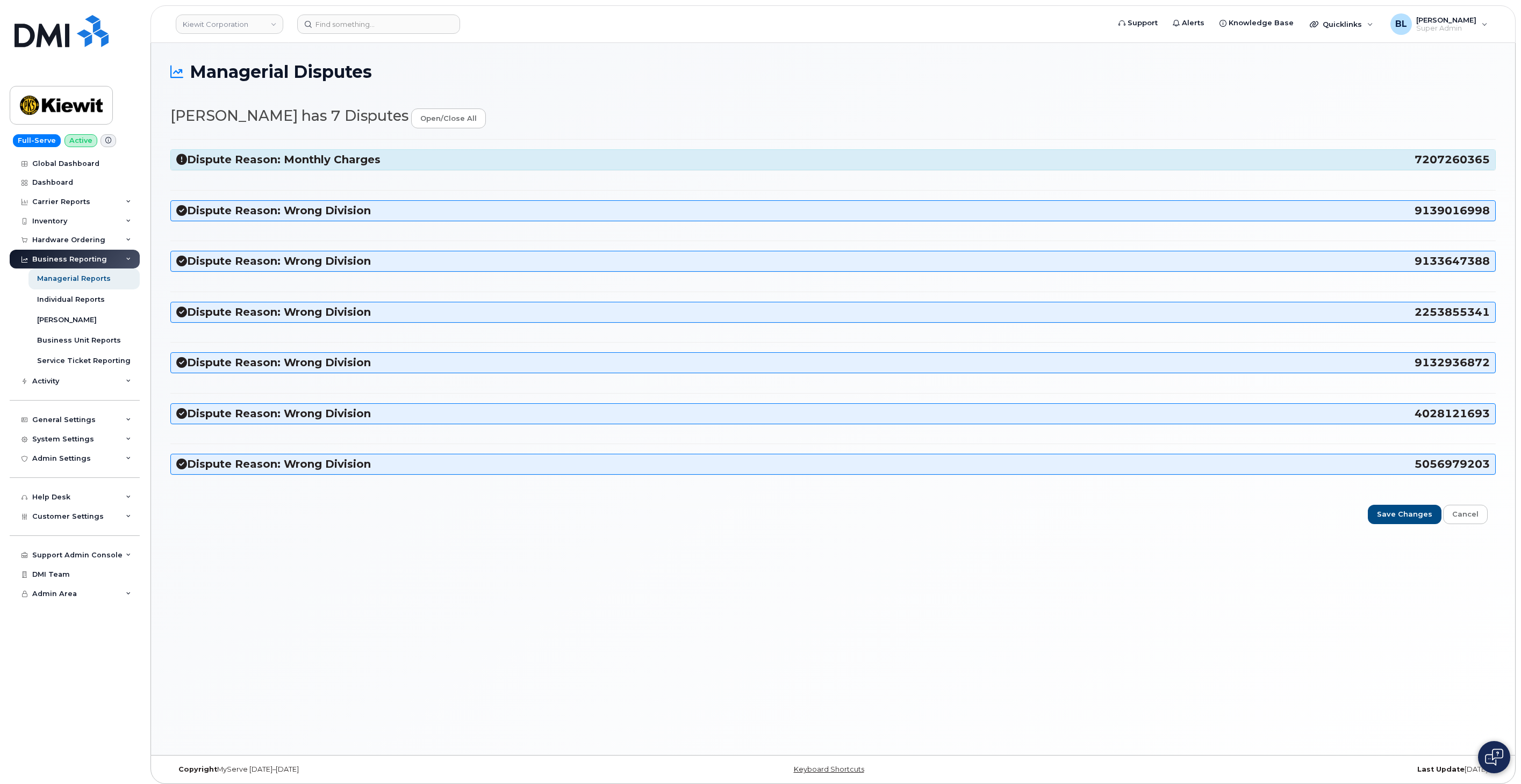
click at [443, 176] on div "Dispute Reason: Monthly Charges 7207260365 When was this cancelled? Should ther…" at bounding box center [833, 312] width 1325 height 346
click at [445, 167] on div "Dispute Reason: Monthly Charges 7207260365" at bounding box center [833, 159] width 1324 height 20
click at [447, 163] on h3 "Dispute Reason: Monthly Charges 7207260365" at bounding box center [832, 159] width 1313 height 15
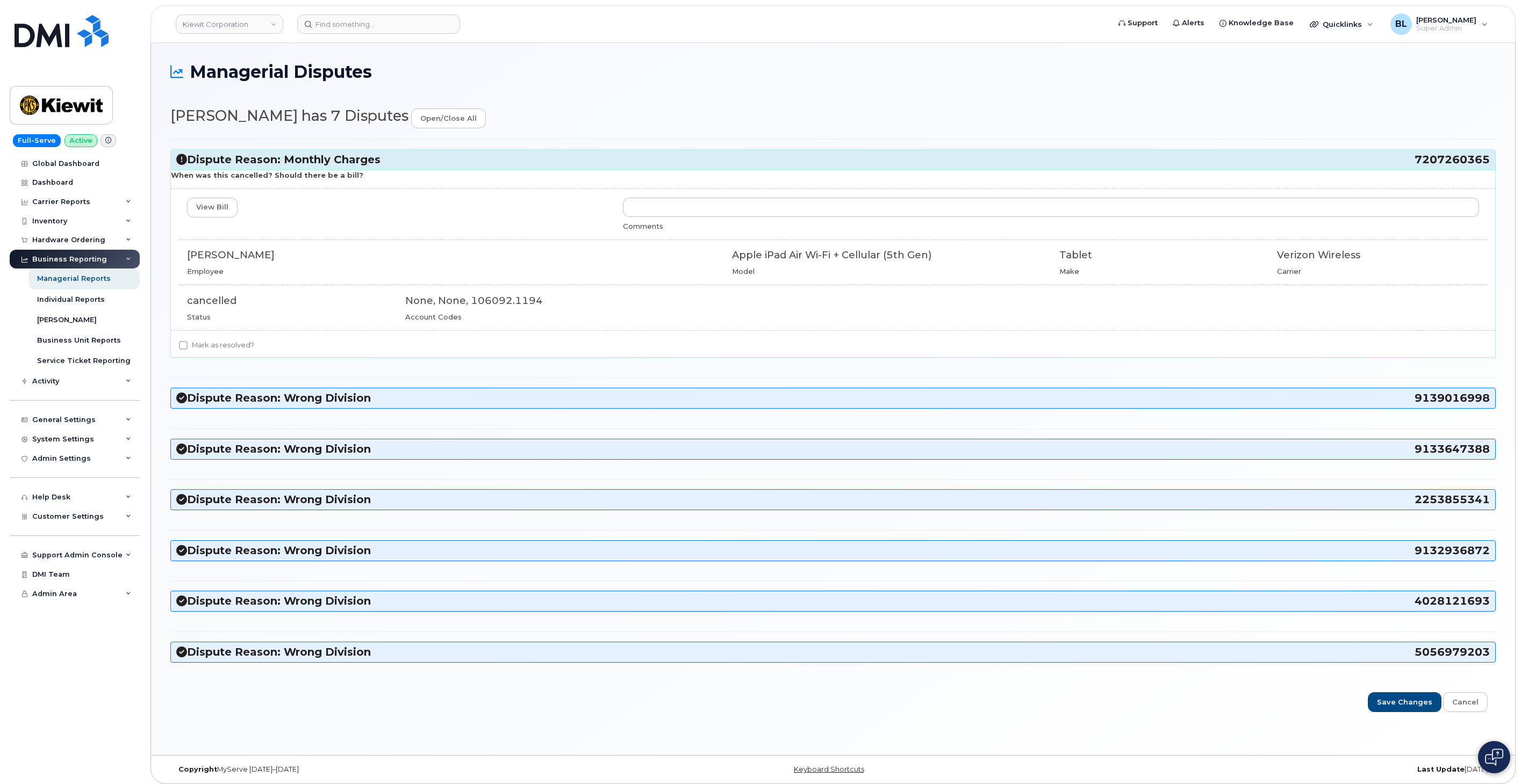
click at [239, 352] on label "Mark as resolved?" at bounding box center [217, 345] width 75 height 13
click at [188, 349] on input "Mark as resolved?" at bounding box center [183, 345] width 9 height 9
checkbox input "true"
drag, startPoint x: 1409, startPoint y: 152, endPoint x: 1490, endPoint y: 164, distance: 81.9
click at [1490, 164] on div "Dispute Reason: Monthly Charges 7207260365" at bounding box center [833, 159] width 1324 height 20
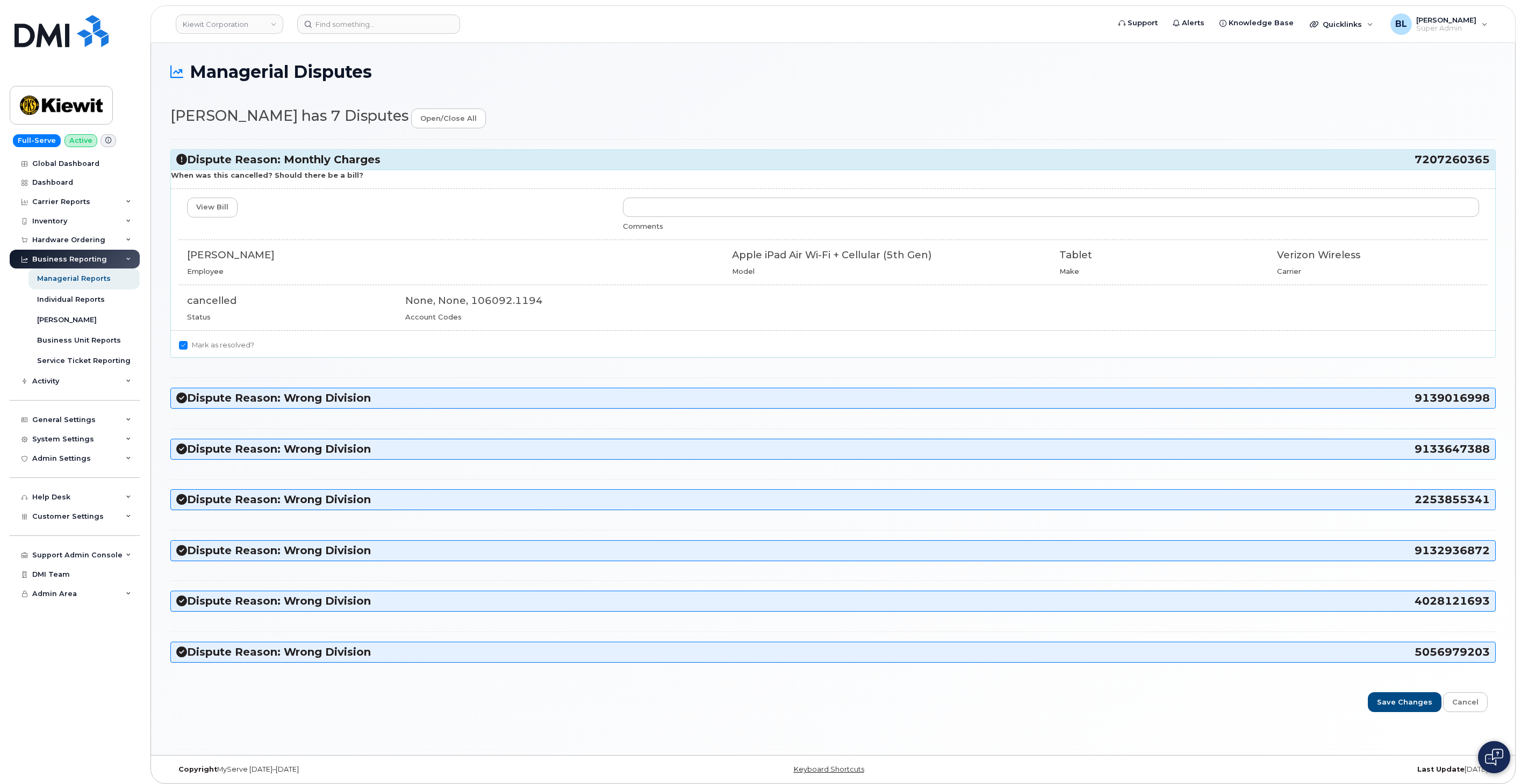
drag, startPoint x: 1410, startPoint y: 163, endPoint x: 1487, endPoint y: 160, distance: 77.1
click at [1487, 160] on h3 "Dispute Reason: Monthly Charges 7207260365" at bounding box center [832, 159] width 1313 height 15
copy h3 "7207260365"
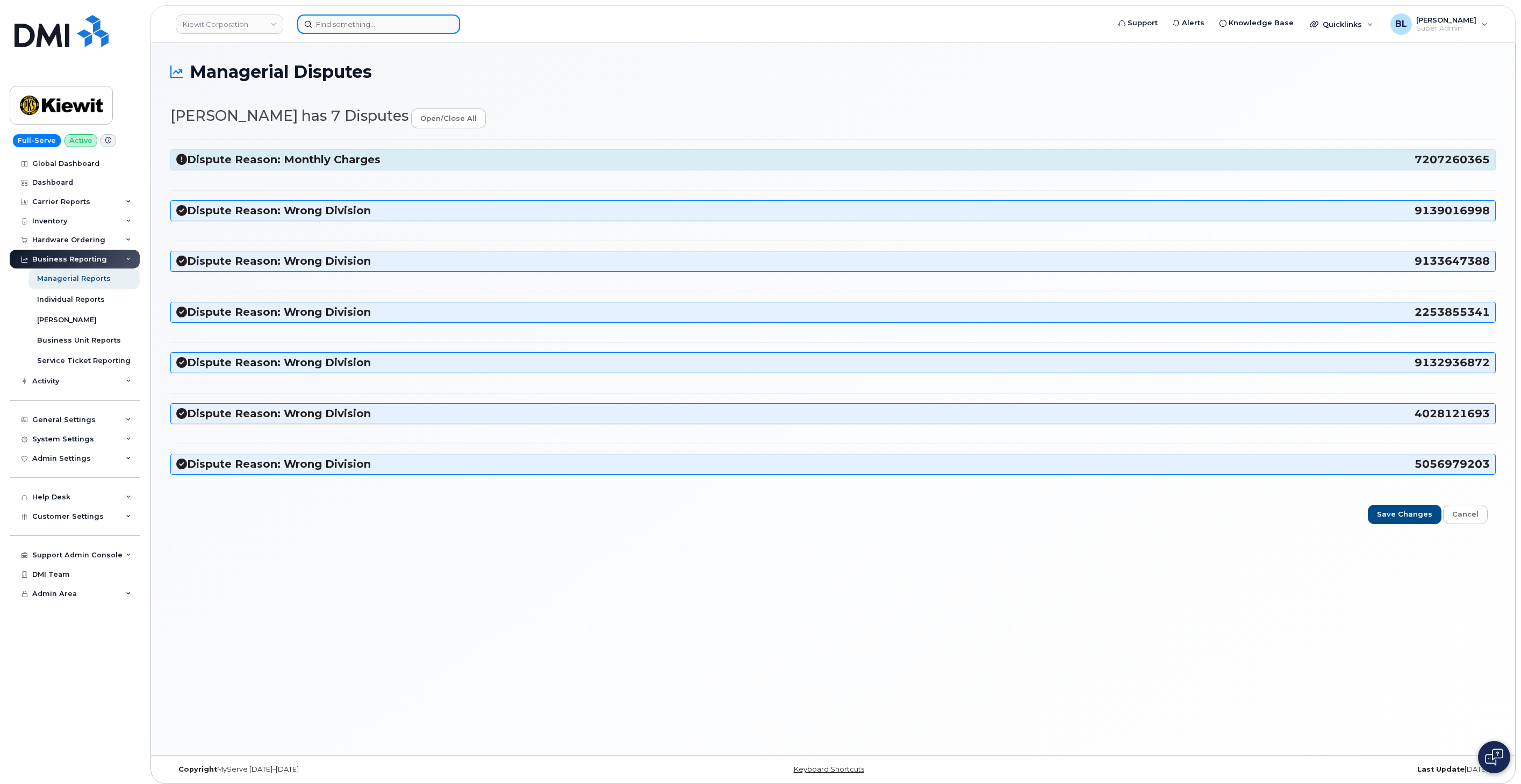
click at [375, 23] on input at bounding box center [378, 24] width 163 height 20
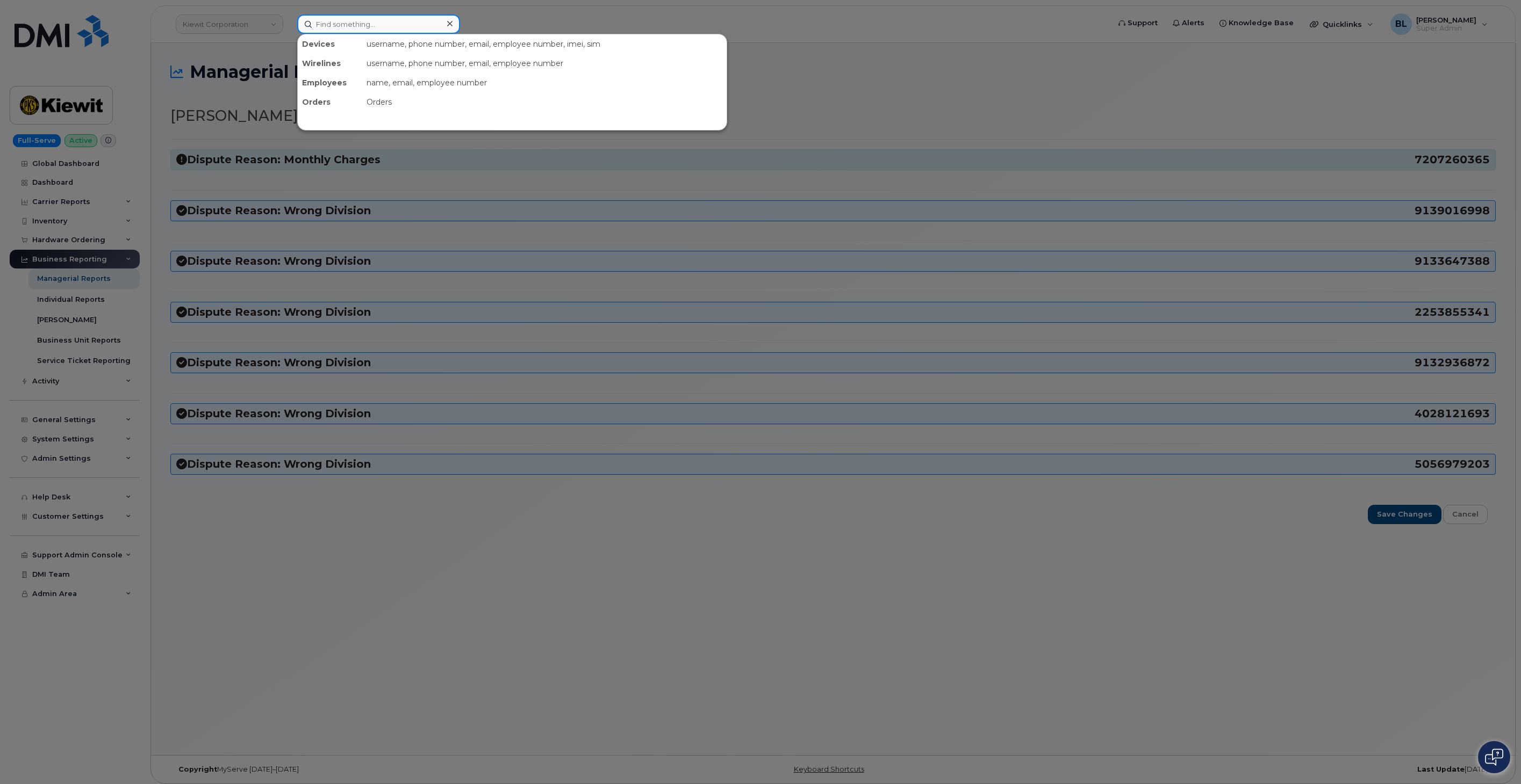
paste input "7207260365"
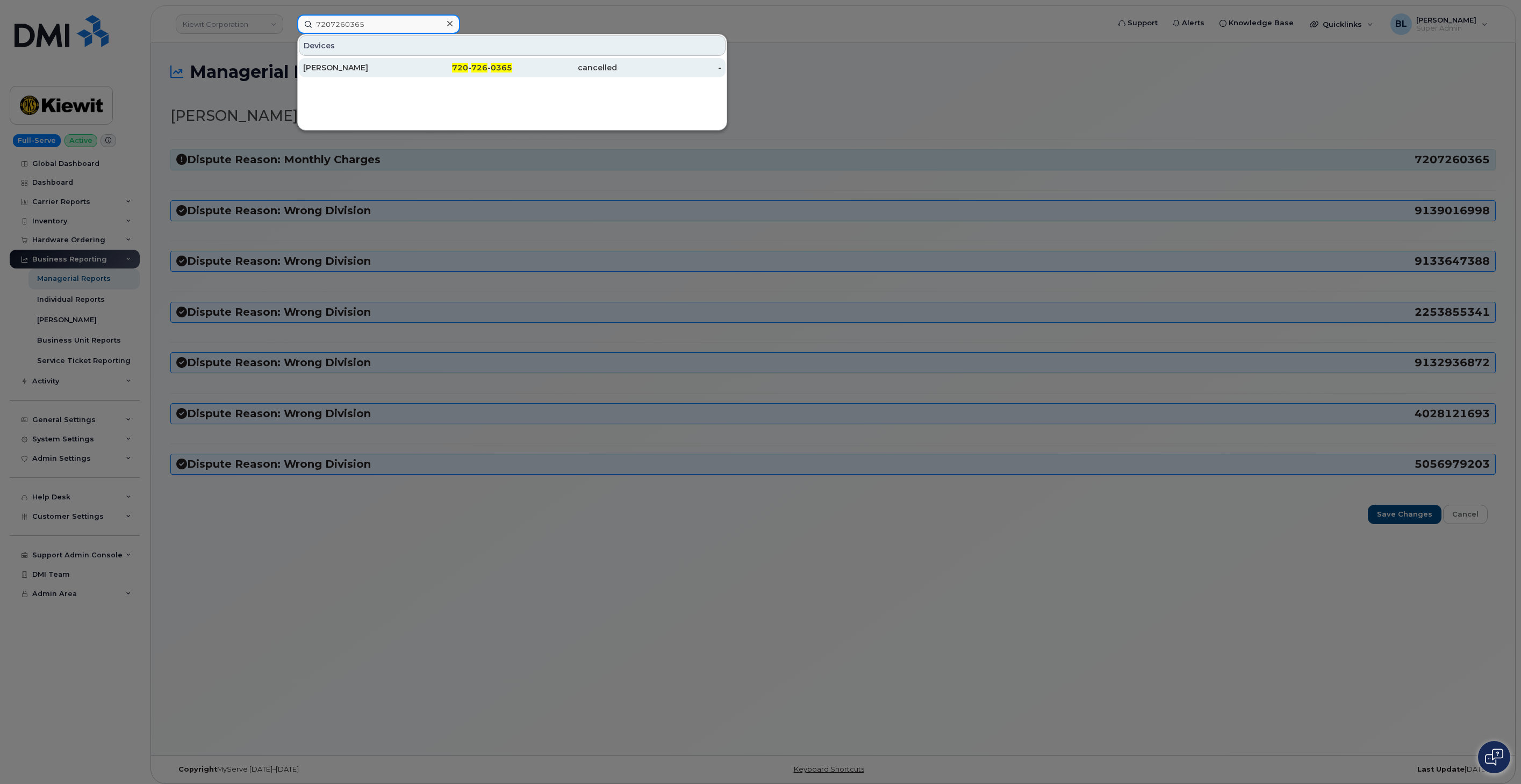
type input "7207260365"
click at [305, 150] on div at bounding box center [760, 392] width 1521 height 784
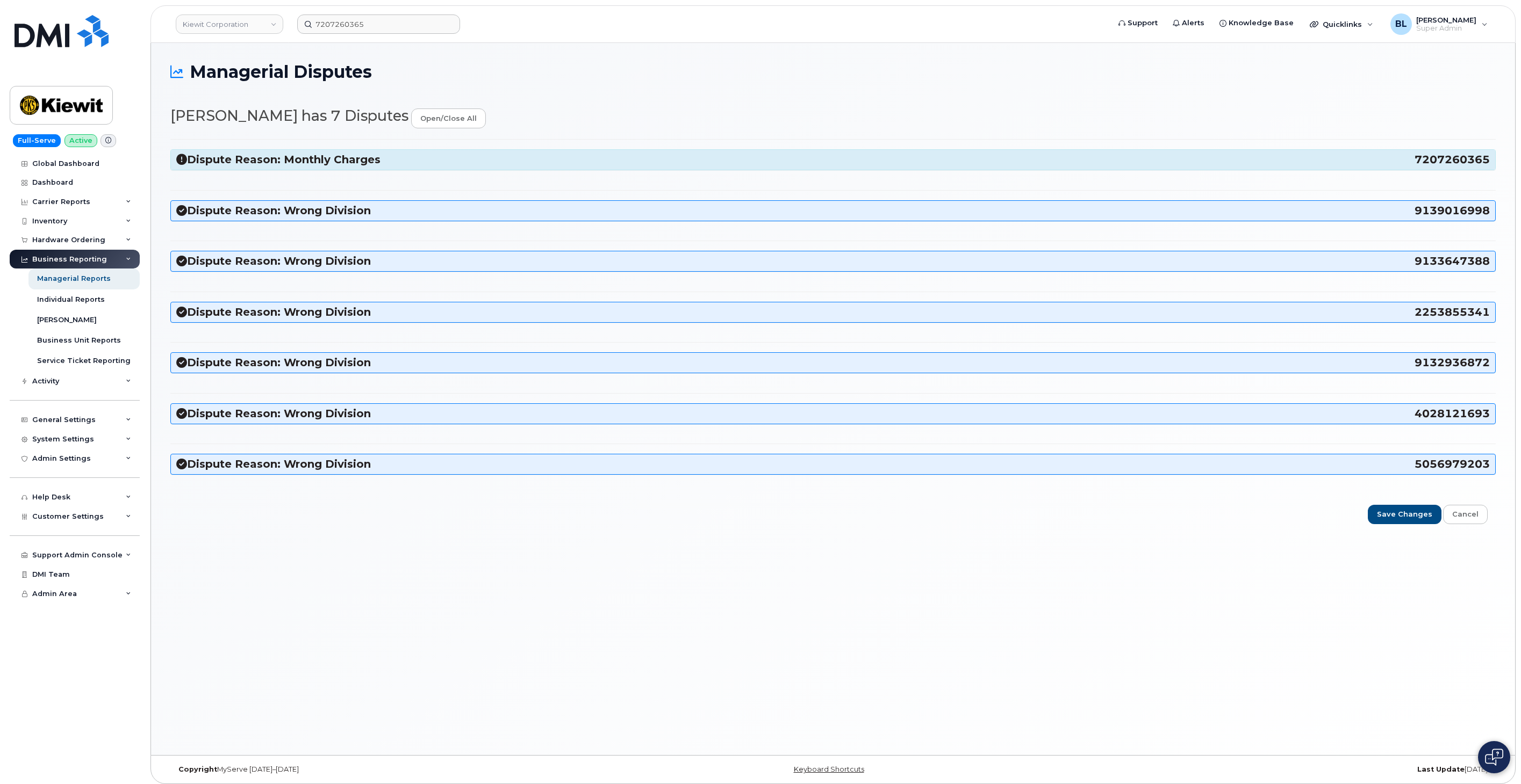
click at [286, 159] on h3 "Dispute Reason: Monthly Charges 7207260365" at bounding box center [832, 159] width 1313 height 15
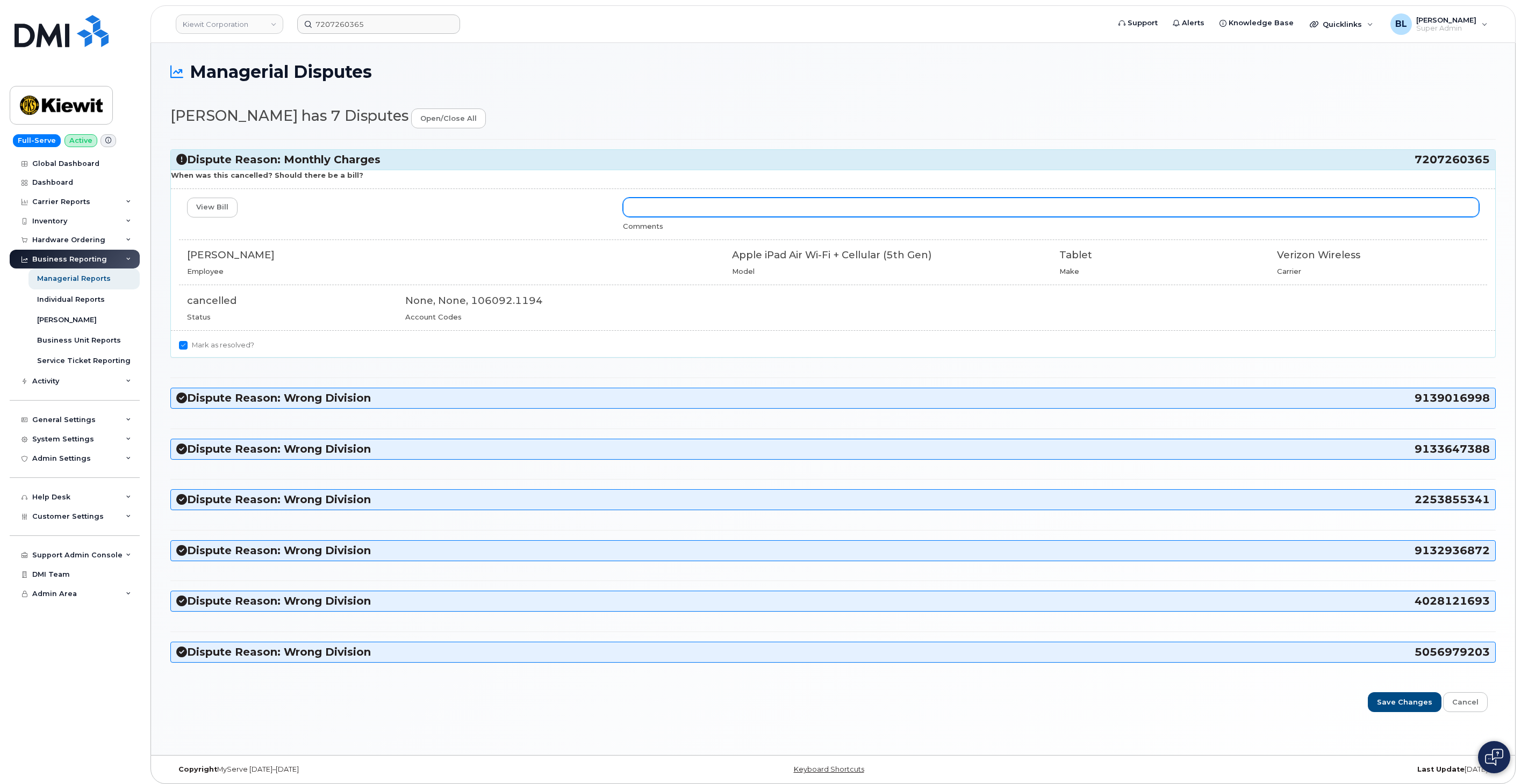
click at [806, 202] on input "text" at bounding box center [1050, 207] width 856 height 20
type input "Line is cancelled, final bill with details provided."
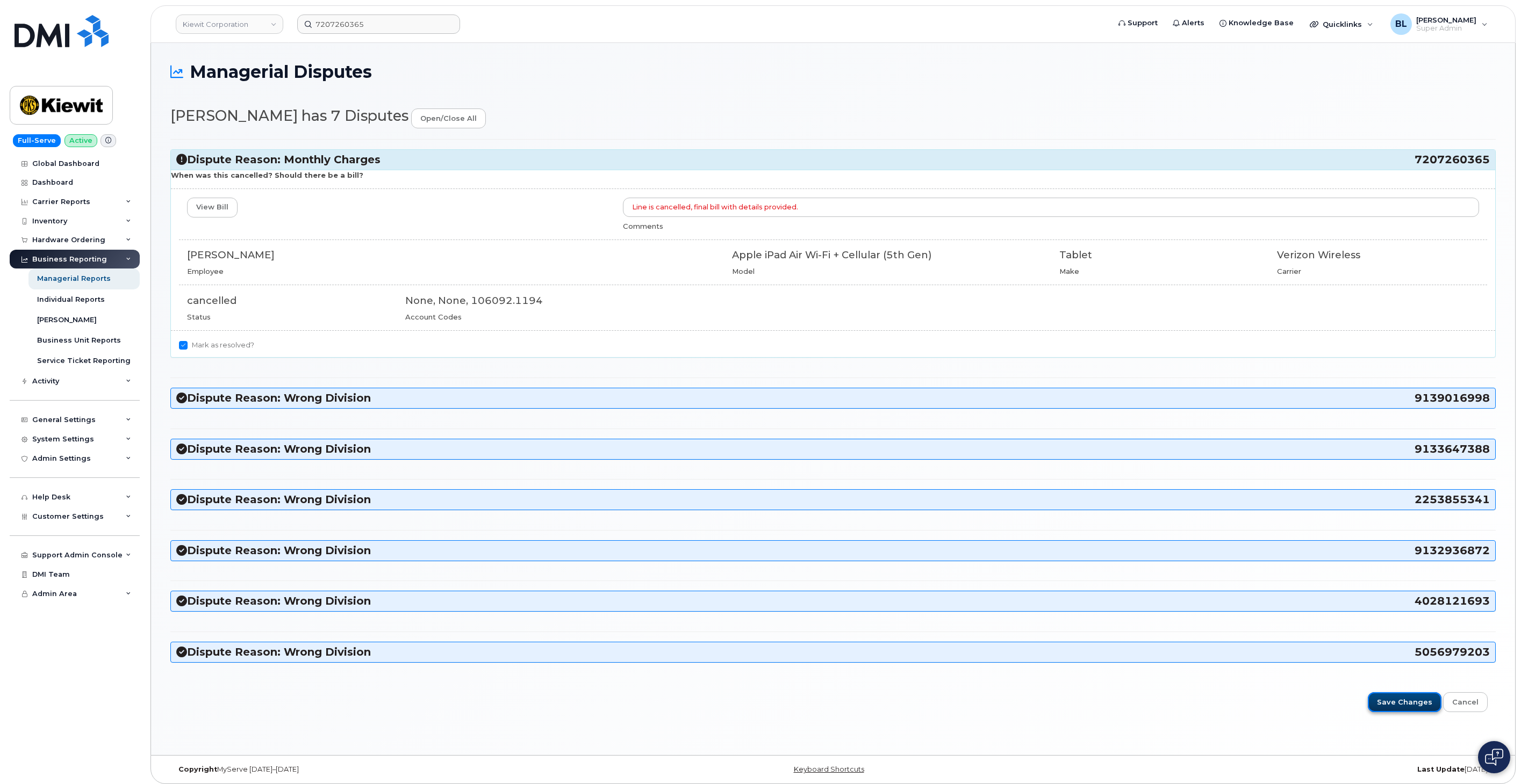
click at [1392, 712] on input "Save Changes" at bounding box center [1404, 702] width 74 height 20
click at [1394, 704] on div "Save Changes Cancel" at bounding box center [833, 702] width 1309 height 20
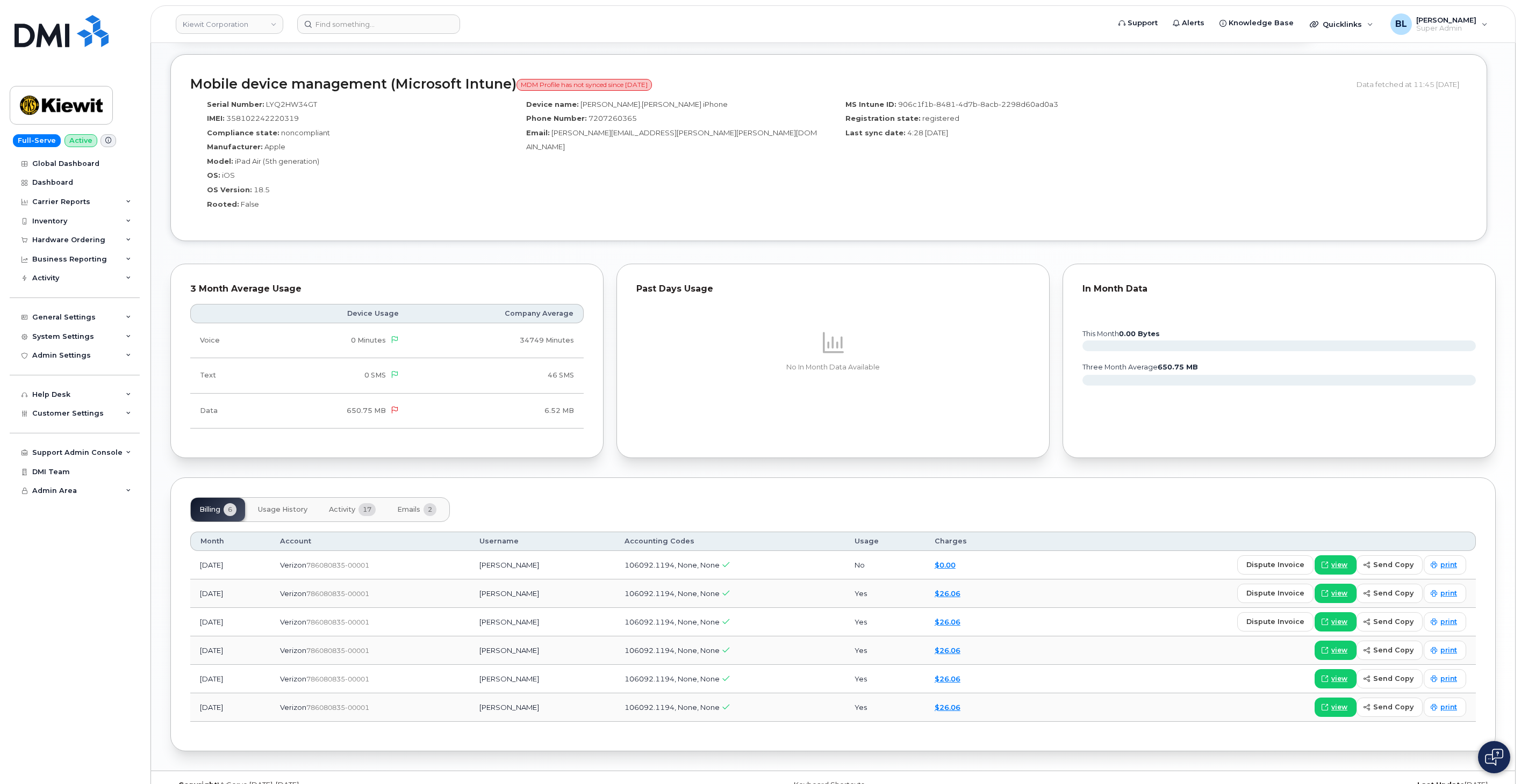
scroll to position [844, 0]
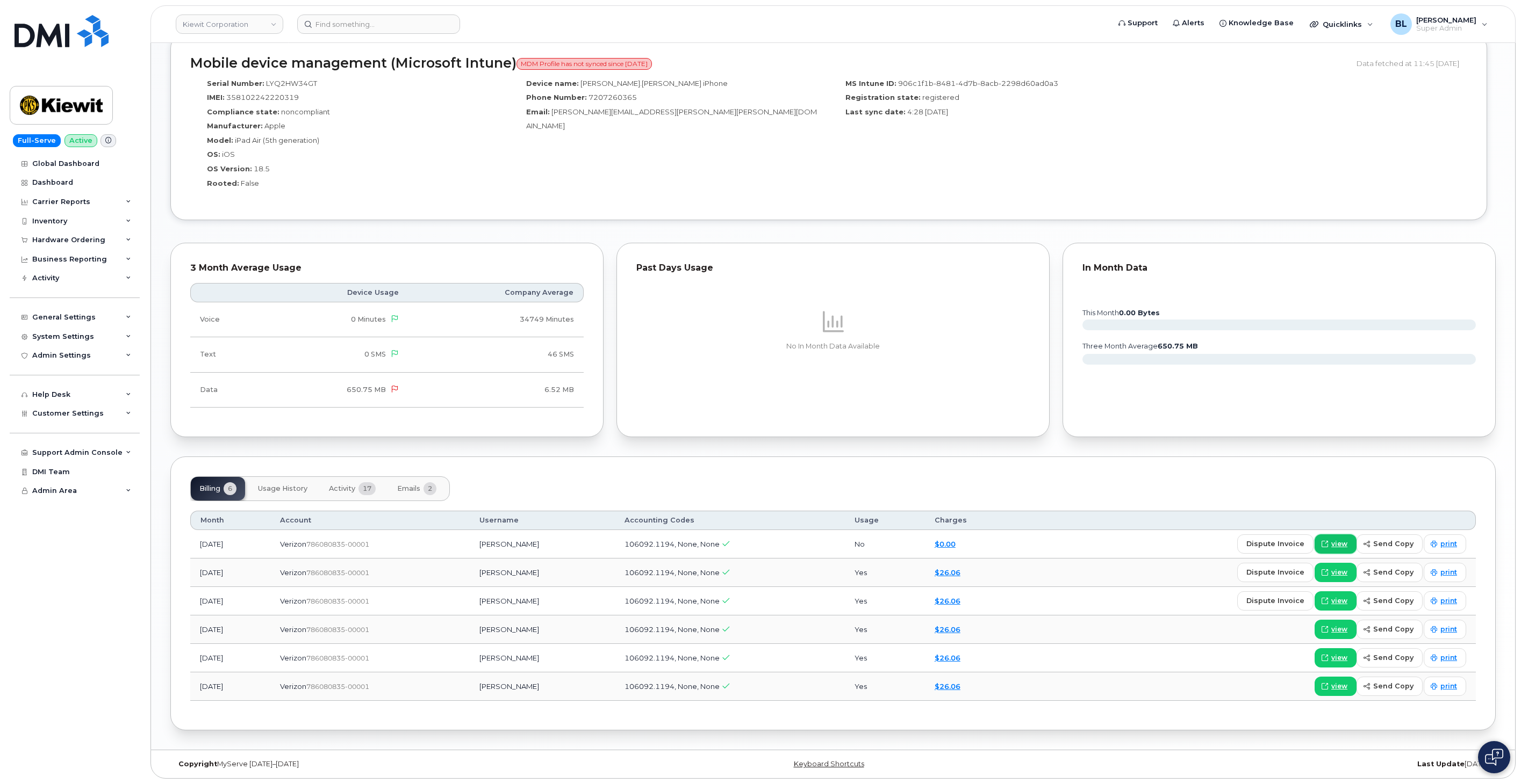
click at [1347, 546] on span "view" at bounding box center [1339, 544] width 16 height 9
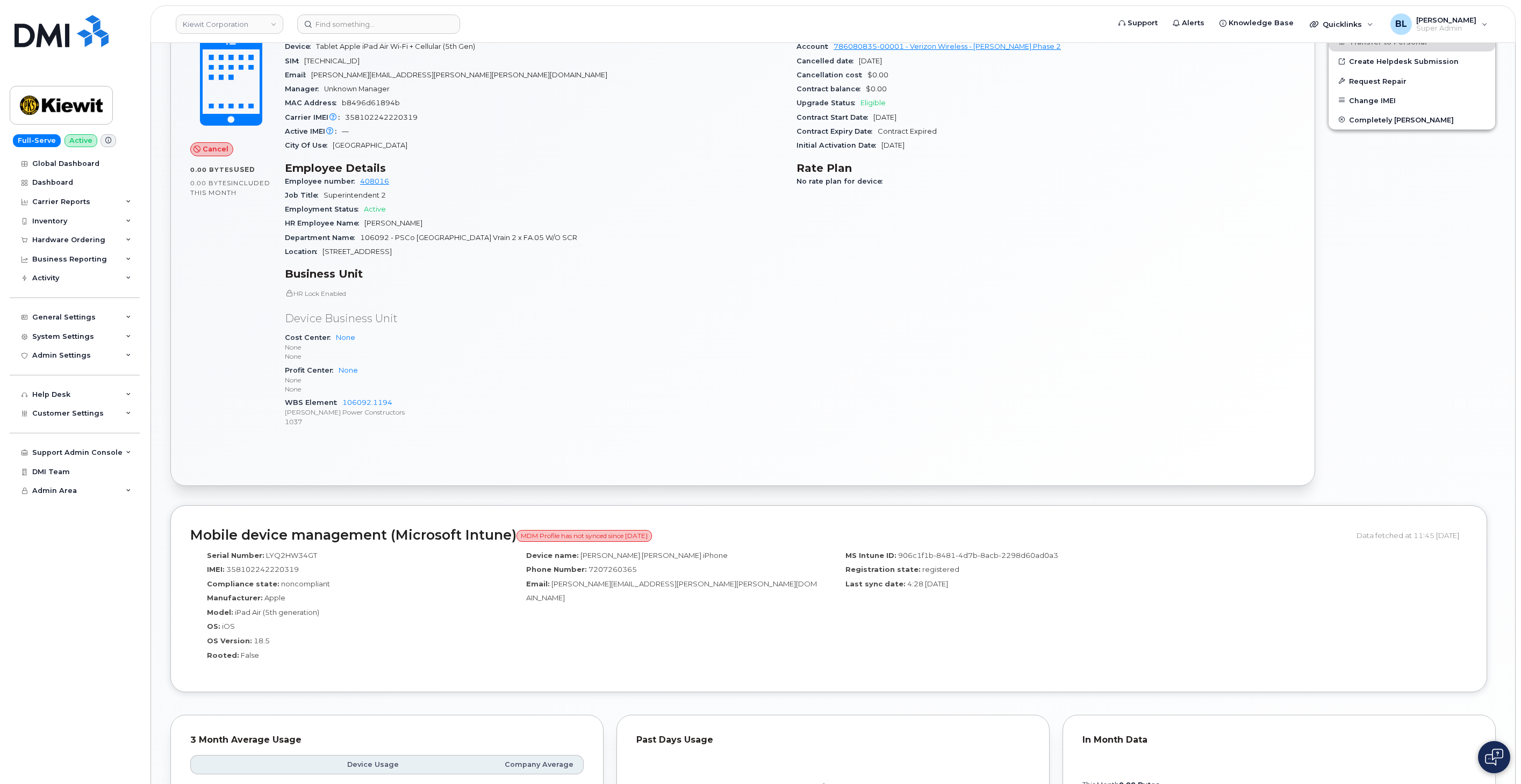
scroll to position [207, 0]
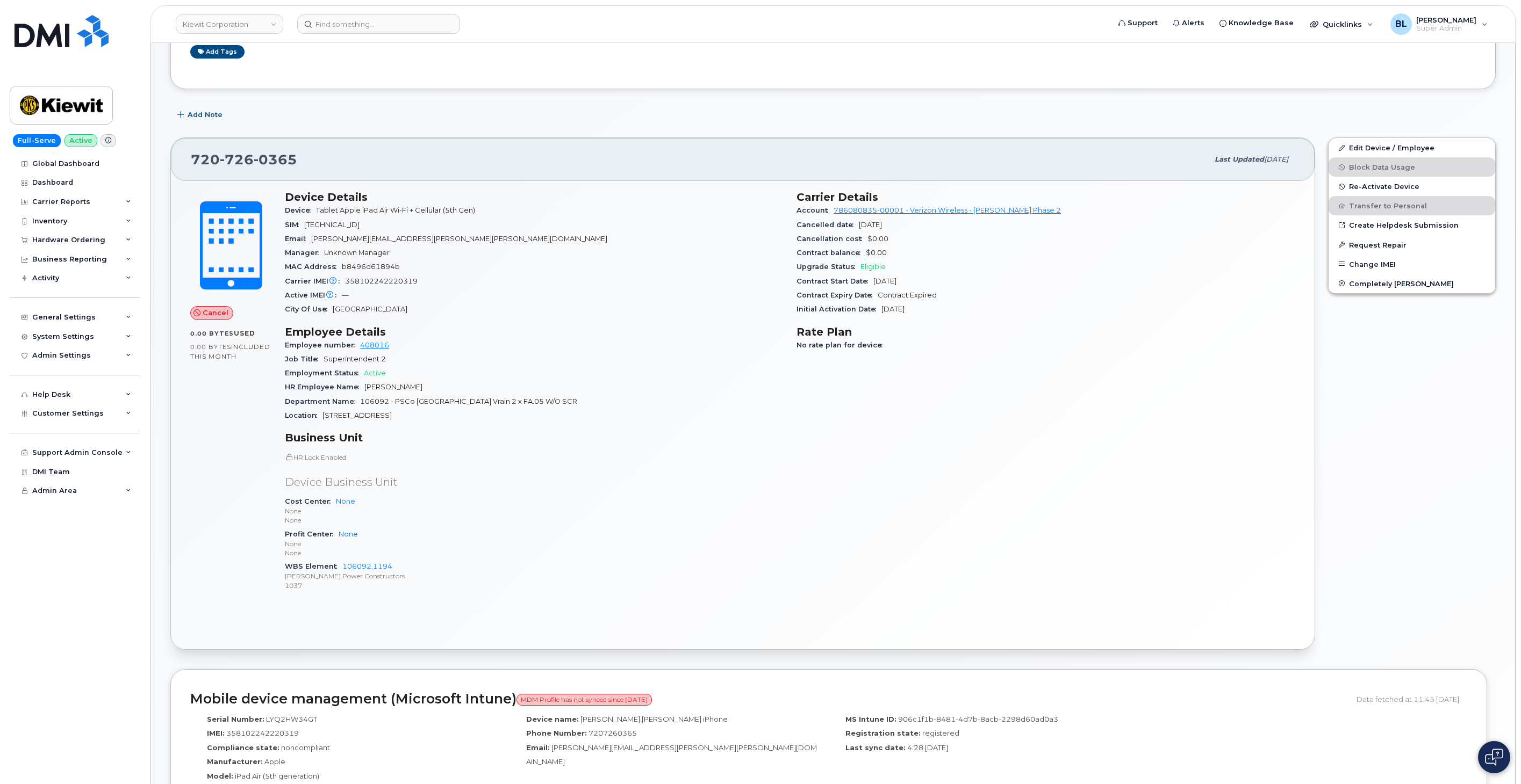
click at [250, 176] on div "720 726 0365 Last updated Jul 02, 2025" at bounding box center [743, 159] width 1143 height 43
click at [250, 173] on div "720 726 0365 Last updated Jul 02, 2025" at bounding box center [743, 159] width 1143 height 43
copy span "720 726 0365"
click at [772, 104] on div "Tags List Add tags Add Note 720 726 0365 Last updated Jul 02, 2025 Cancel 0.00 …" at bounding box center [833, 676] width 1325 height 1380
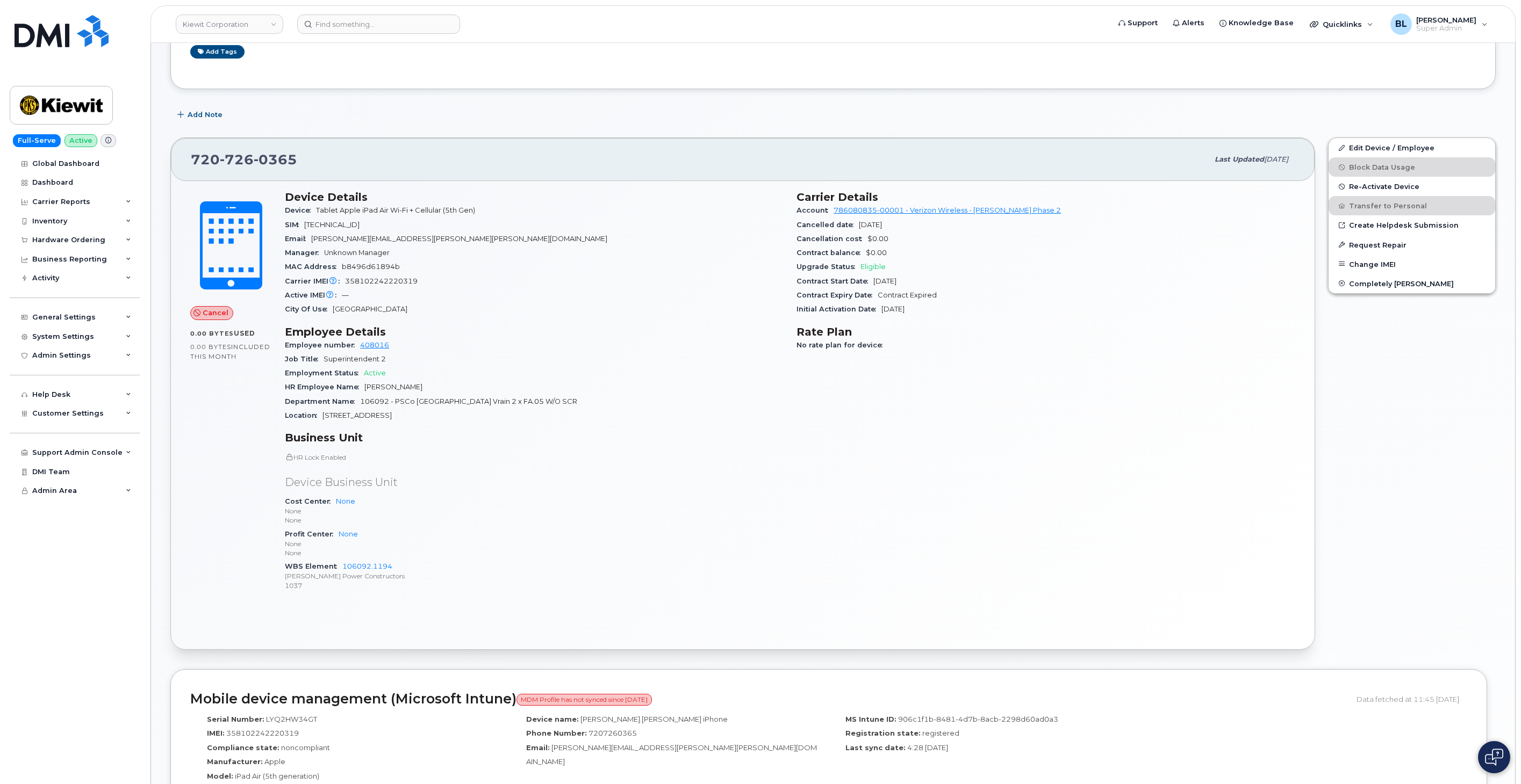
click at [253, 163] on span "726" at bounding box center [275, 159] width 44 height 16
copy span "720 726 0365"
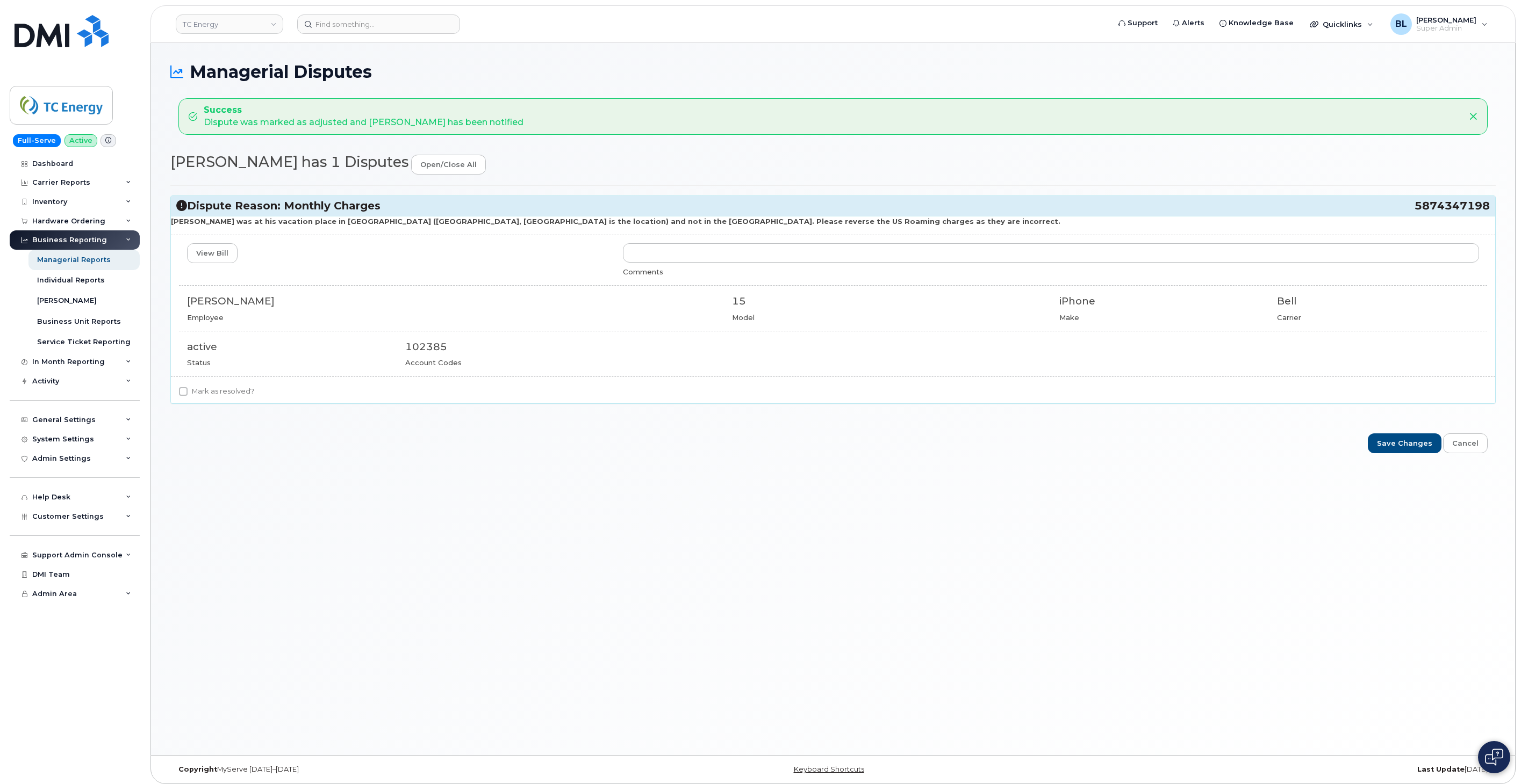
drag, startPoint x: 1401, startPoint y: 206, endPoint x: 1487, endPoint y: 213, distance: 86.3
click at [1487, 213] on div "Dispute Reason: Monthly Charges 5874347198" at bounding box center [833, 206] width 1324 height 20
copy h3 "5874347198"
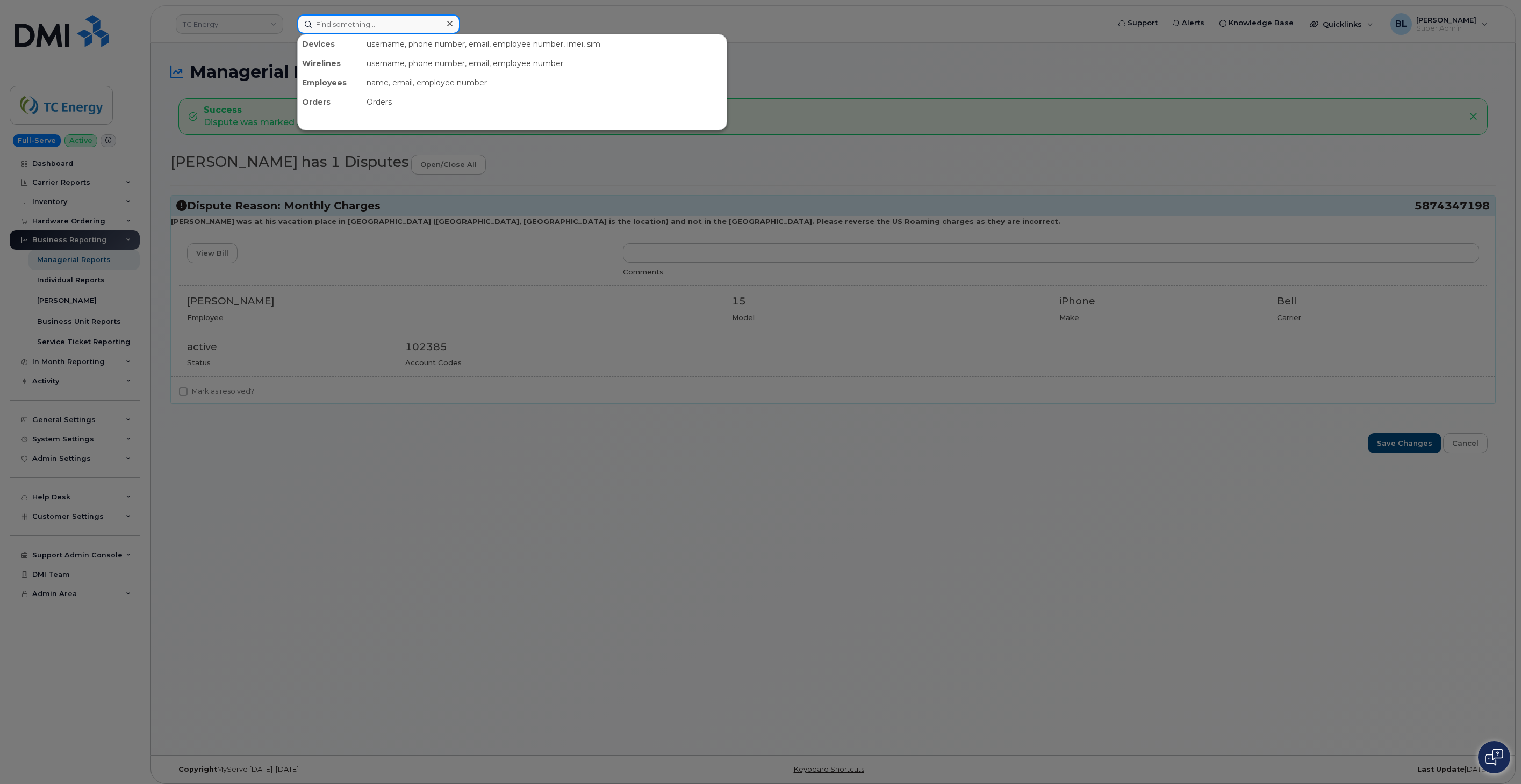
click at [411, 26] on input at bounding box center [378, 24] width 163 height 20
paste input "5874347198"
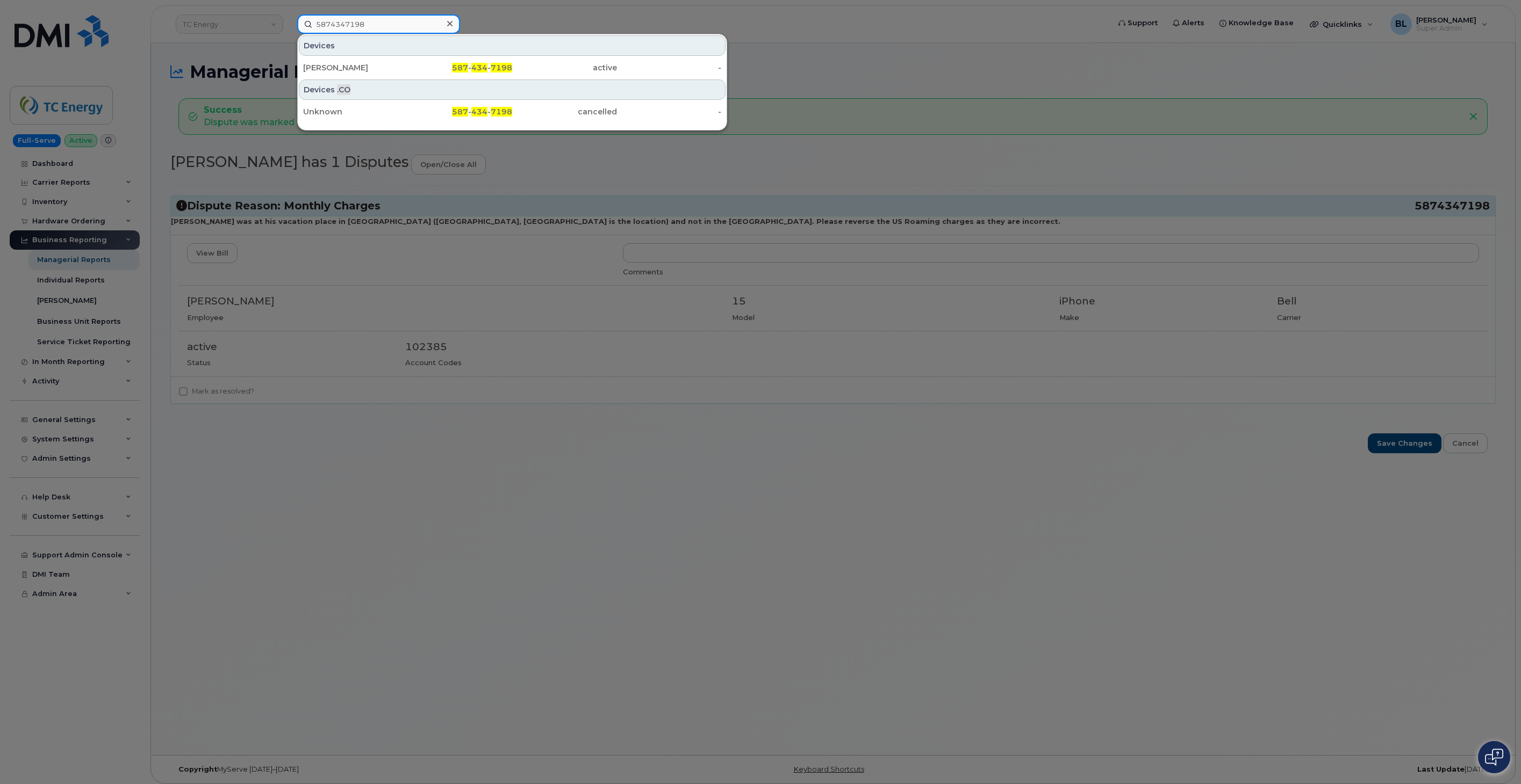
type input "5874347198"
click at [454, 64] on span "587" at bounding box center [460, 67] width 16 height 9
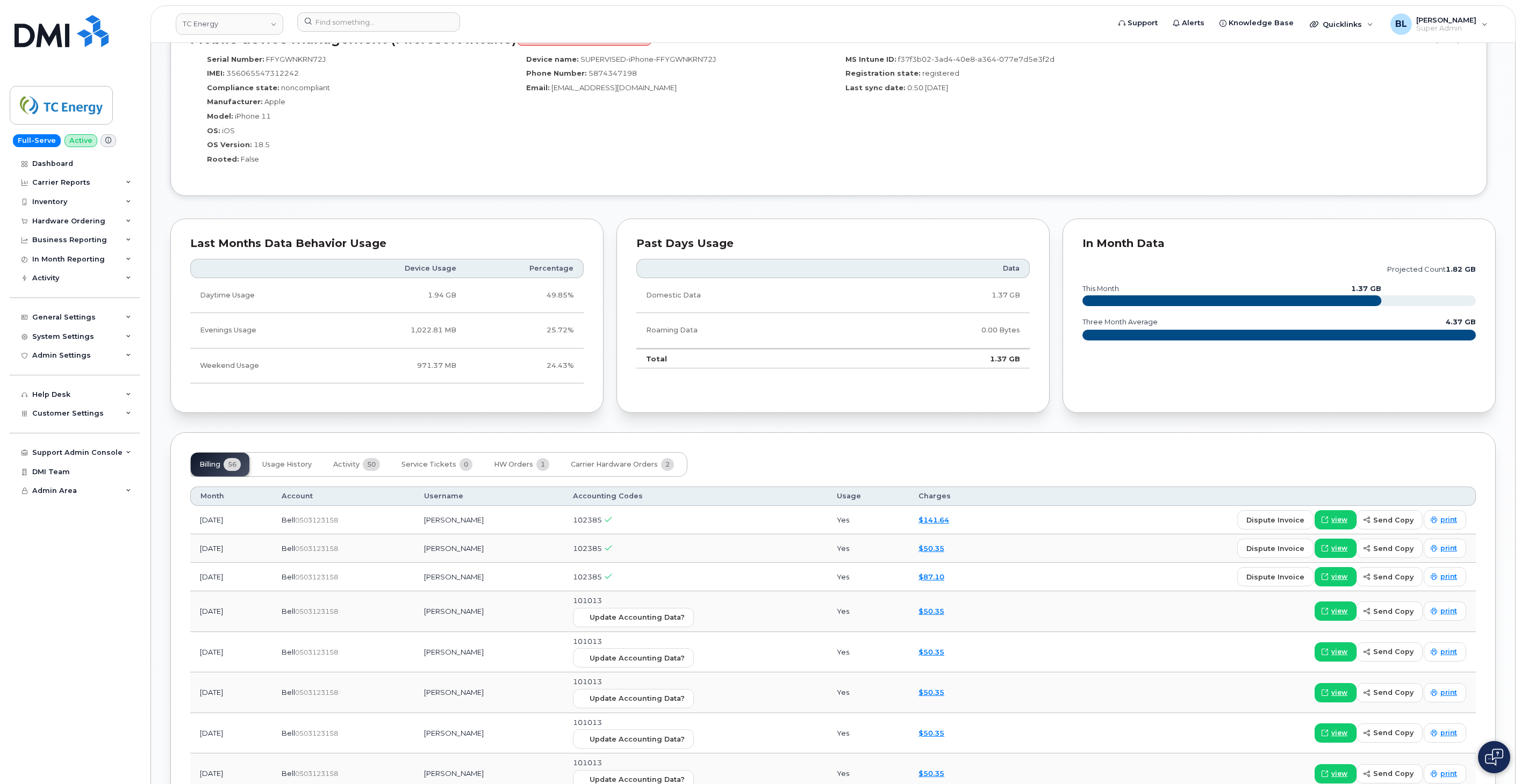
scroll to position [796, 0]
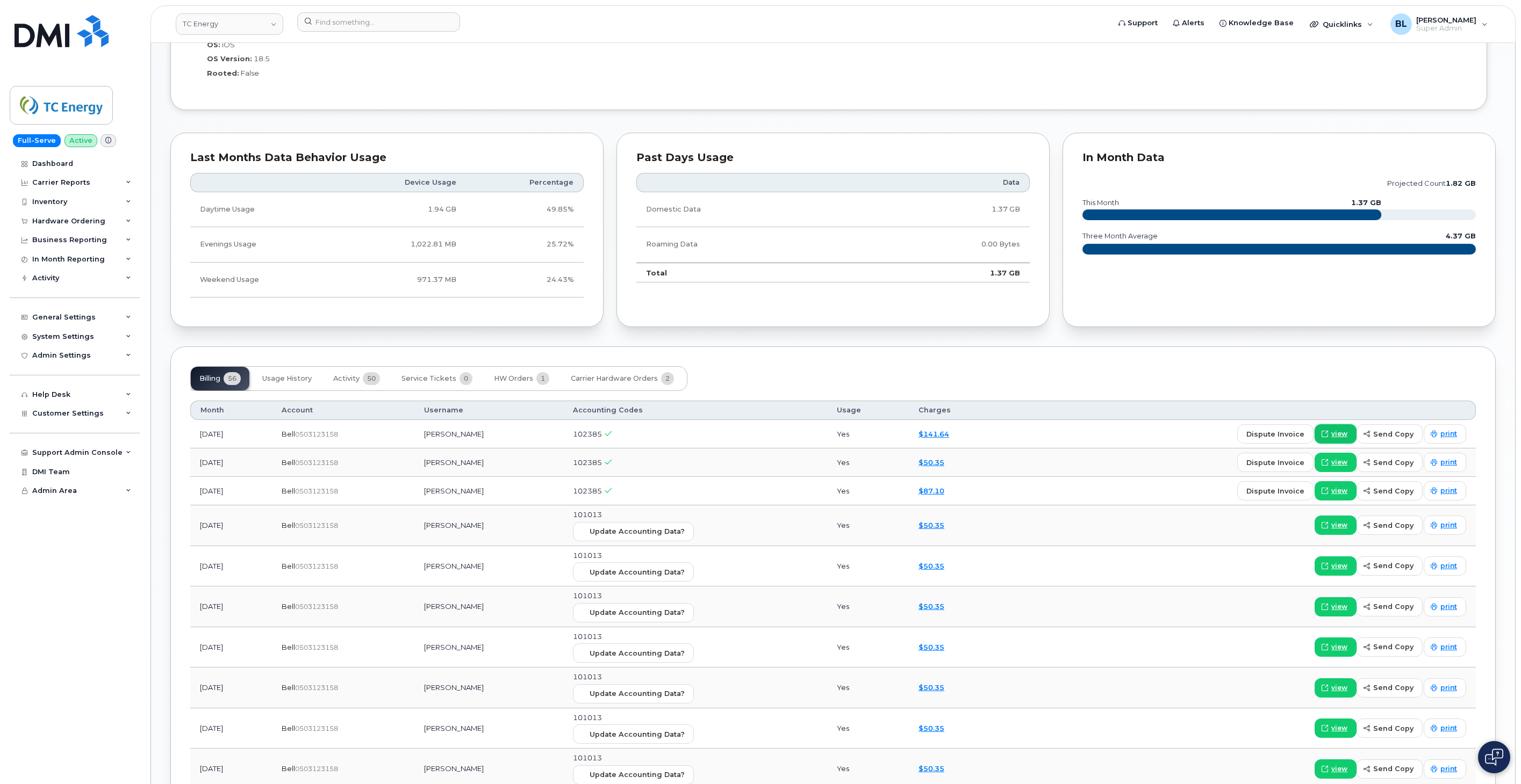
click at [1345, 441] on link "view" at bounding box center [1336, 434] width 42 height 20
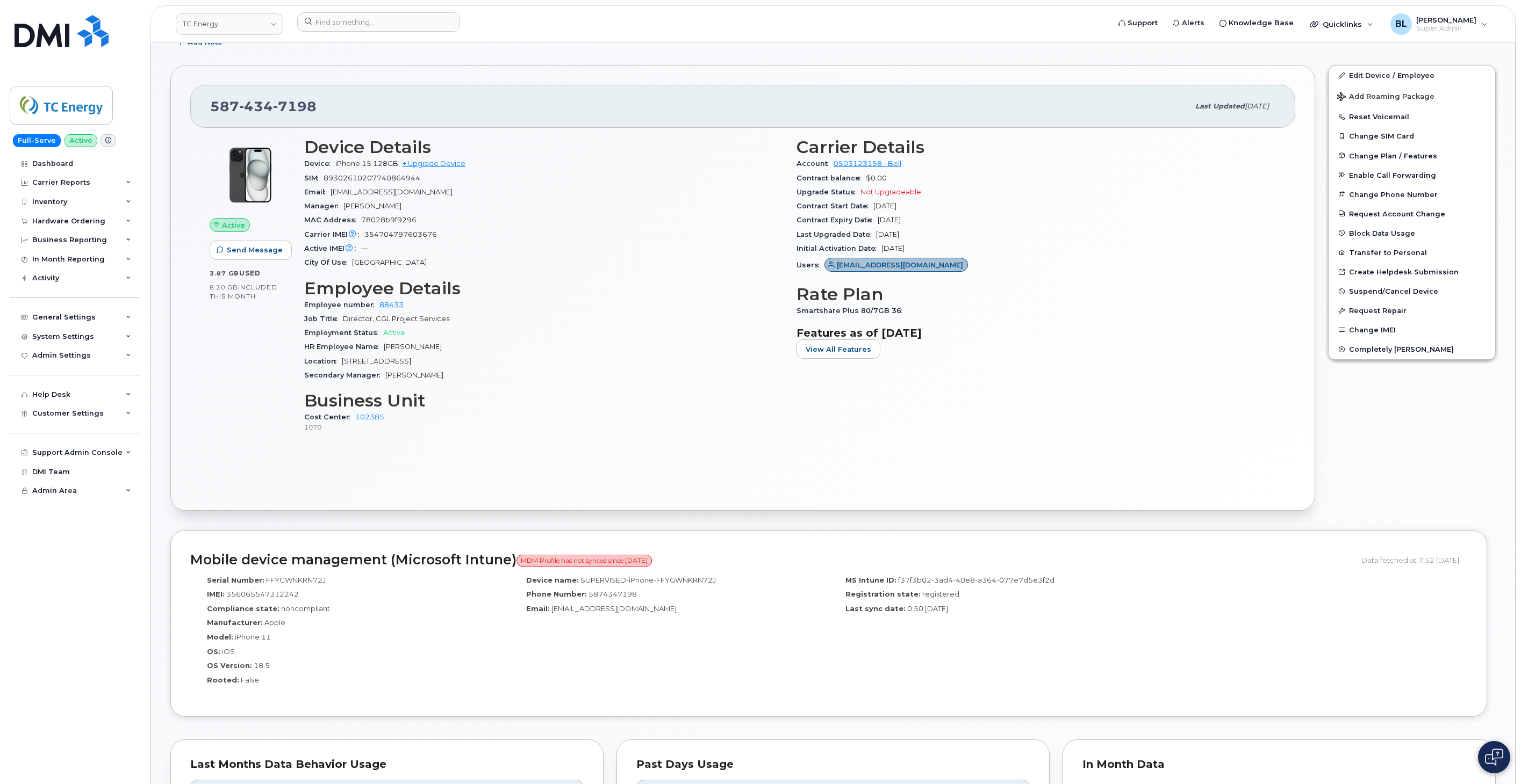
scroll to position [0, 0]
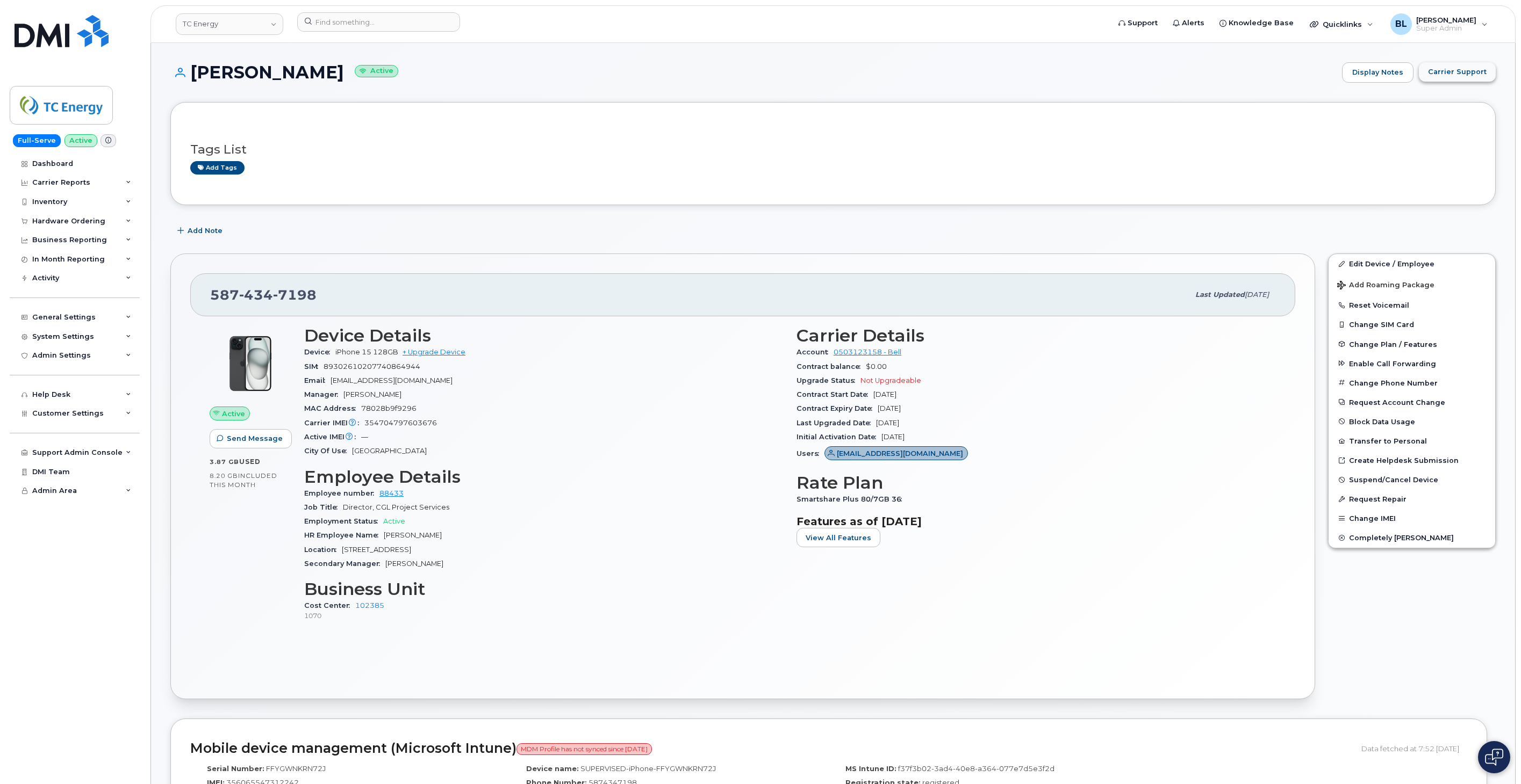
click at [1461, 68] on span "Carrier Support" at bounding box center [1457, 71] width 59 height 10
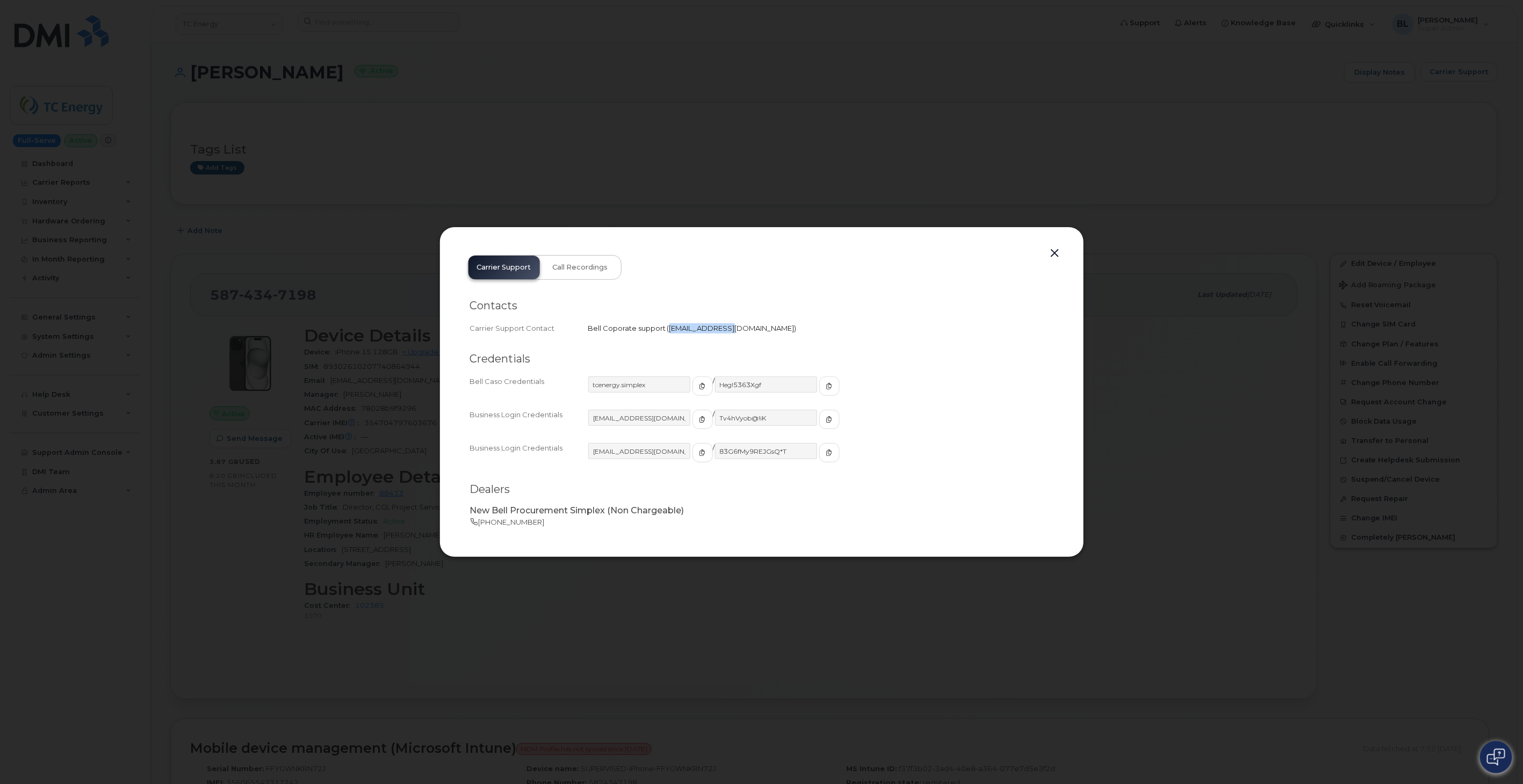
drag, startPoint x: 668, startPoint y: 328, endPoint x: 732, endPoint y: 329, distance: 64.0
click at [732, 329] on span "corpm2m@bell.ca" at bounding box center [732, 328] width 125 height 9
copy span "corpm2m@bell.ca"
click at [1055, 253] on button "button" at bounding box center [1055, 253] width 16 height 15
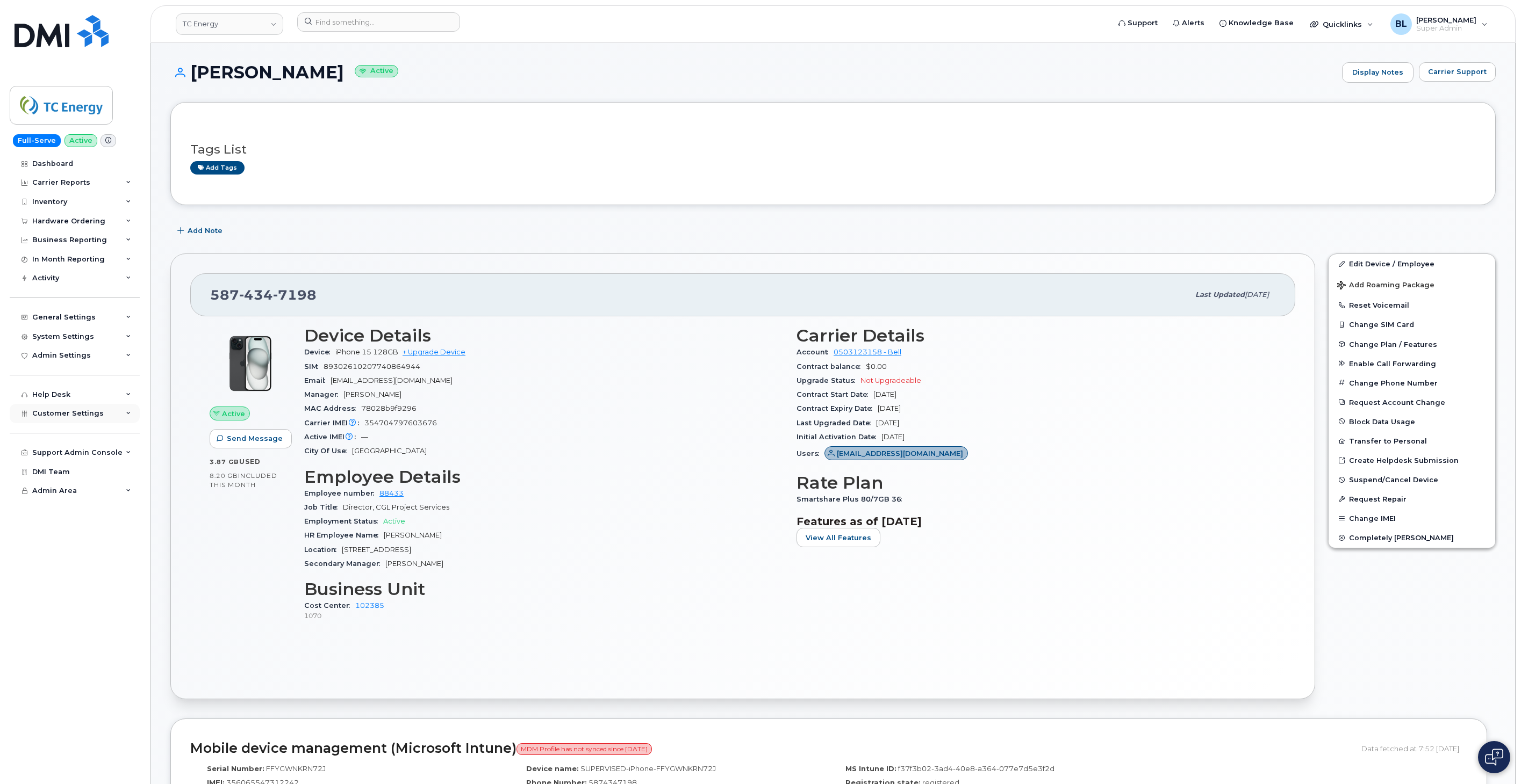
click at [109, 413] on div "Customer Settings" at bounding box center [74, 413] width 130 height 20
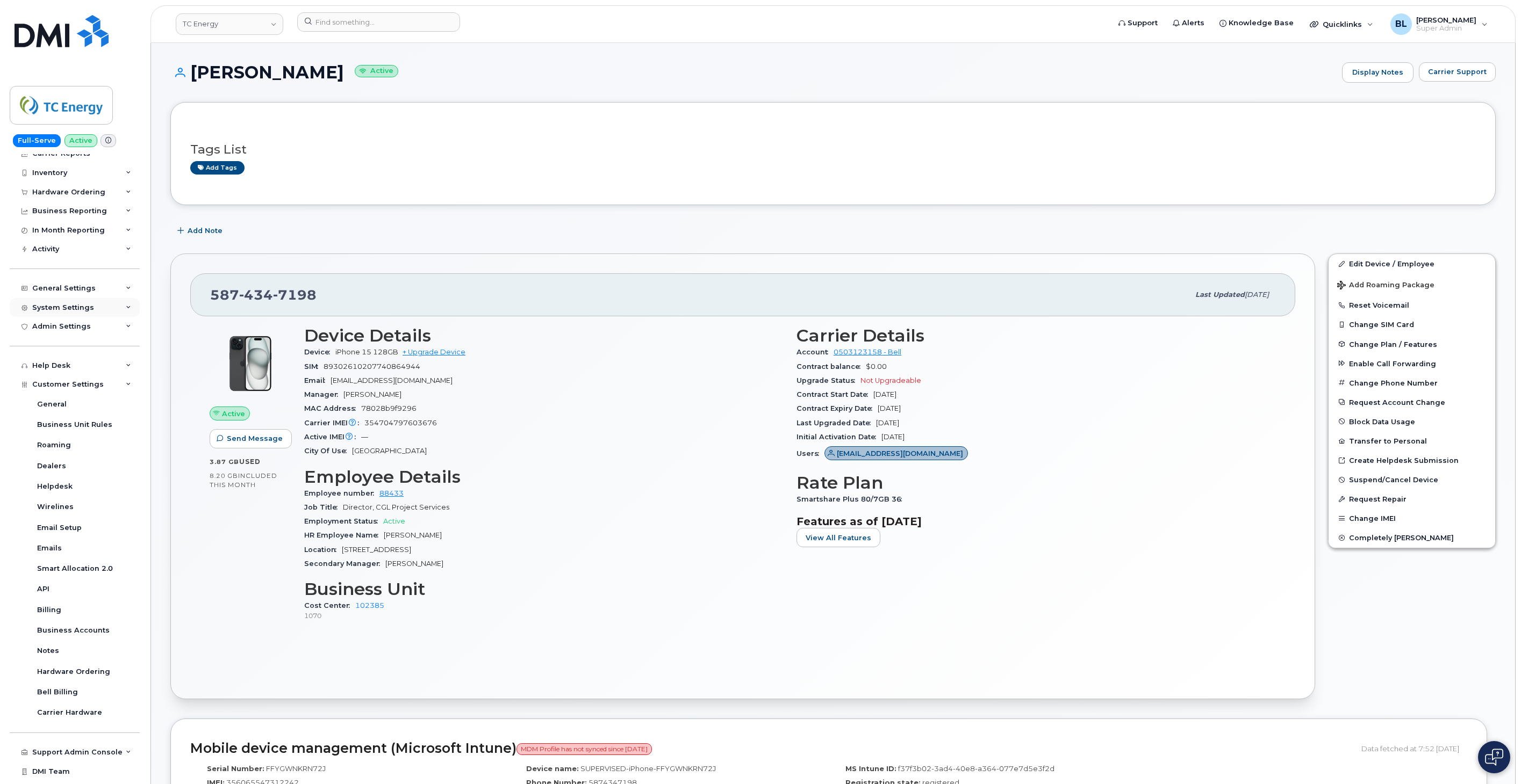
scroll to position [45, 0]
click at [787, 33] on div at bounding box center [699, 24] width 822 height 23
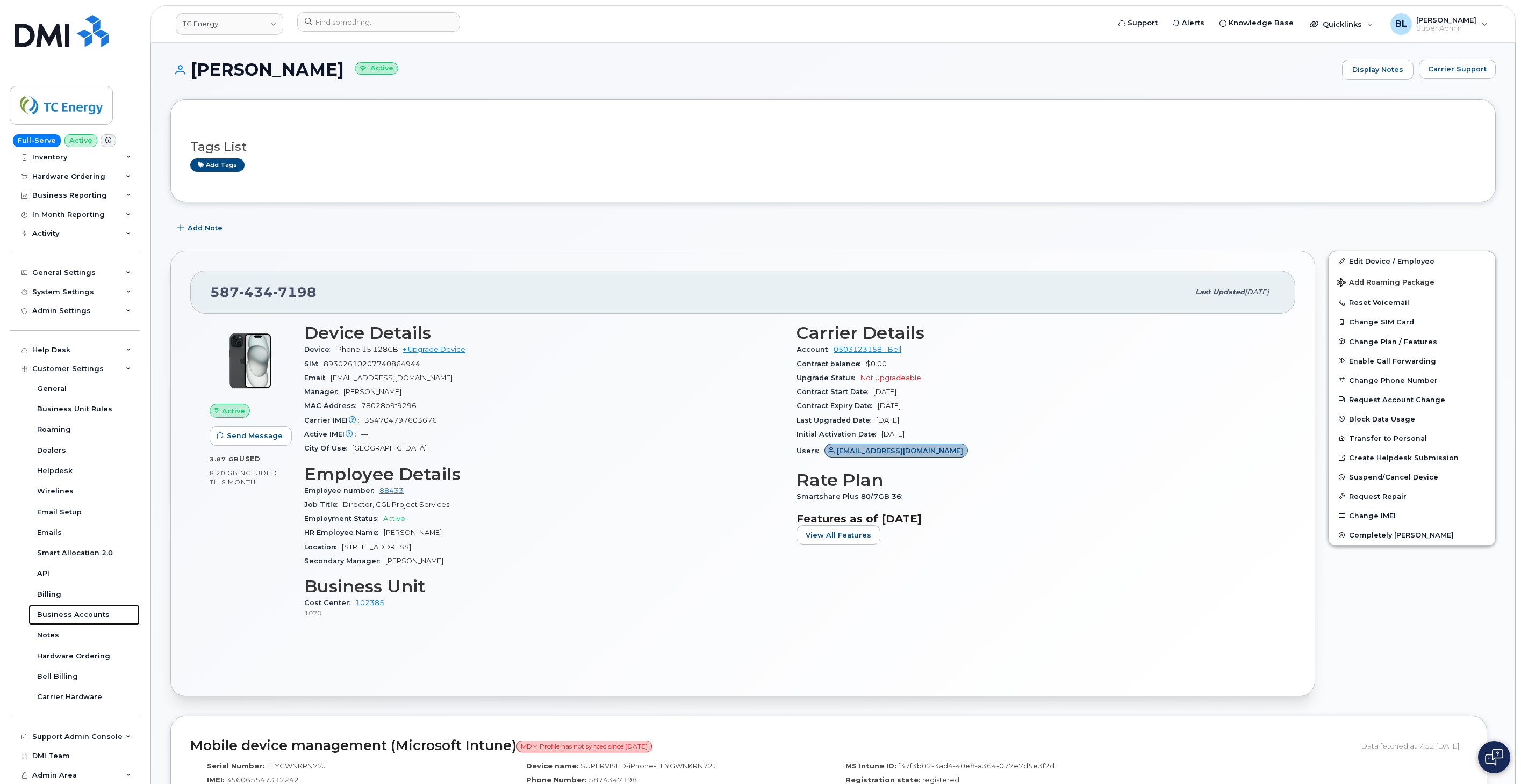
scroll to position [0, 0]
drag, startPoint x: 1368, startPoint y: 179, endPoint x: 1476, endPoint y: 98, distance: 135.0
click at [1368, 179] on div "Tags List Add tags" at bounding box center [833, 153] width 1286 height 63
click at [1484, 78] on button "Carrier Support" at bounding box center [1457, 72] width 77 height 20
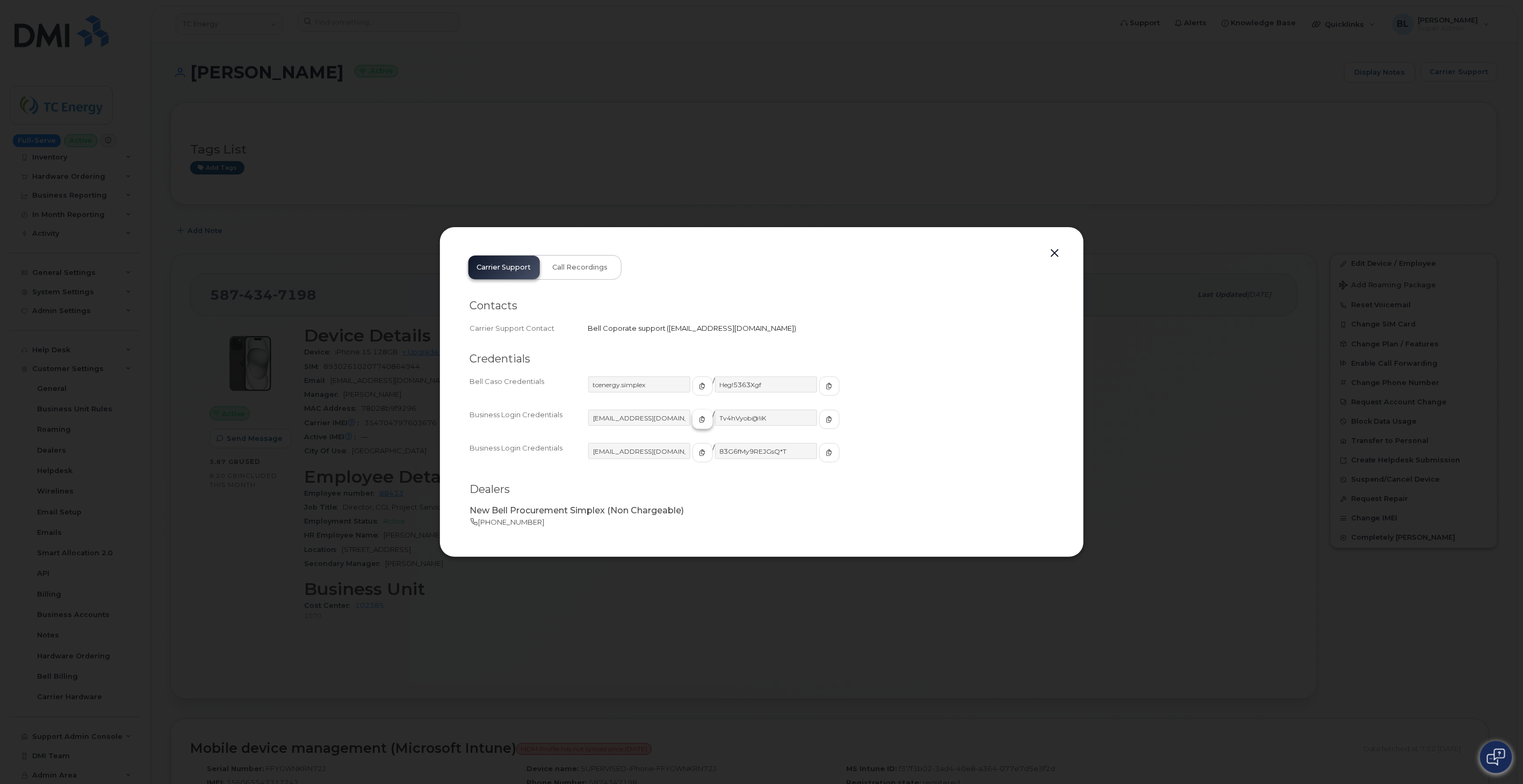
click at [698, 422] on span "button" at bounding box center [703, 419] width 9 height 9
click at [615, 116] on div at bounding box center [762, 392] width 1523 height 784
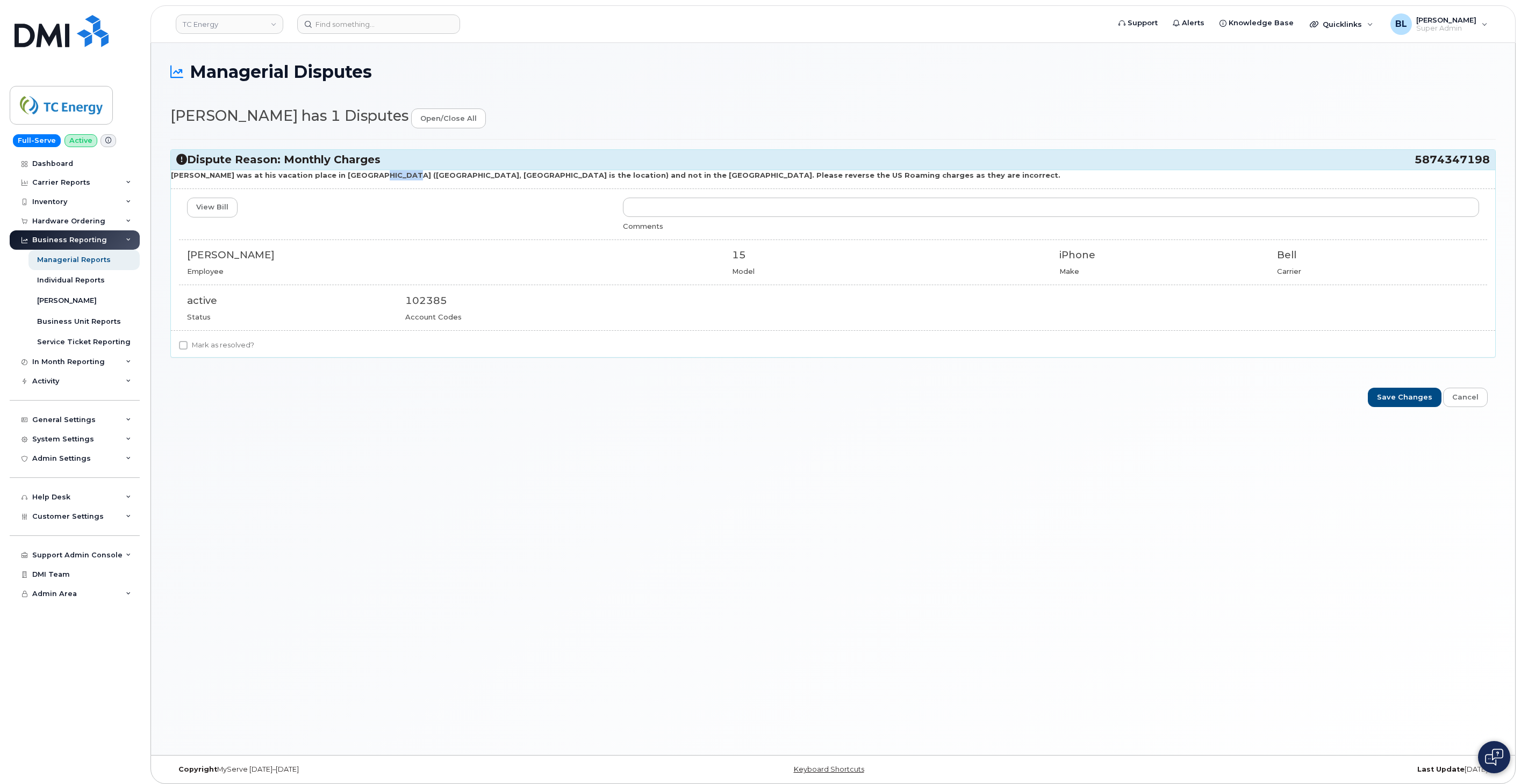
drag, startPoint x: 353, startPoint y: 178, endPoint x: 386, endPoint y: 172, distance: 33.5
click at [386, 172] on strong "[PERSON_NAME] was at his vacation place in [GEOGRAPHIC_DATA] ([GEOGRAPHIC_DATA]…" at bounding box center [615, 175] width 889 height 9
drag, startPoint x: 386, startPoint y: 172, endPoint x: 357, endPoint y: 173, distance: 29.0
click at [357, 173] on strong "[PERSON_NAME] was at his vacation place in [GEOGRAPHIC_DATA] ([GEOGRAPHIC_DATA]…" at bounding box center [615, 175] width 889 height 9
drag, startPoint x: 353, startPoint y: 176, endPoint x: 388, endPoint y: 173, distance: 35.1
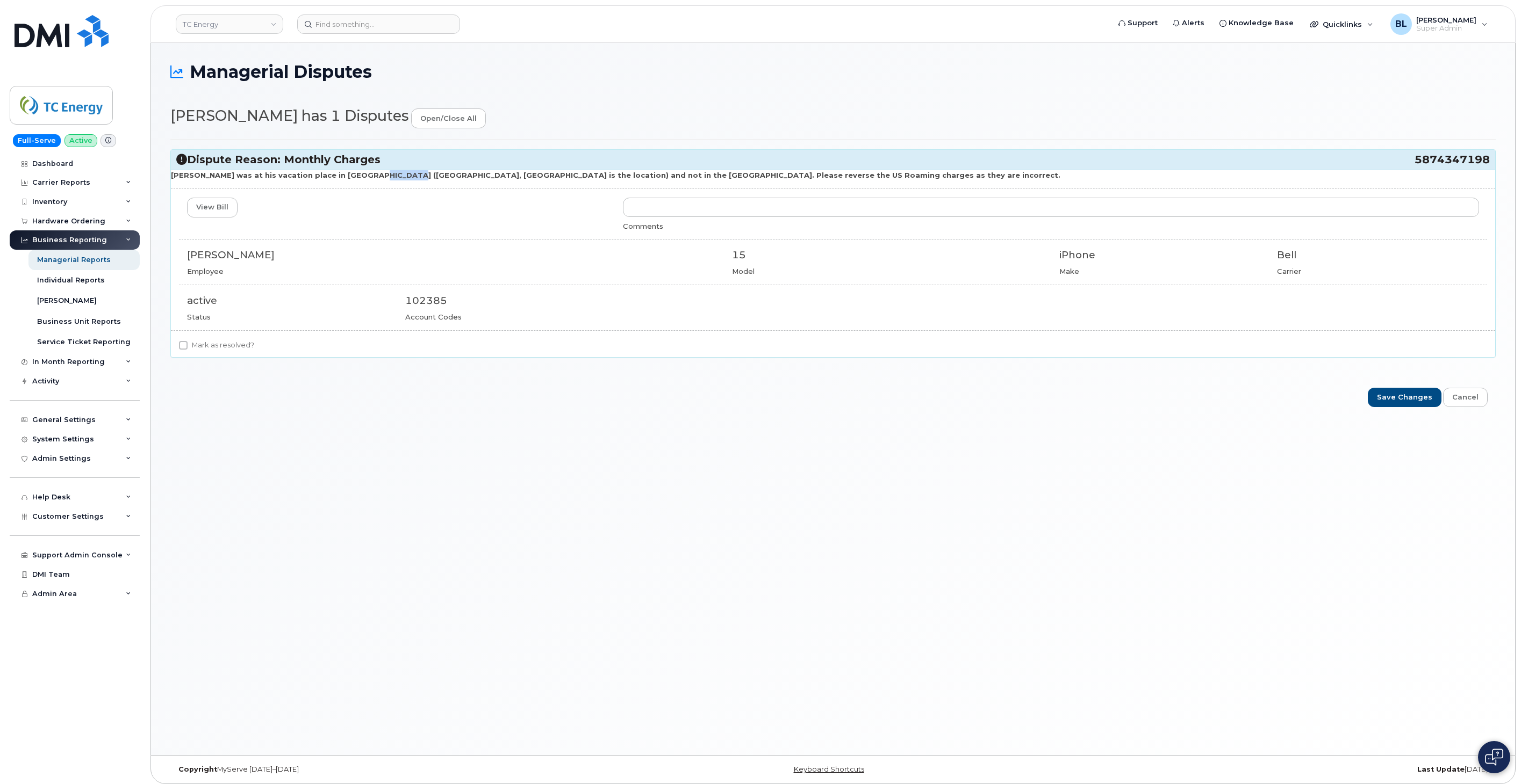
click at [388, 173] on strong "[PERSON_NAME] was at his vacation place in [GEOGRAPHIC_DATA] ([GEOGRAPHIC_DATA]…" at bounding box center [615, 175] width 889 height 9
copy strong "Grasmere"
click at [353, 170] on div "[PERSON_NAME] was at his vacation place in [GEOGRAPHIC_DATA] ([GEOGRAPHIC_DATA]…" at bounding box center [833, 263] width 1324 height 188
drag, startPoint x: 355, startPoint y: 174, endPoint x: 401, endPoint y: 176, distance: 46.0
click at [401, 176] on strong "[PERSON_NAME] was at his vacation place in [GEOGRAPHIC_DATA] ([GEOGRAPHIC_DATA]…" at bounding box center [615, 175] width 889 height 9
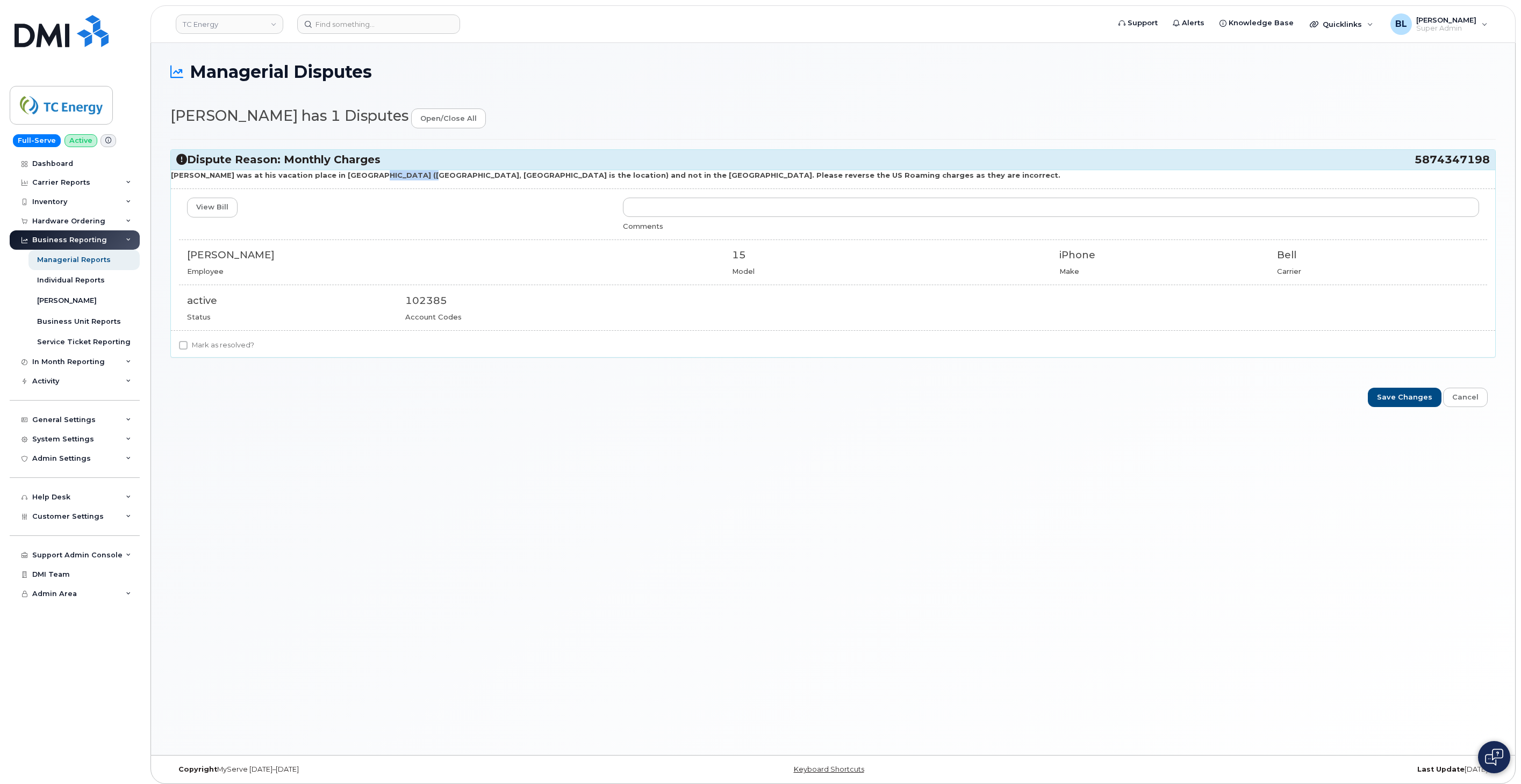
copy strong "Grasmere, [GEOGRAPHIC_DATA]"
click at [231, 353] on div "Mark as resolved?" at bounding box center [833, 348] width 1324 height 18
click at [276, 341] on div "Mark as resolved?" at bounding box center [833, 345] width 1308 height 13
click at [239, 342] on label "Mark as resolved?" at bounding box center [217, 345] width 75 height 13
click at [188, 342] on input "Mark as resolved?" at bounding box center [183, 345] width 9 height 9
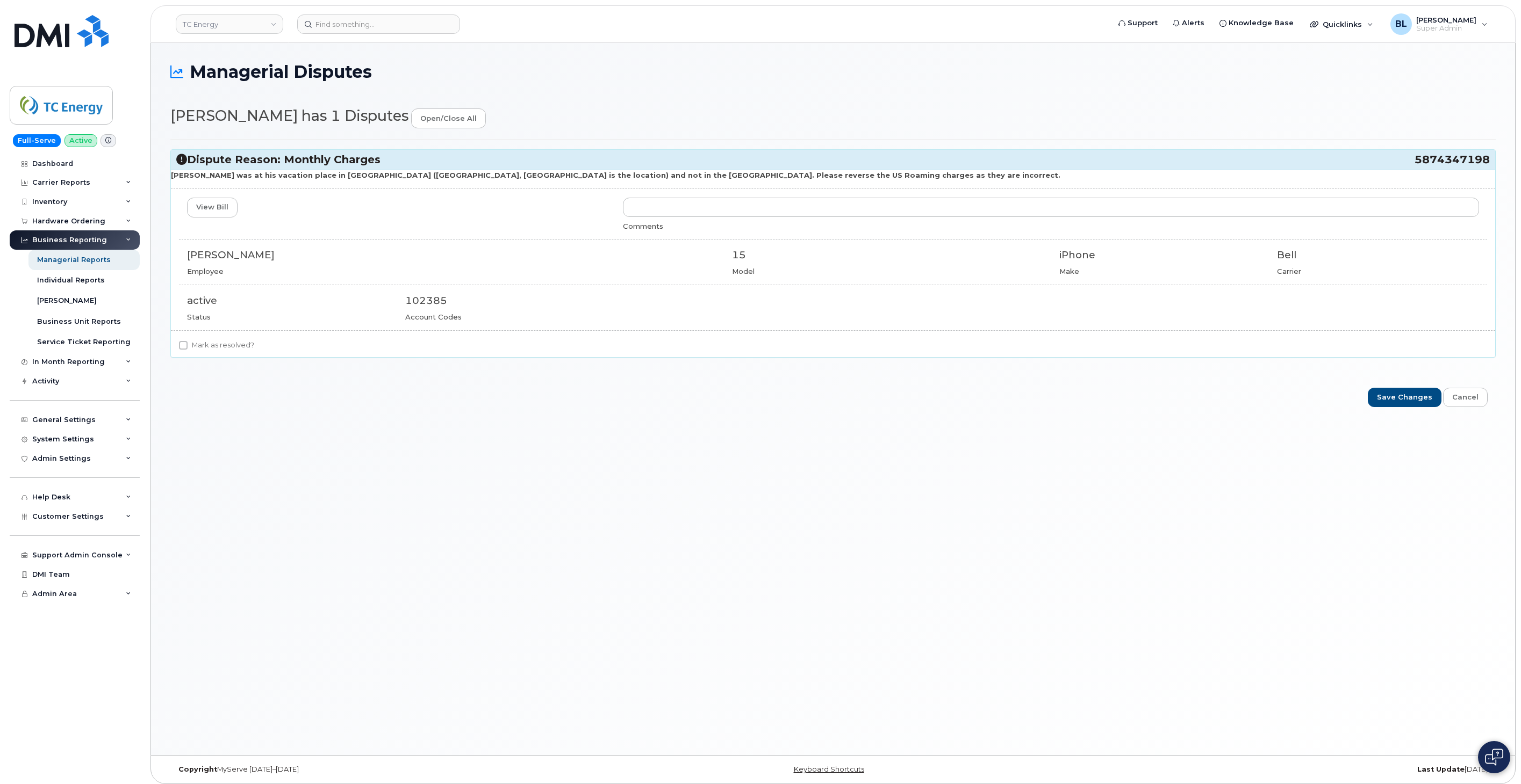
checkbox input "true"
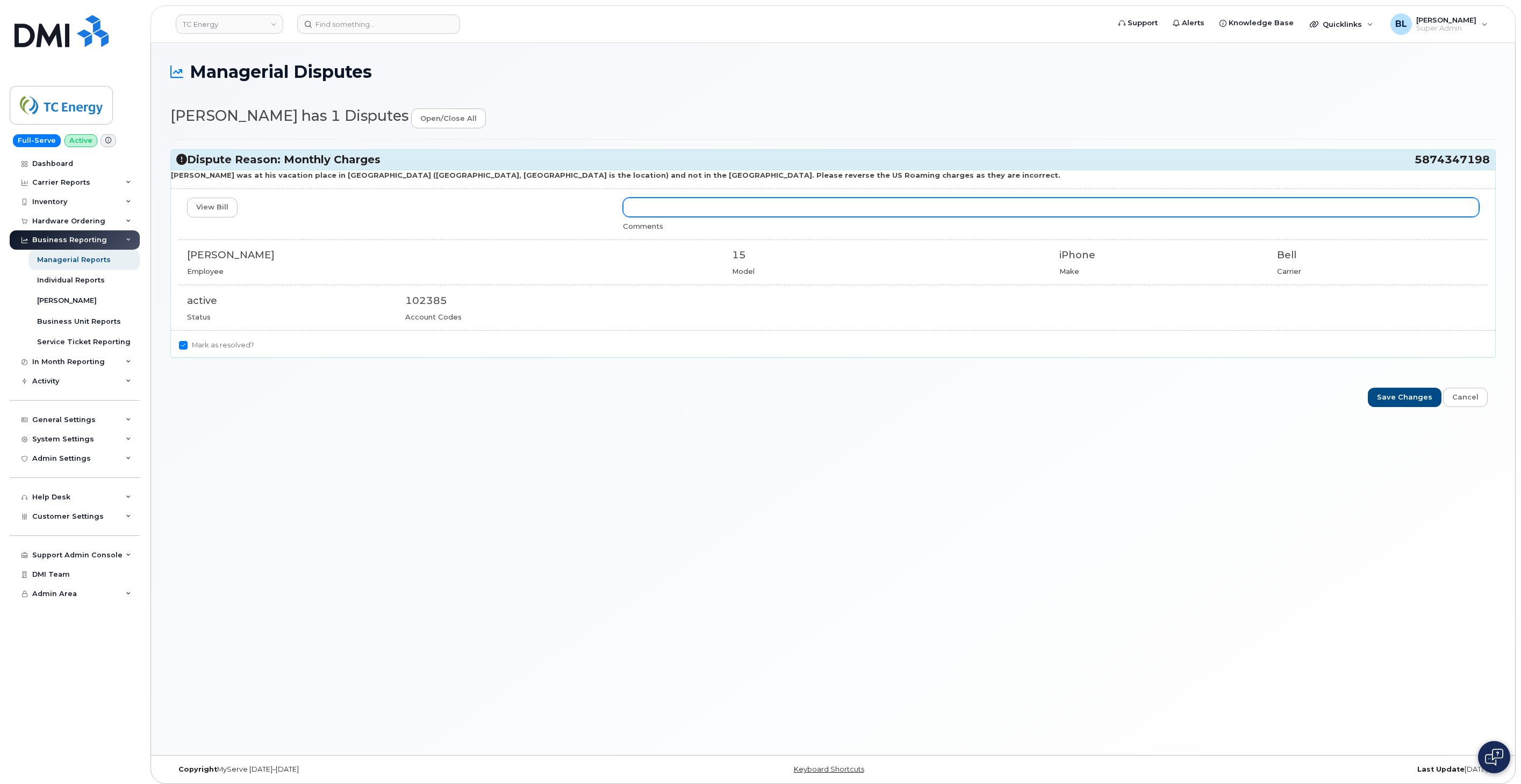
click at [753, 211] on input "text" at bounding box center [1050, 207] width 856 height 20
type input "Credit request sent to Bell team to address"
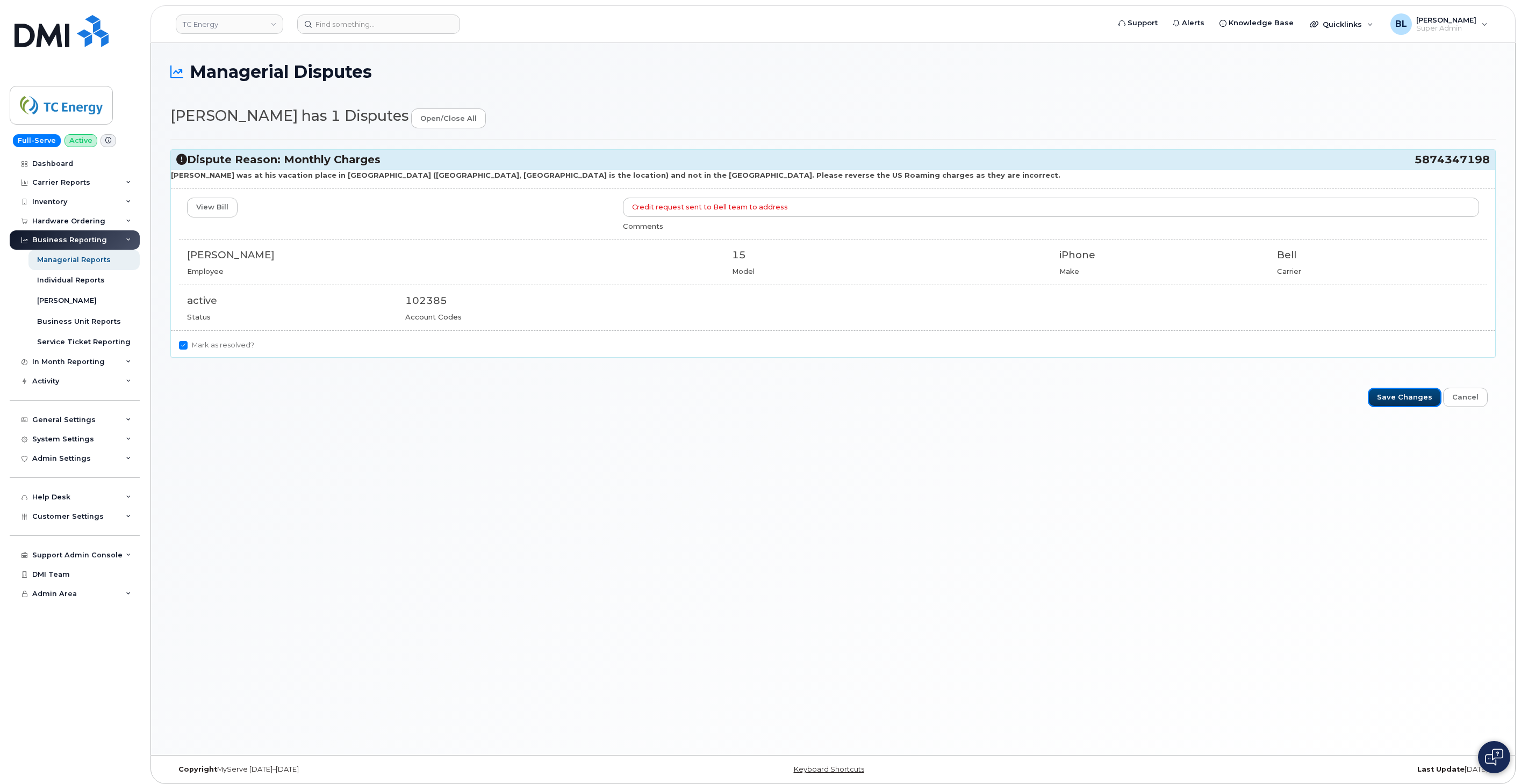
click at [1392, 395] on input "Save Changes" at bounding box center [1404, 397] width 74 height 20
